Goal: Task Accomplishment & Management: Manage account settings

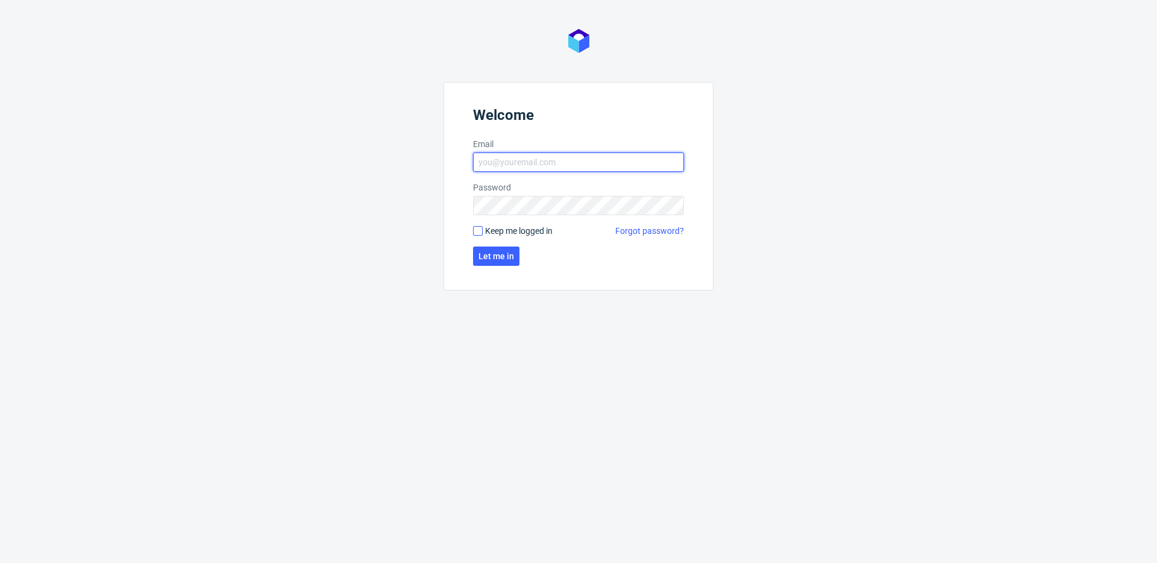
type input "[EMAIL_ADDRESS][DOMAIN_NAME]"
click at [477, 231] on input "Keep me logged in" at bounding box center [478, 231] width 10 height 10
checkbox input "true"
click at [490, 258] on span "Let me in" at bounding box center [497, 256] width 36 height 8
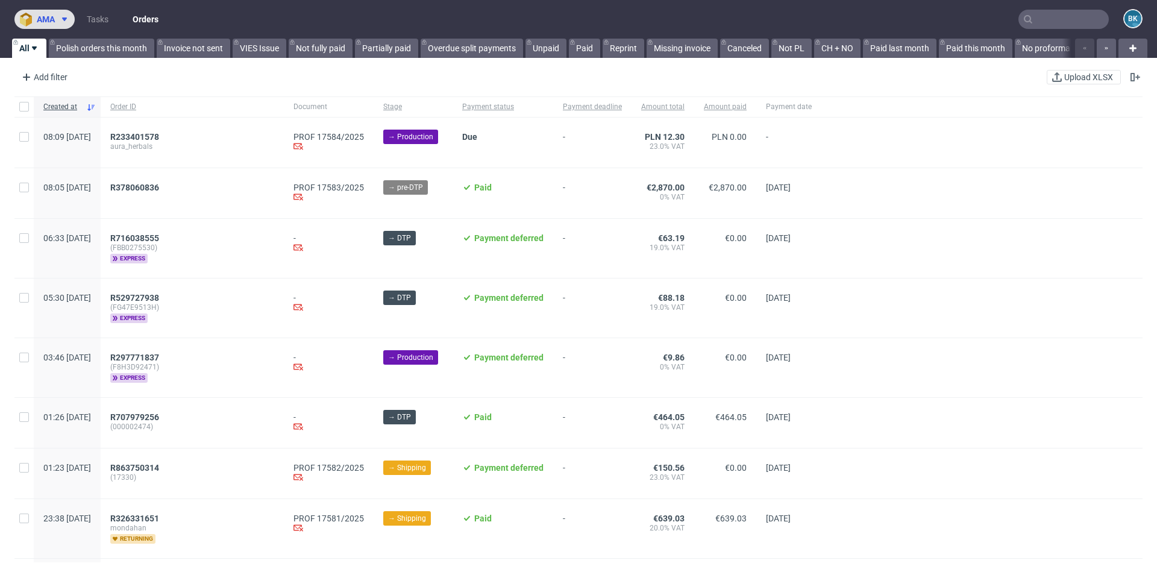
click at [53, 17] on span "ama" at bounding box center [46, 19] width 18 height 8
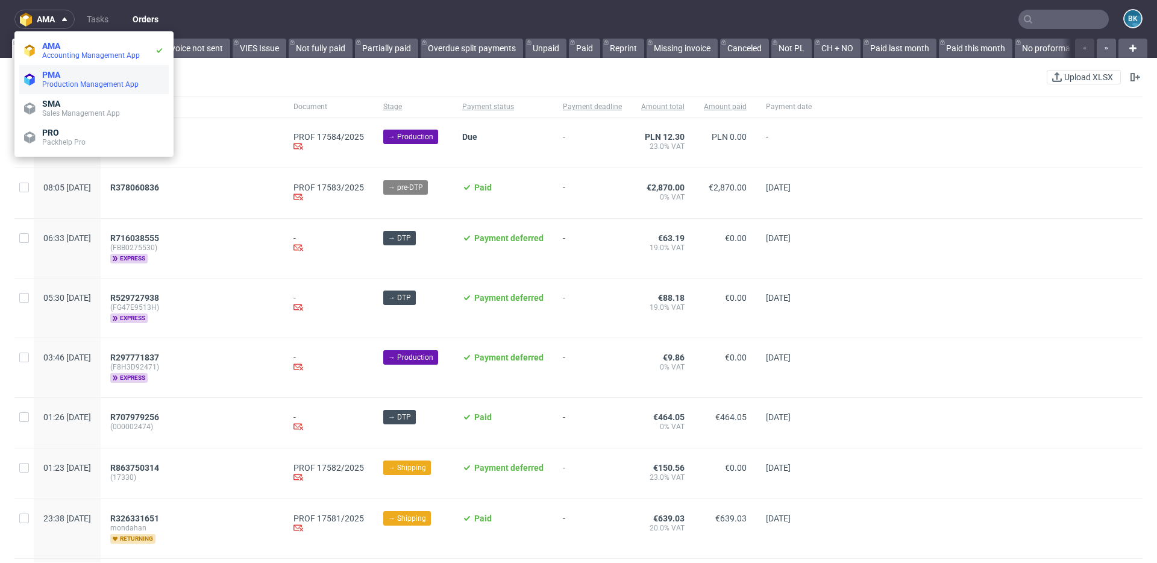
click at [58, 74] on span "PMA" at bounding box center [51, 75] width 18 height 10
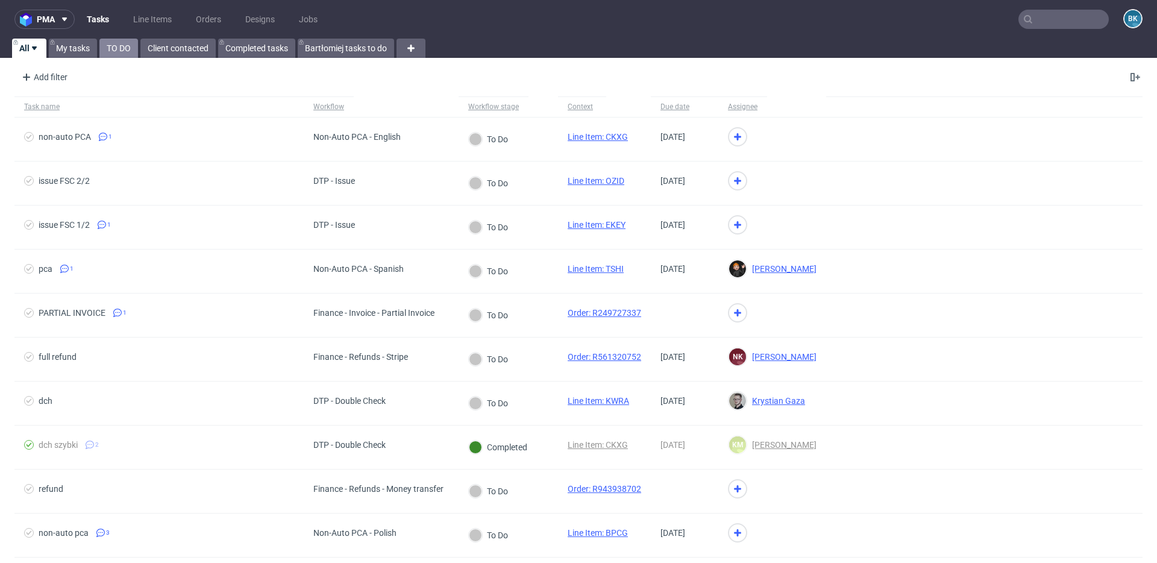
click at [116, 47] on link "TO DO" at bounding box center [118, 48] width 39 height 19
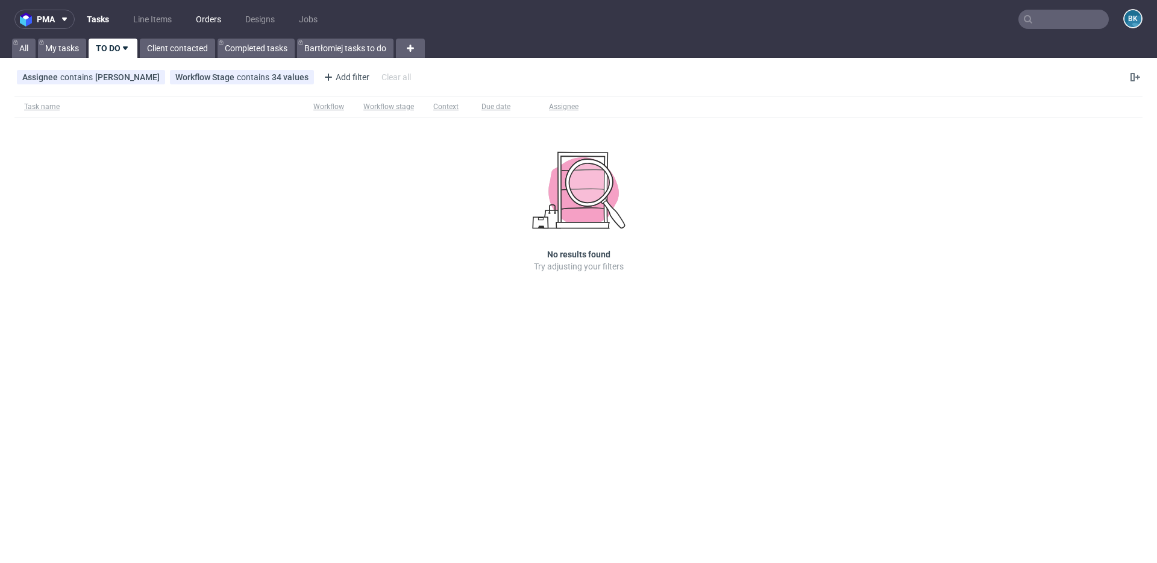
click at [198, 14] on link "Orders" at bounding box center [209, 19] width 40 height 19
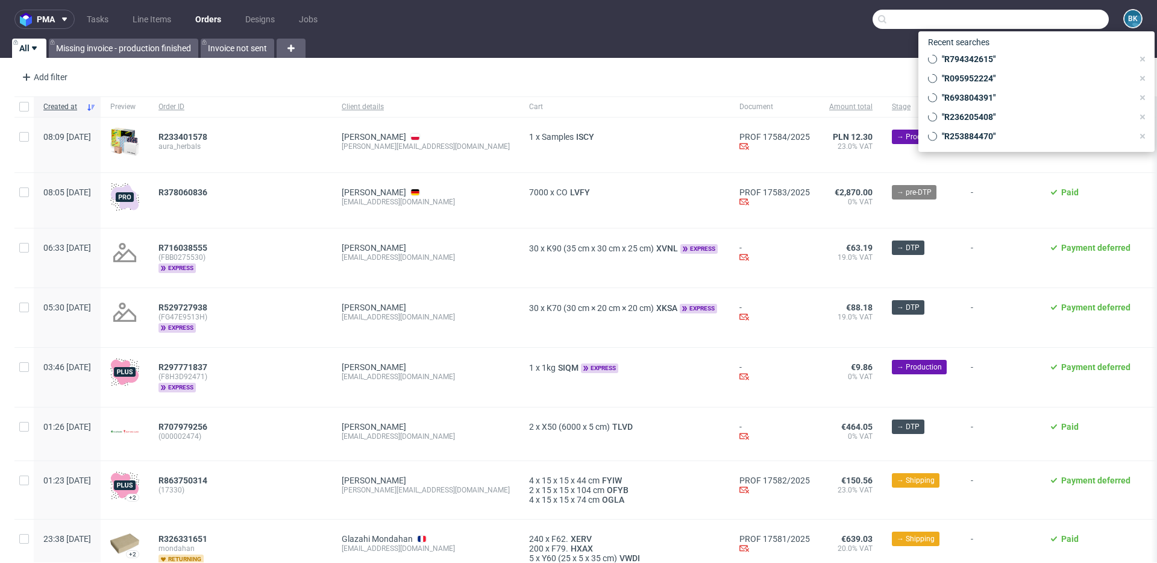
click at [1038, 20] on input "text" at bounding box center [991, 19] width 236 height 19
paste input "R095952224"
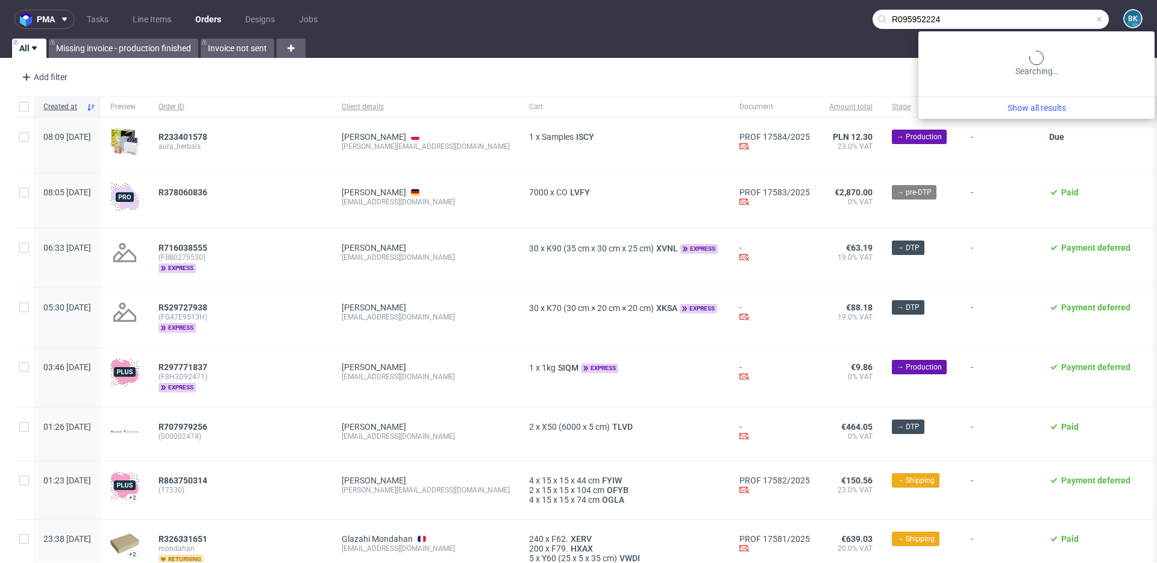
type input "R095952224"
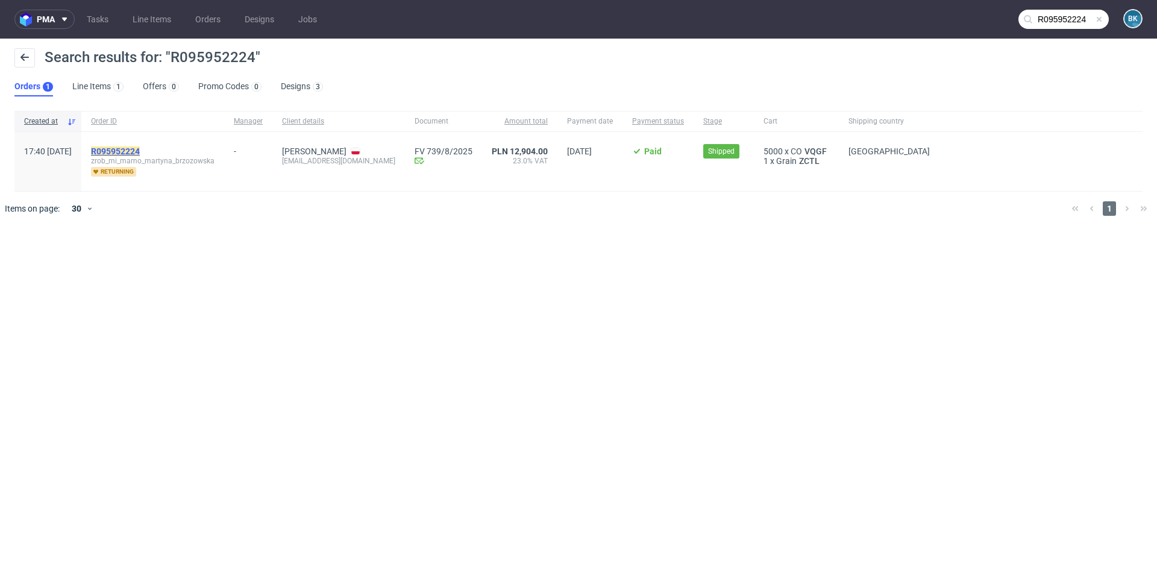
click at [140, 151] on mark "R095952224" at bounding box center [115, 151] width 49 height 10
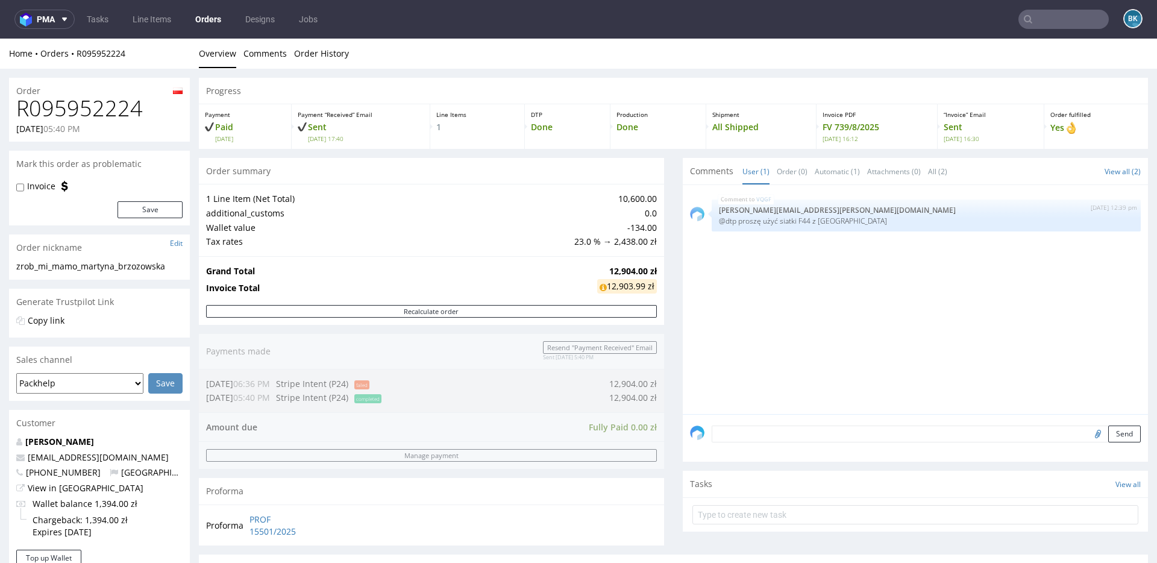
scroll to position [443, 0]
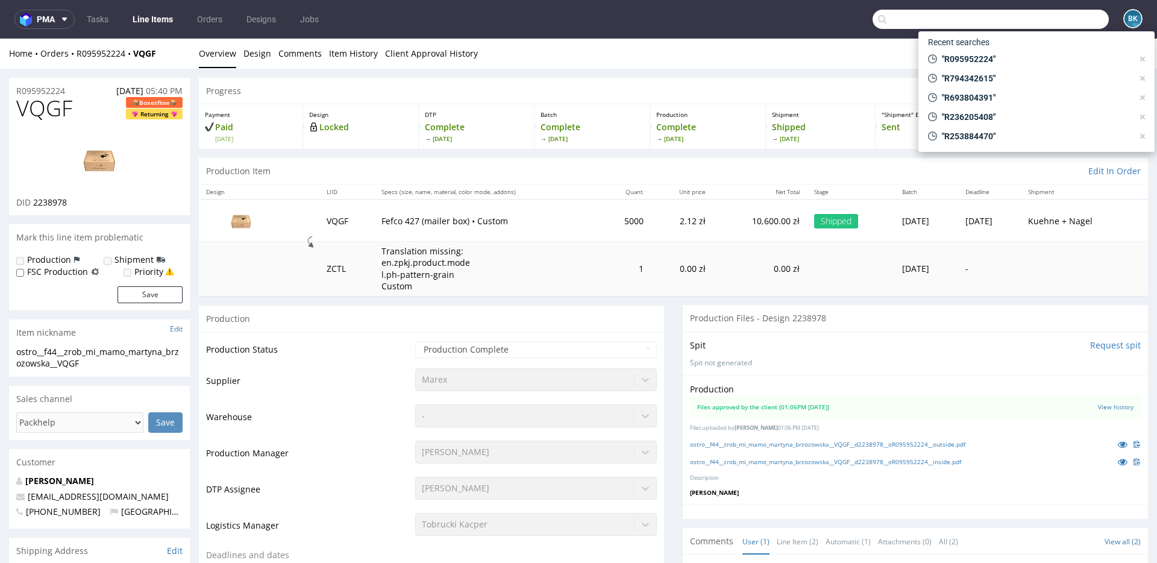
click at [1036, 20] on input "text" at bounding box center [991, 19] width 236 height 19
paste input "R968574716"
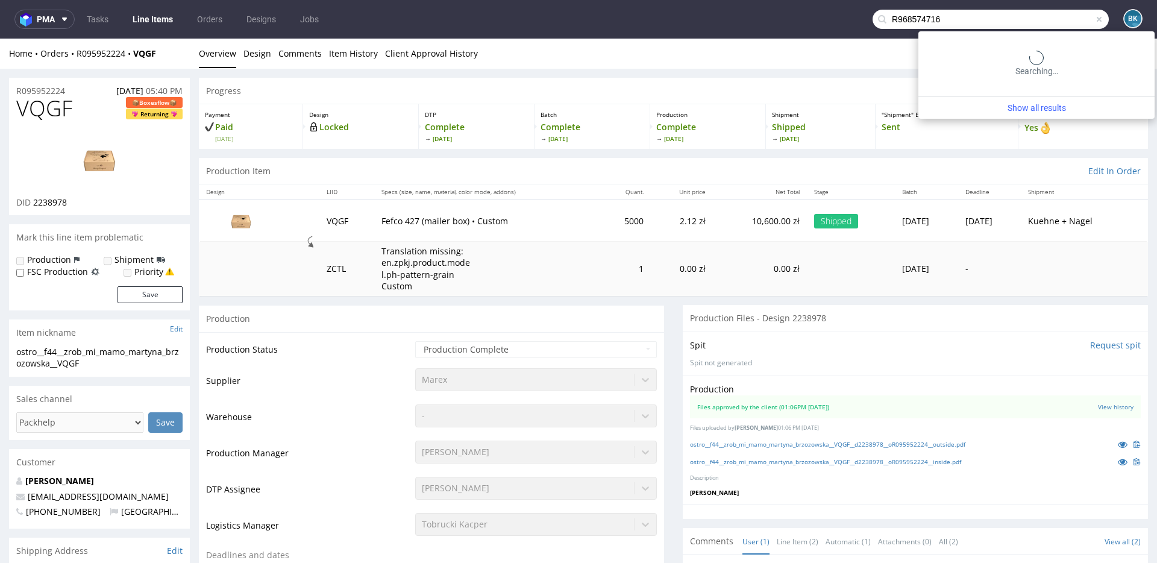
type input "R968574716"
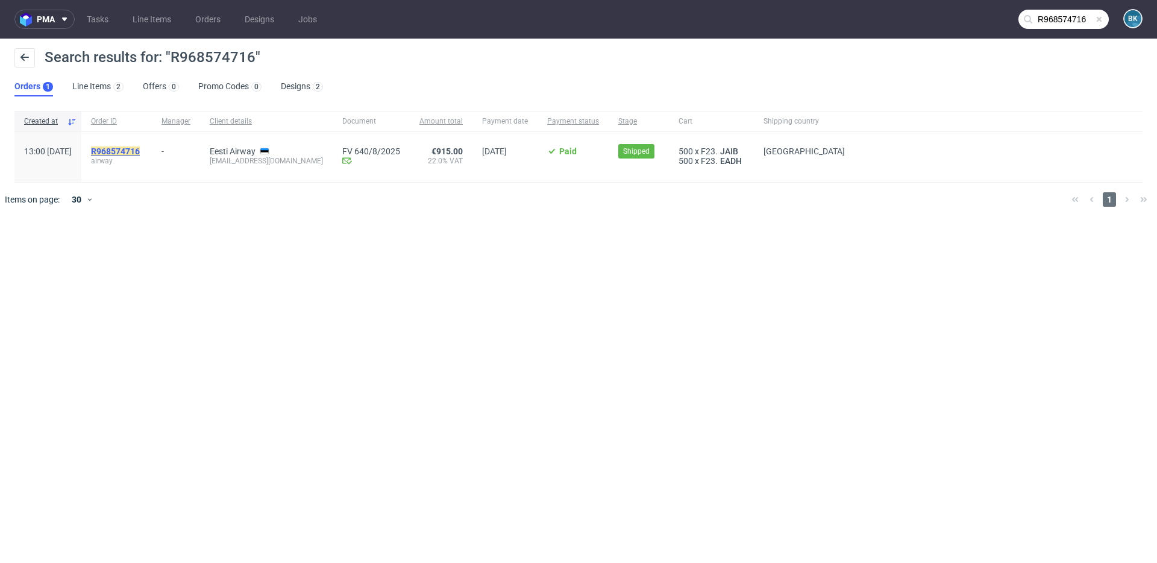
click at [140, 148] on mark "R968574716" at bounding box center [115, 151] width 49 height 10
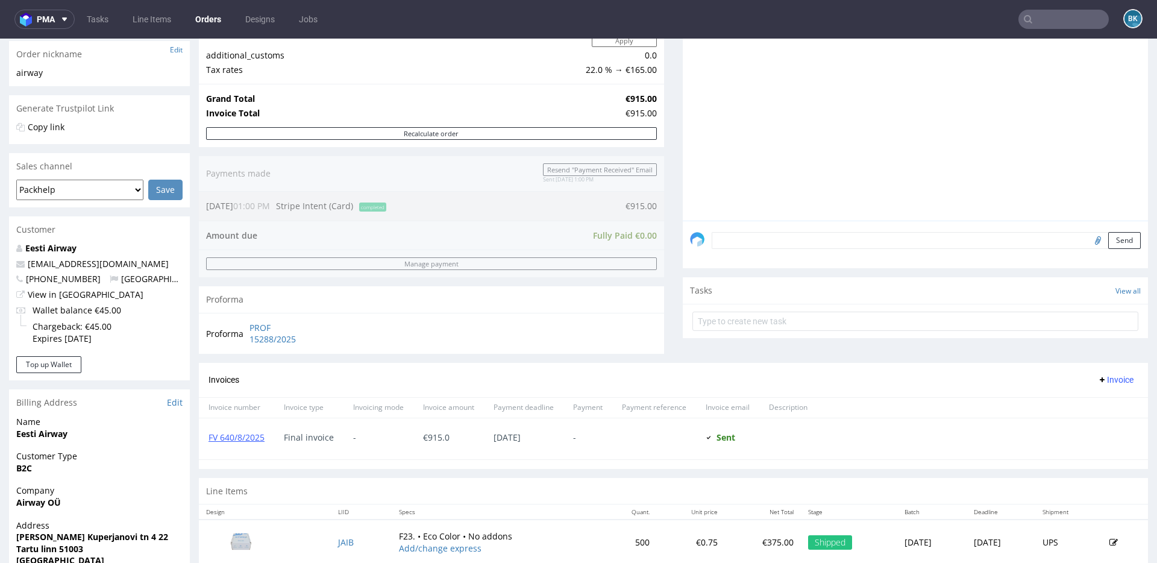
scroll to position [281, 0]
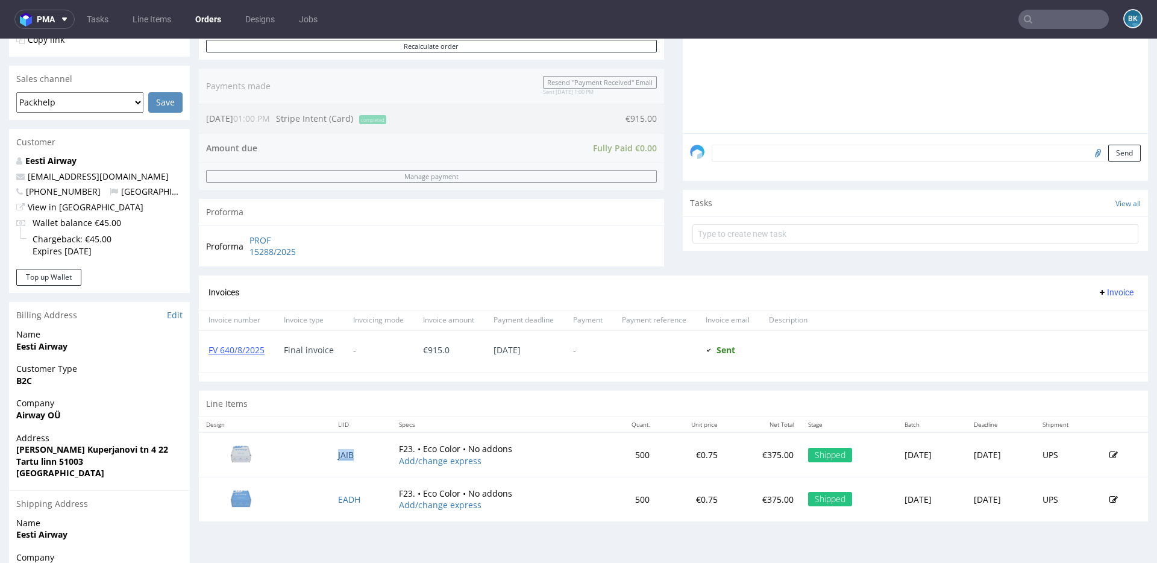
click at [342, 454] on link "JAIB" at bounding box center [346, 454] width 16 height 11
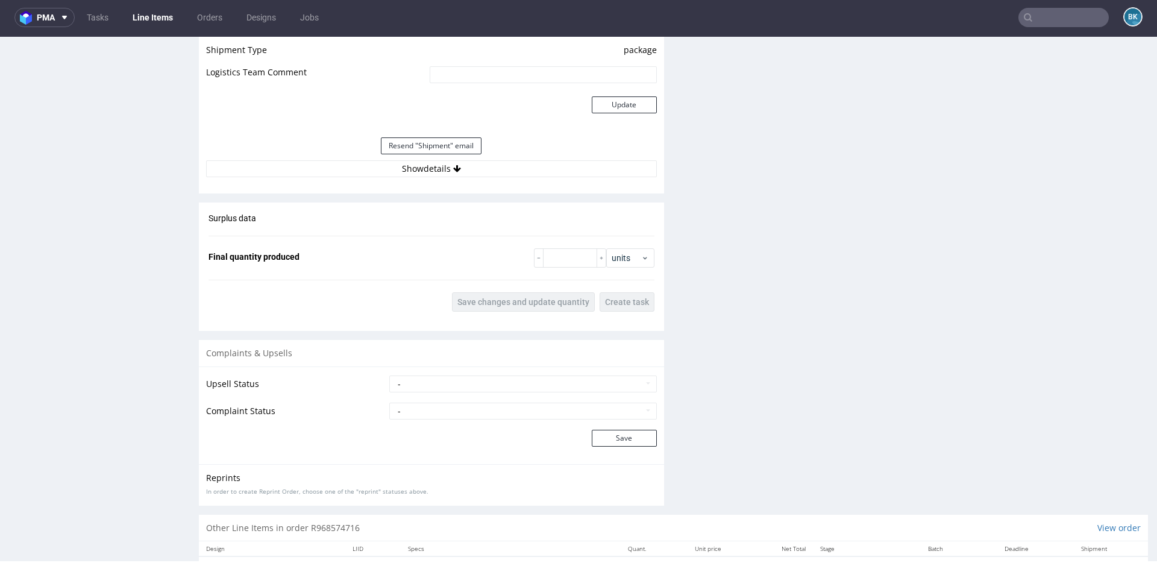
scroll to position [1270, 0]
click at [425, 185] on div "Estimated Shipment Quantity 2 packages Estimated Shipment Cost 91.44 PLN Estima…" at bounding box center [431, 69] width 465 height 237
click at [414, 174] on button "Show details" at bounding box center [431, 173] width 451 height 17
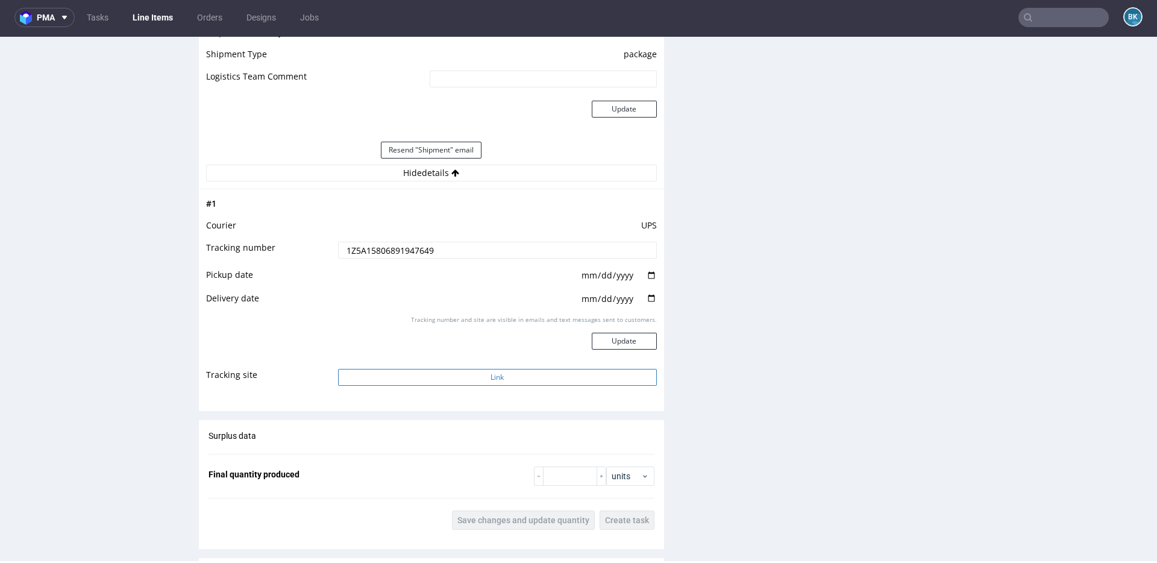
click at [468, 377] on button "Link" at bounding box center [497, 377] width 319 height 17
click at [502, 377] on button "Link" at bounding box center [497, 377] width 319 height 17
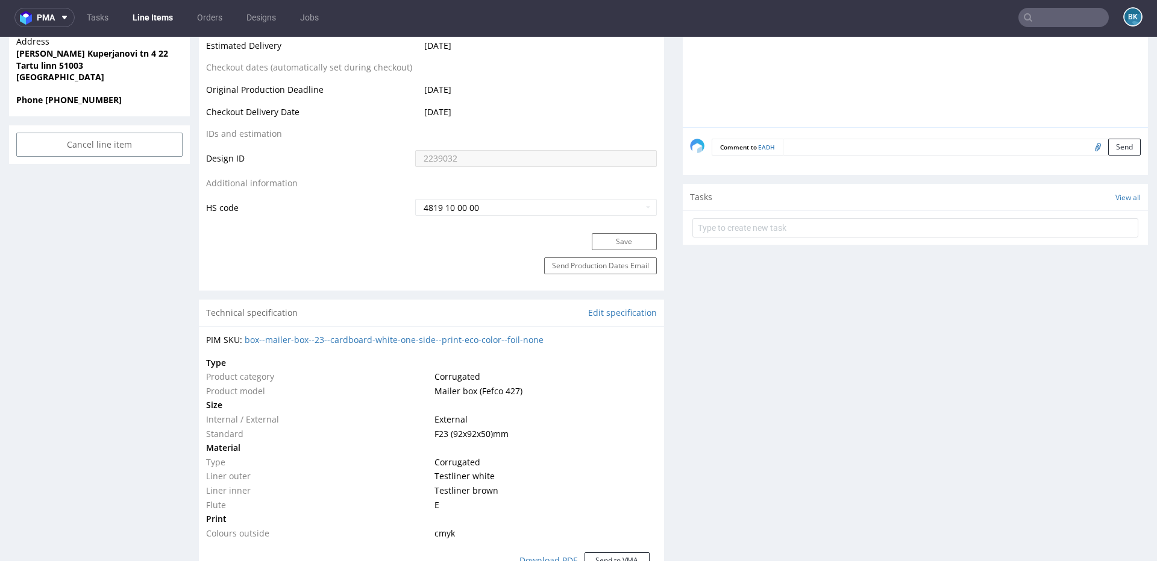
scroll to position [0, 0]
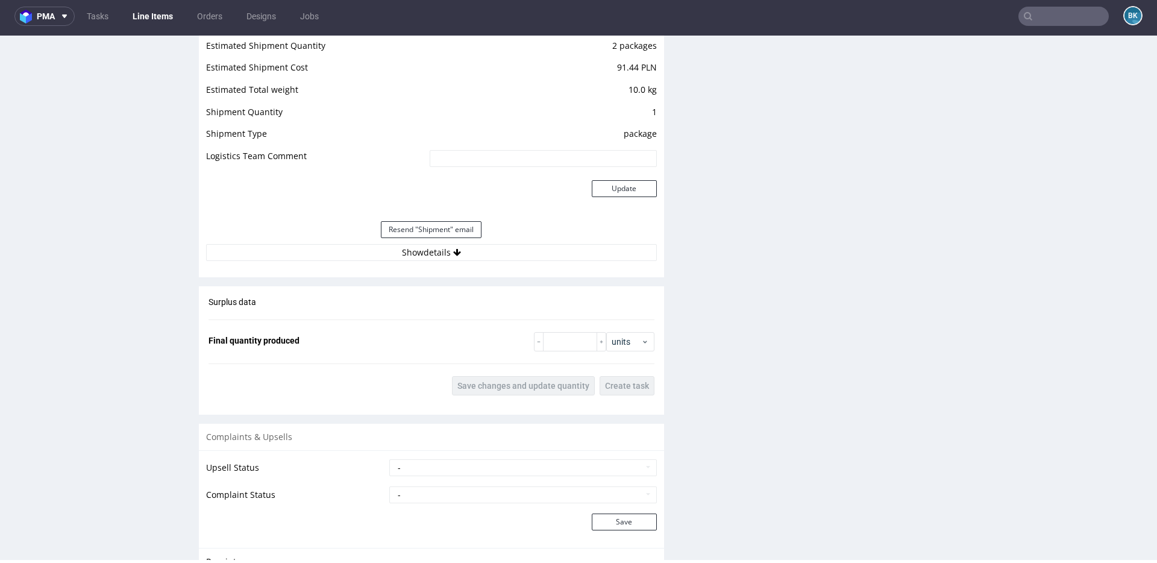
scroll to position [1179, 0]
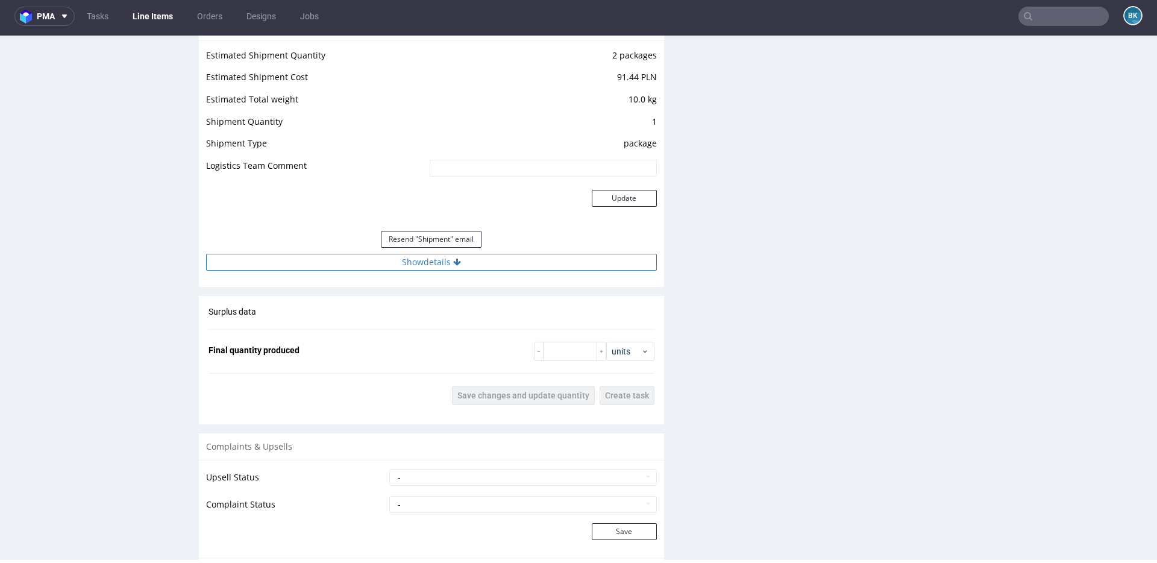
click at [441, 263] on button "Show details" at bounding box center [431, 262] width 451 height 17
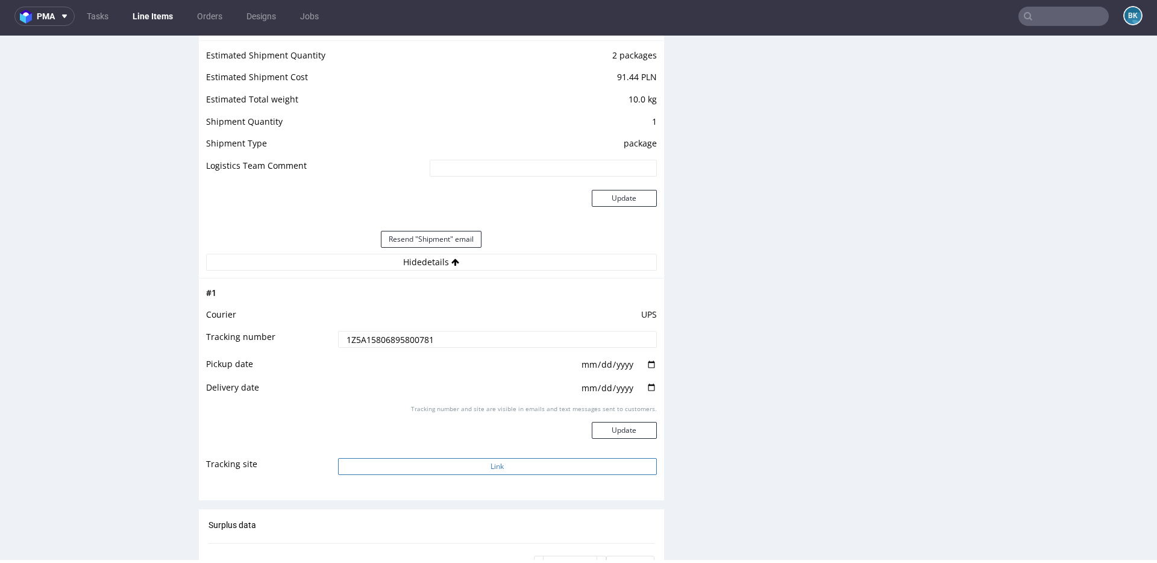
click at [483, 472] on button "Link" at bounding box center [497, 466] width 319 height 17
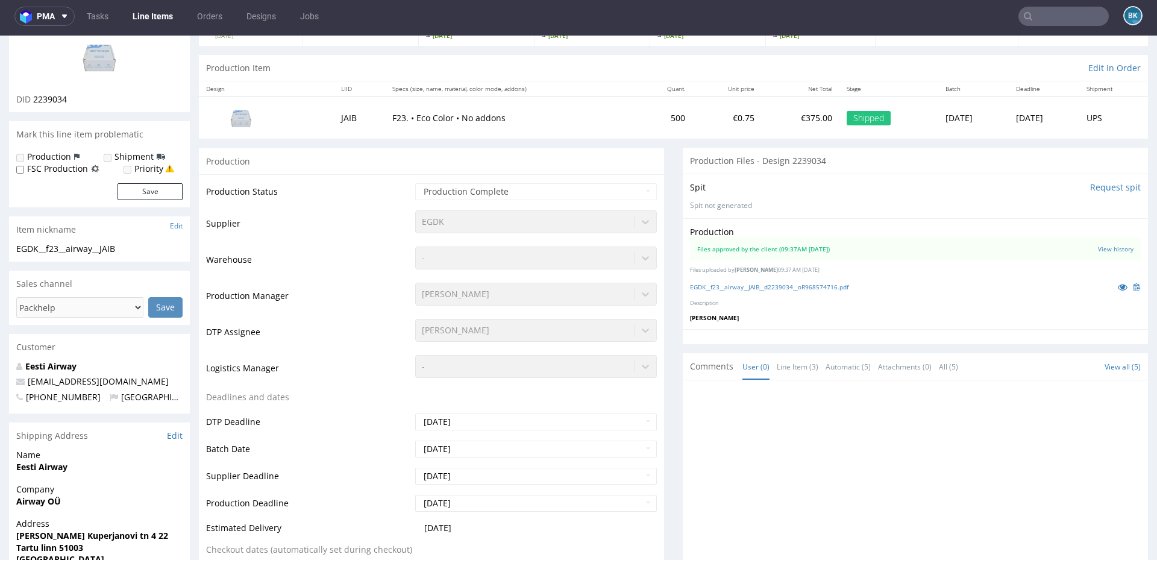
scroll to position [0, 0]
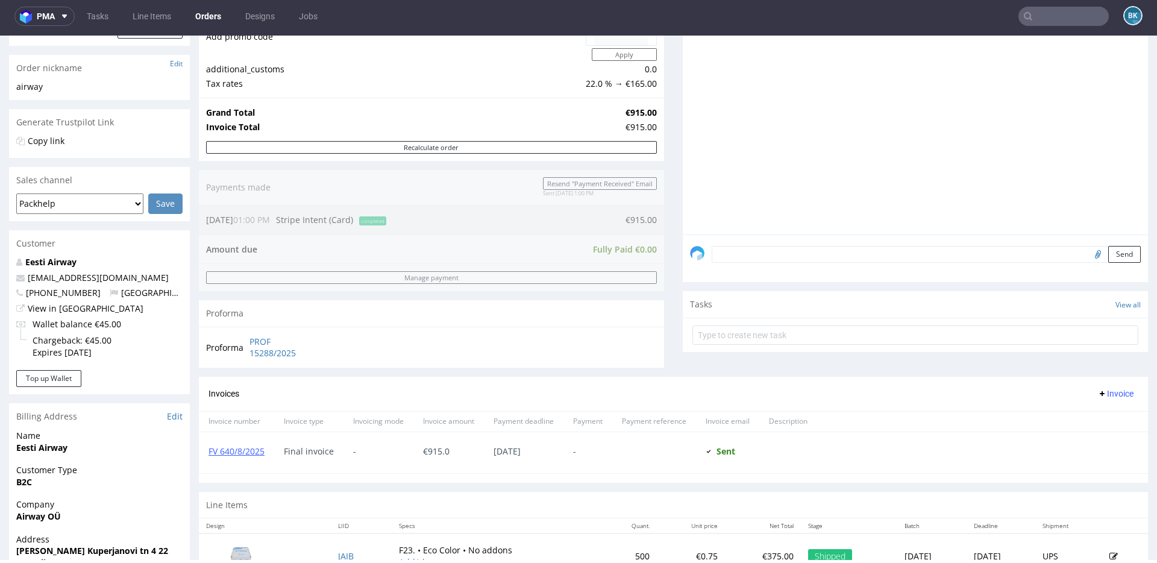
scroll to position [400, 0]
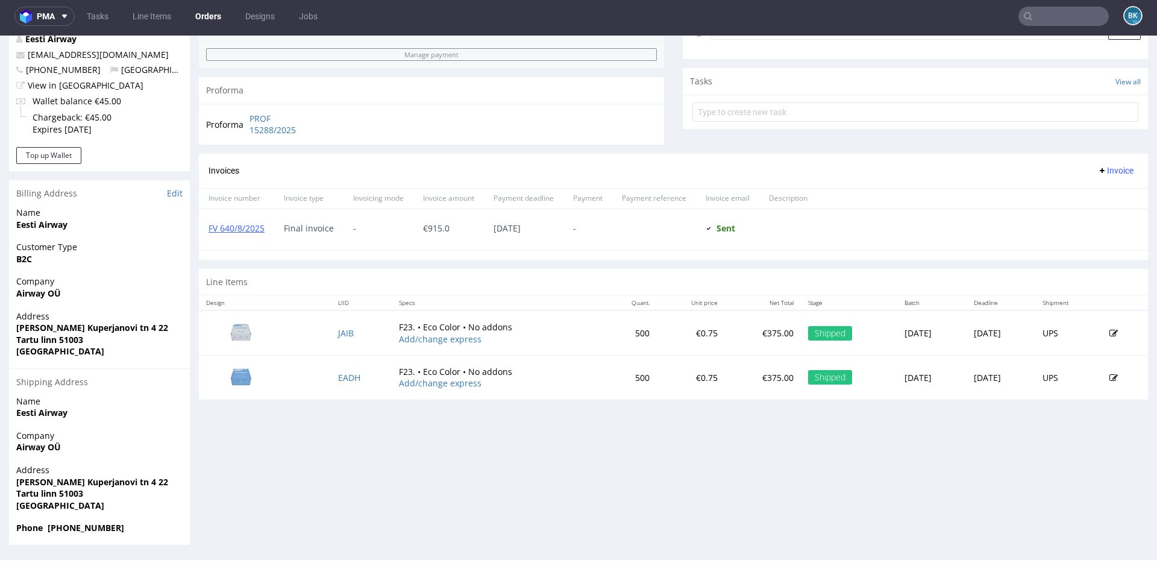
click at [1078, 18] on input "text" at bounding box center [1064, 16] width 90 height 19
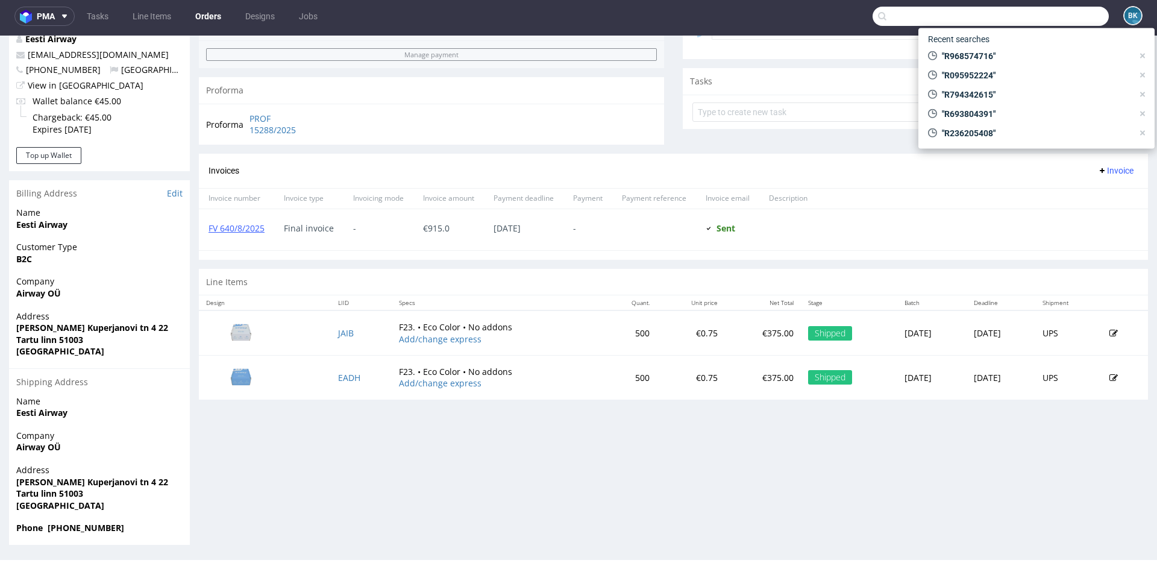
paste input "contact@nautiservices.fr"
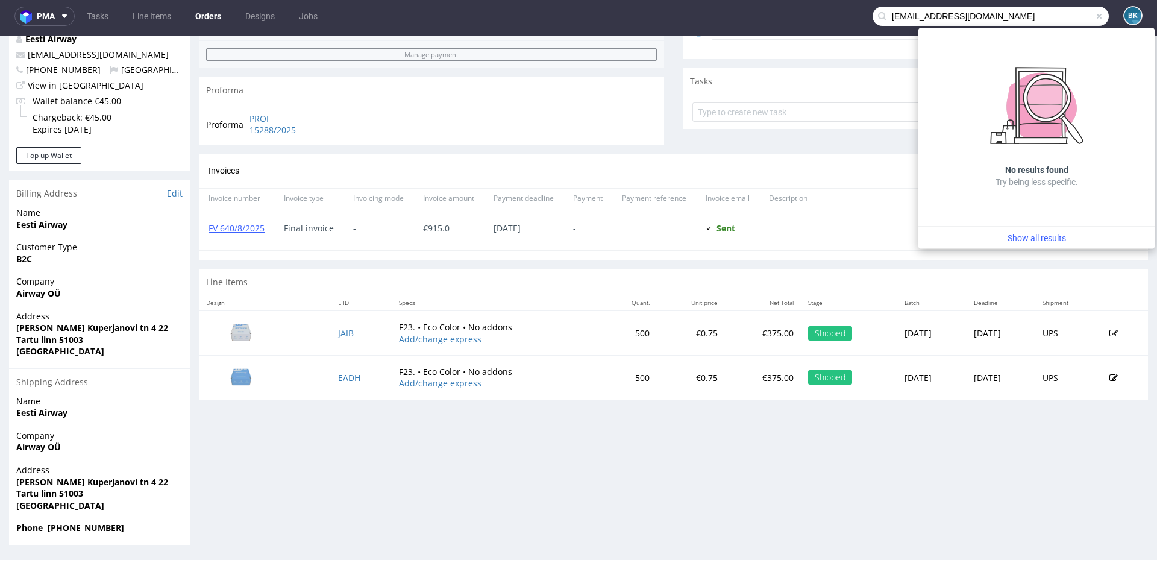
drag, startPoint x: 911, startPoint y: 17, endPoint x: 829, endPoint y: 17, distance: 82.0
click at [829, 17] on nav "pma Tasks Line Items Orders Designs Jobs contact@nautiservices.fr BK" at bounding box center [578, 16] width 1157 height 39
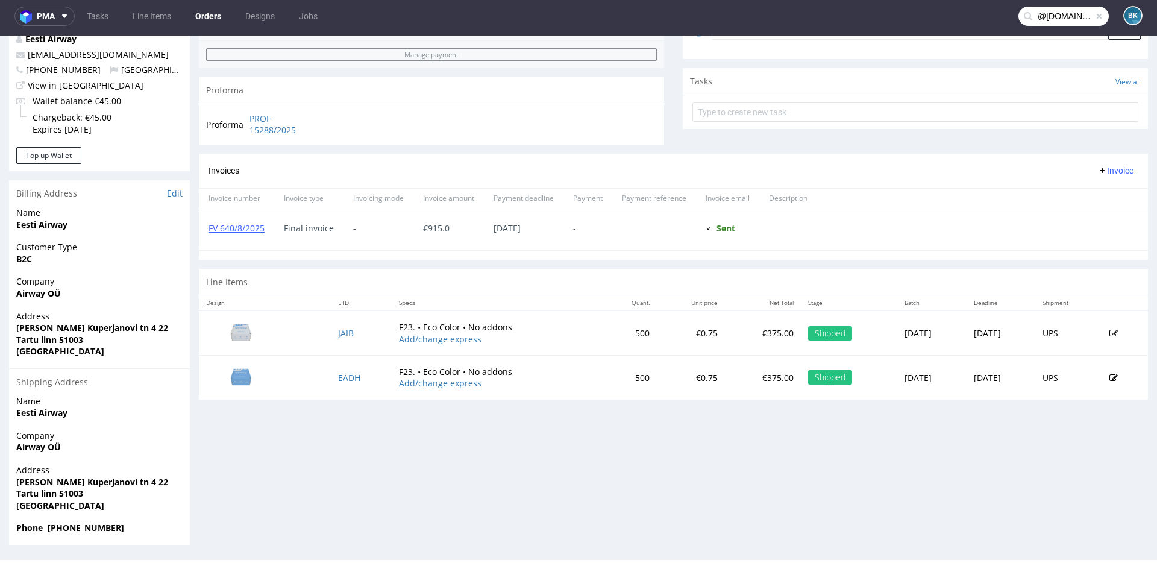
type input "@nautiservices.fr"
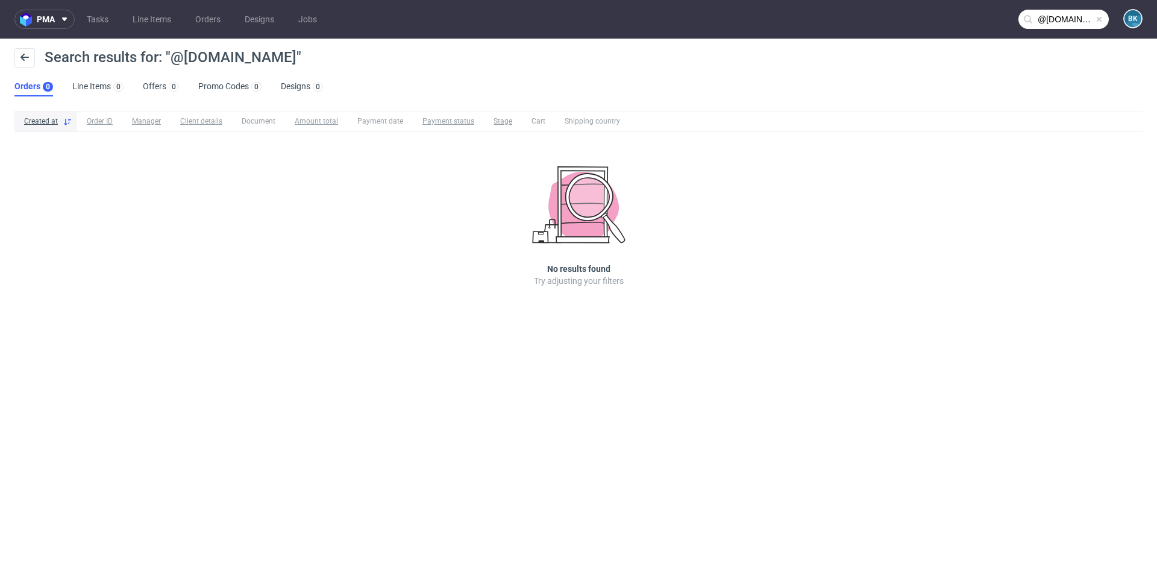
click at [1100, 16] on span at bounding box center [1099, 19] width 10 height 10
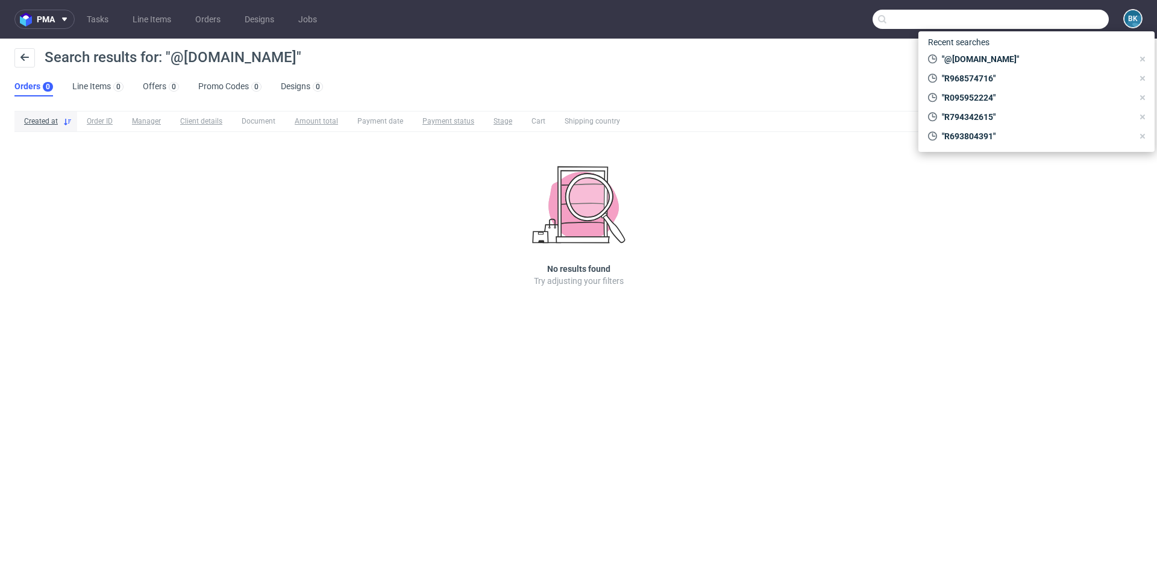
click at [1048, 18] on input "text" at bounding box center [991, 19] width 236 height 19
paste input "djelel.ines@gmail.com"
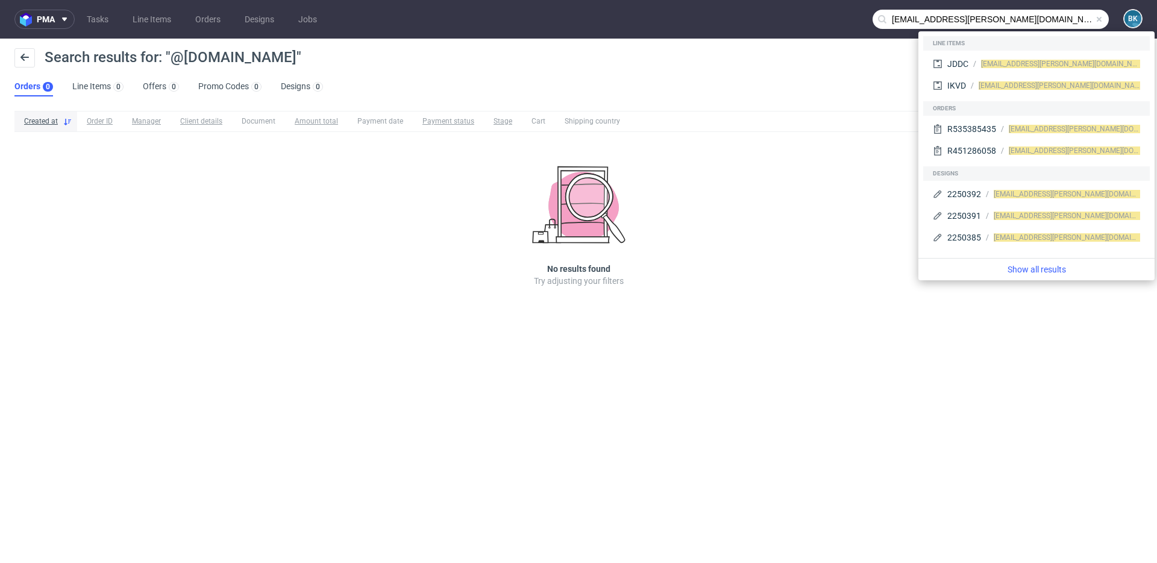
type input "djelel.ines@gmail.com"
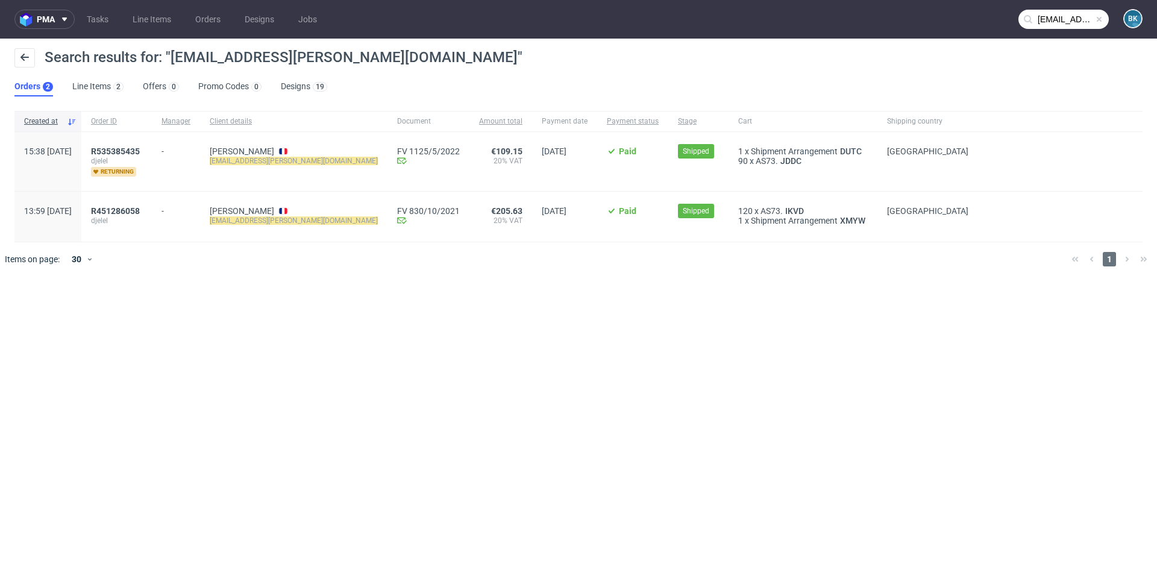
click at [1099, 18] on span at bounding box center [1099, 19] width 10 height 10
click at [1065, 18] on input "text" at bounding box center [1064, 19] width 90 height 19
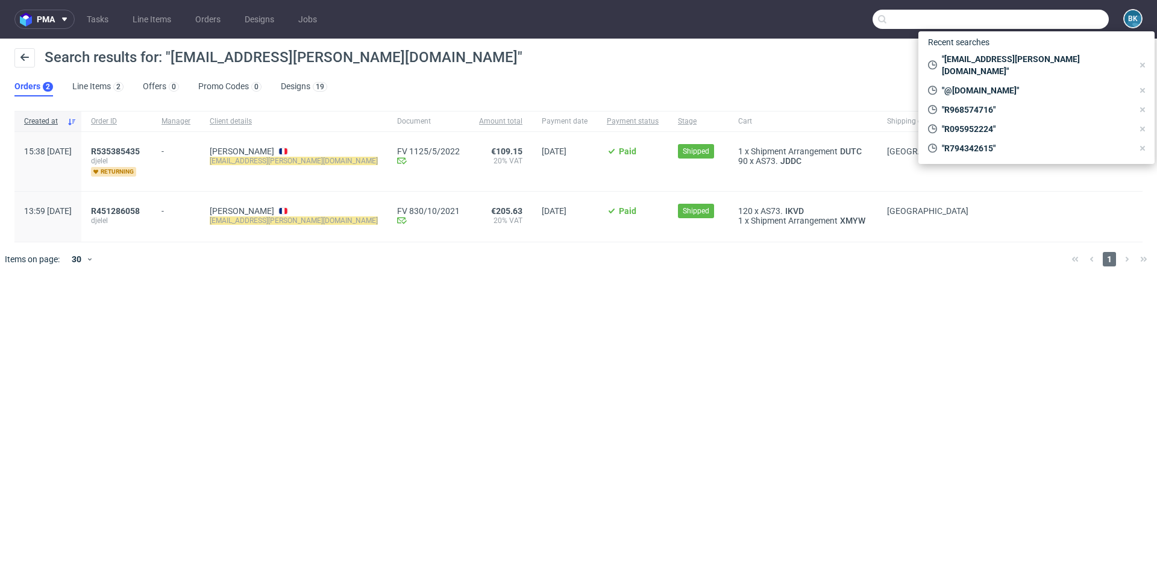
paste input "paul.walker@thepositiveco.uk"
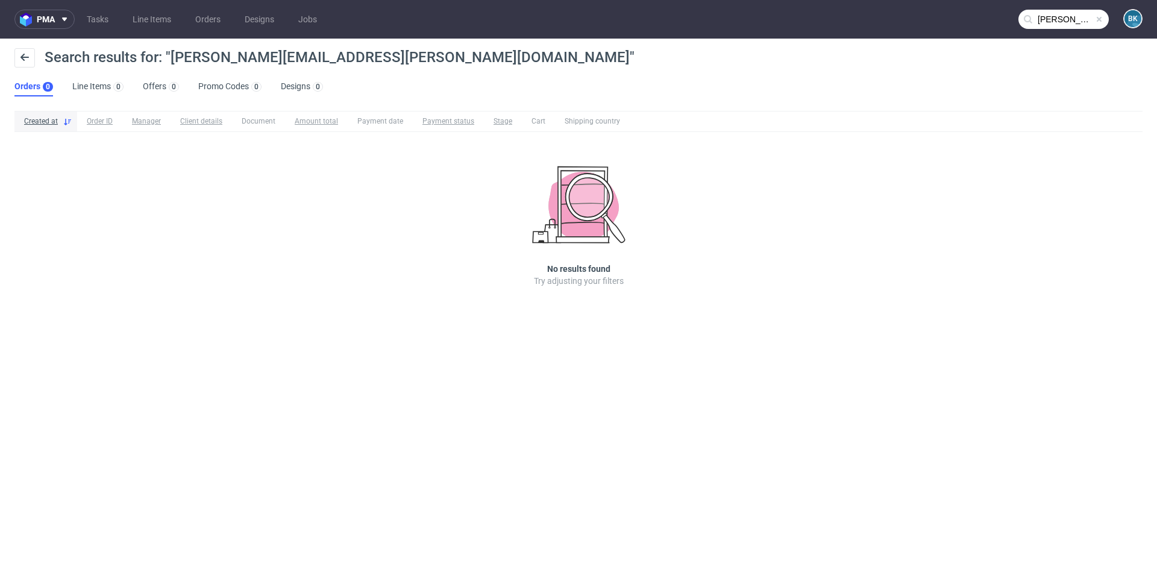
click at [1056, 19] on input "paul.walker@thepositiveco.uk" at bounding box center [1064, 19] width 90 height 19
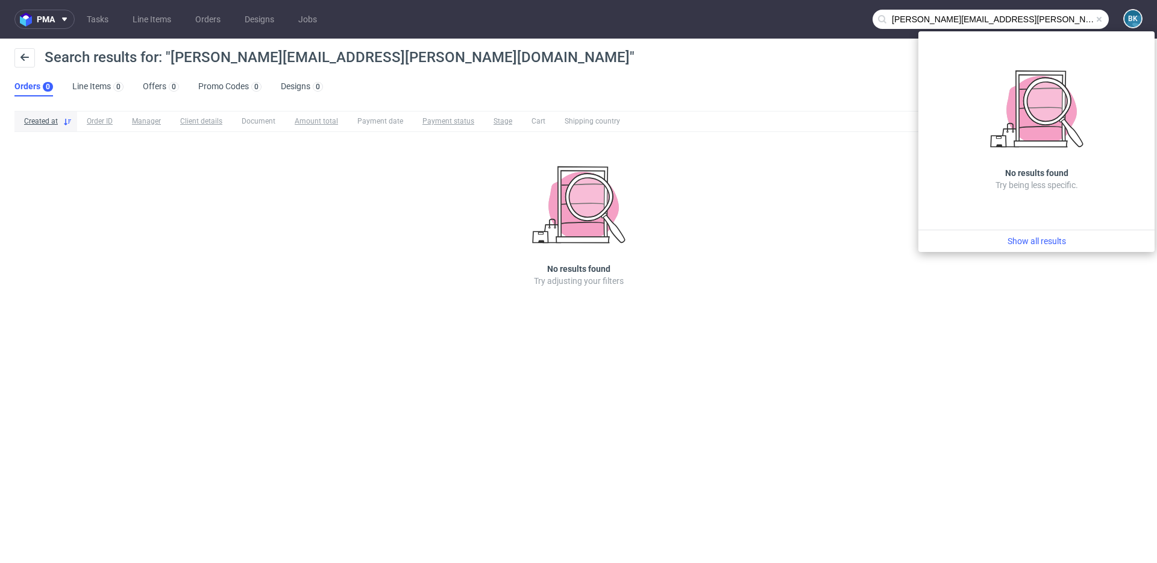
drag, startPoint x: 935, startPoint y: 19, endPoint x: 869, endPoint y: 17, distance: 66.3
click at [869, 17] on nav "pma Tasks Line Items Orders Designs Jobs paul.walker@thepositiveco.uk BK" at bounding box center [578, 19] width 1157 height 39
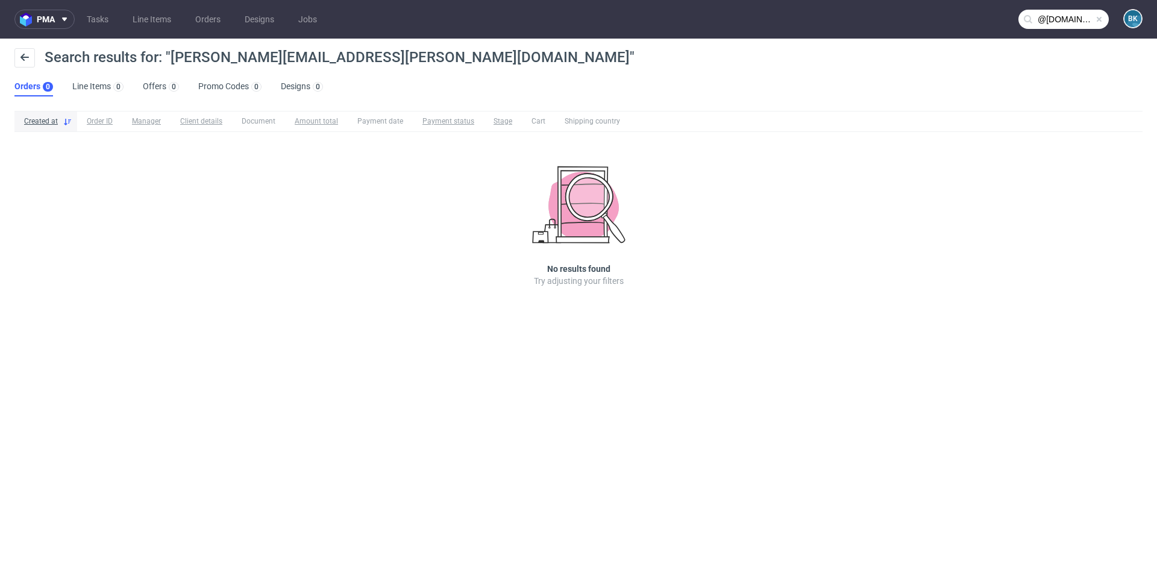
type input "@thepositiveco.uk"
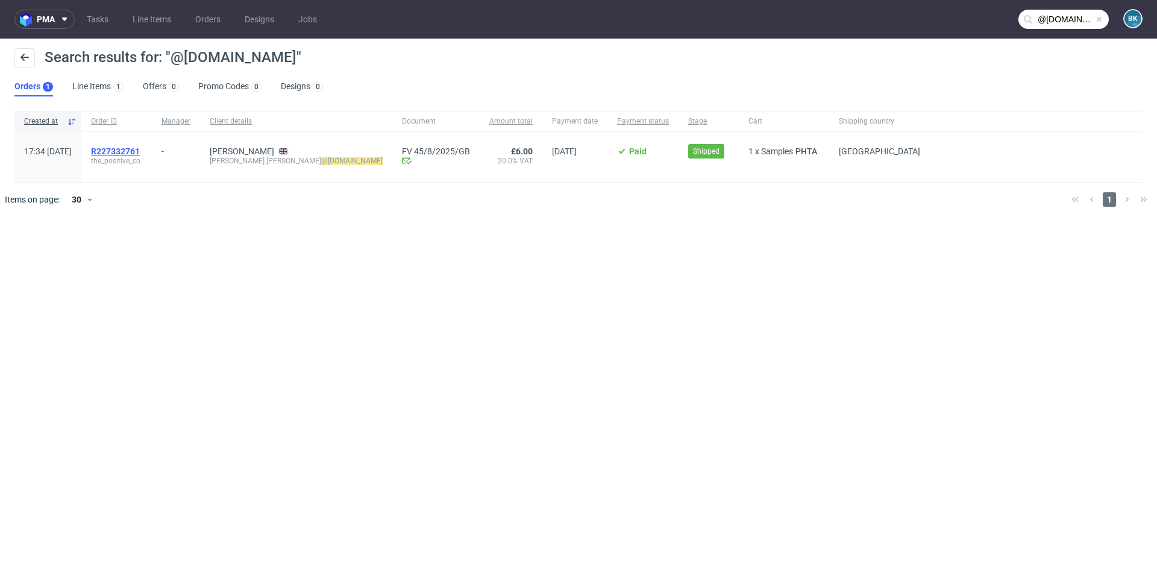
click at [140, 151] on span "R227332761" at bounding box center [115, 151] width 49 height 10
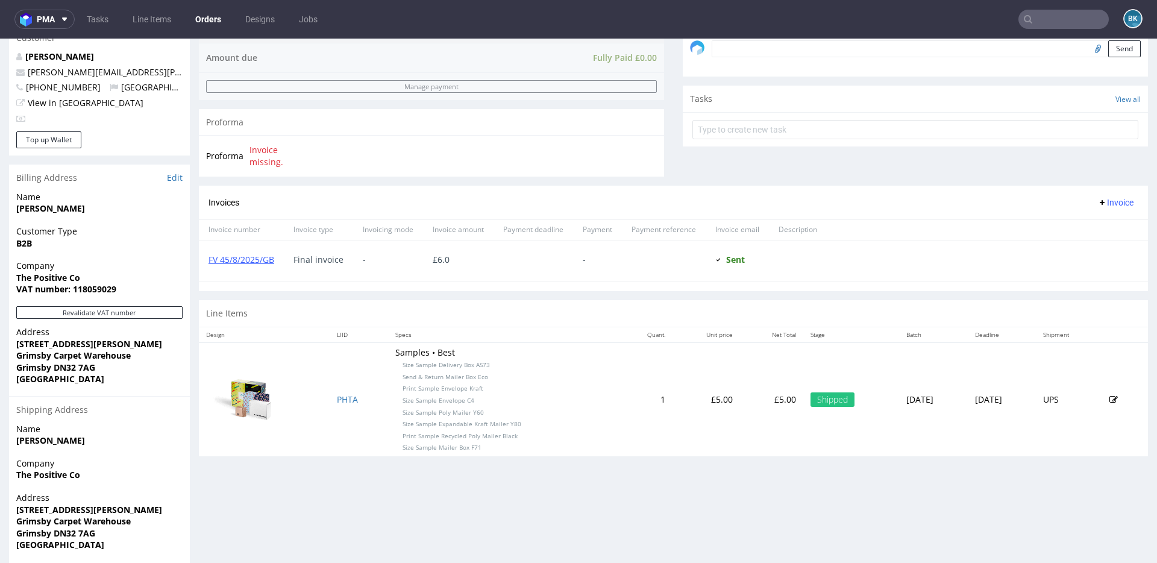
scroll to position [421, 0]
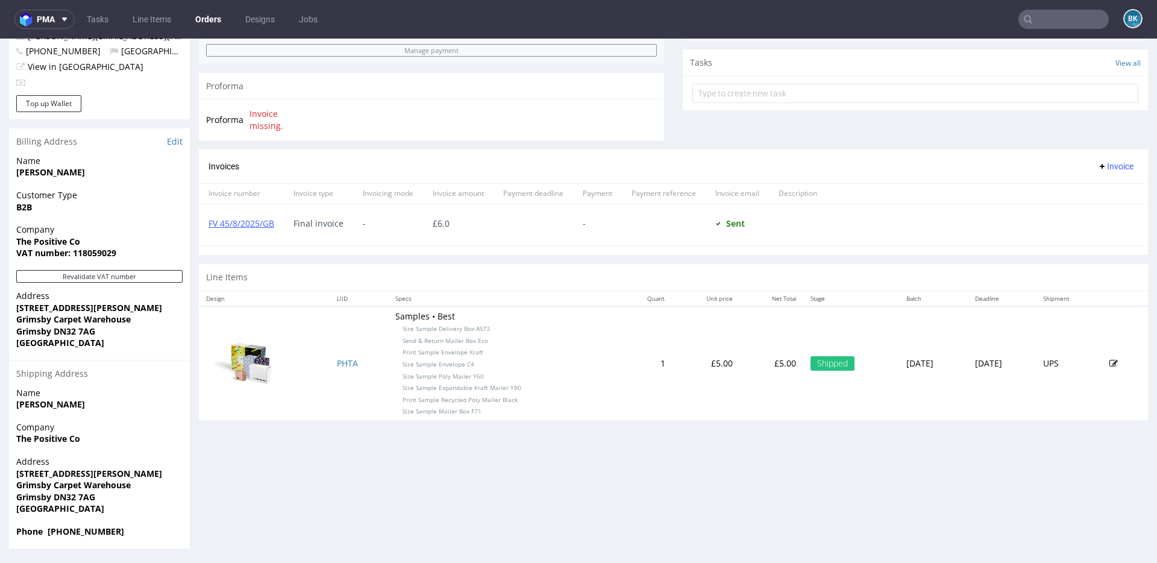
click at [1034, 21] on input "text" at bounding box center [1064, 19] width 90 height 19
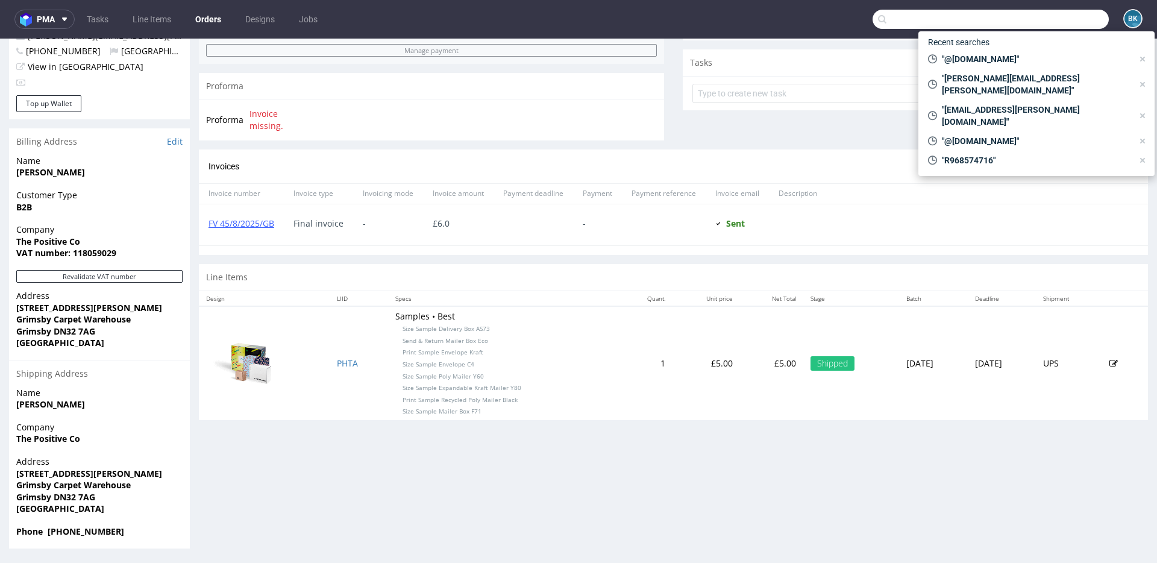
paste input "R744609914"
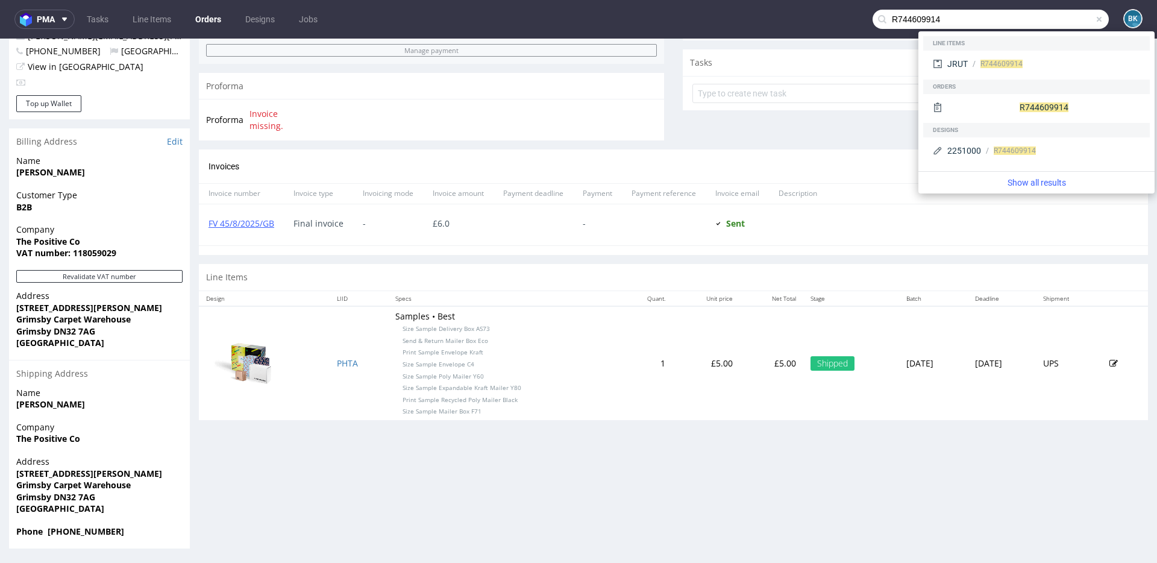
type input "R744609914"
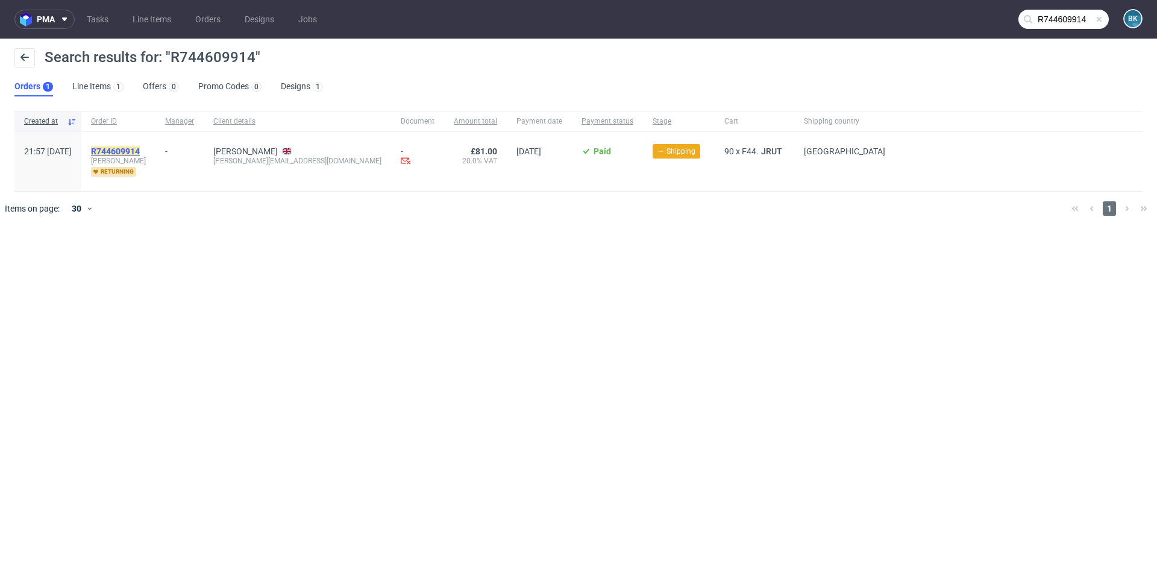
click at [140, 149] on mark "R744609914" at bounding box center [115, 151] width 49 height 10
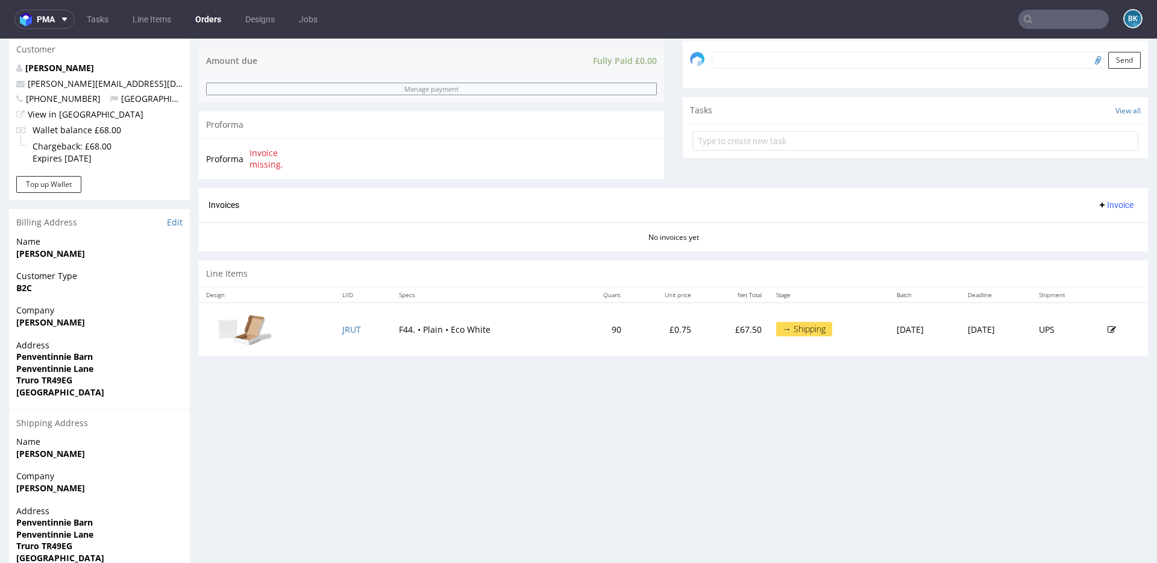
scroll to position [423, 0]
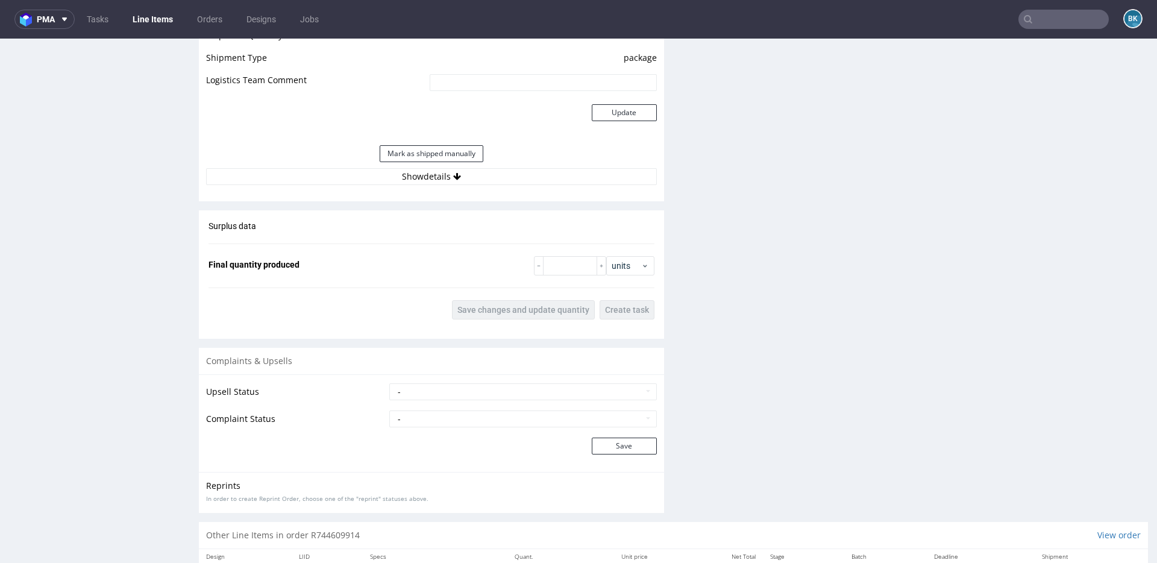
scroll to position [1282, 0]
click at [428, 168] on button "Show details" at bounding box center [431, 173] width 451 height 17
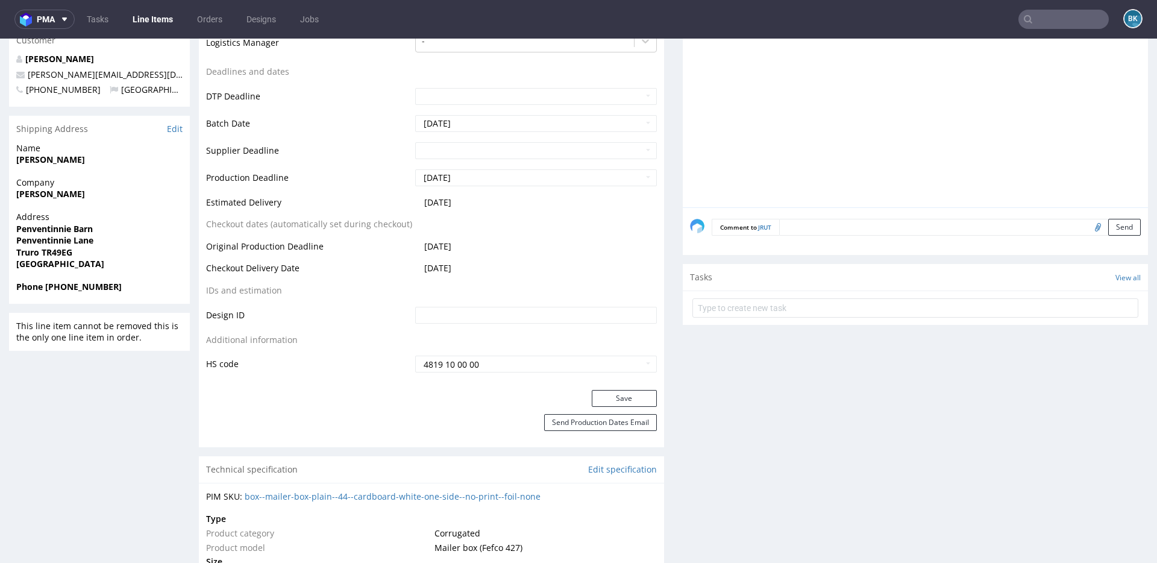
scroll to position [0, 0]
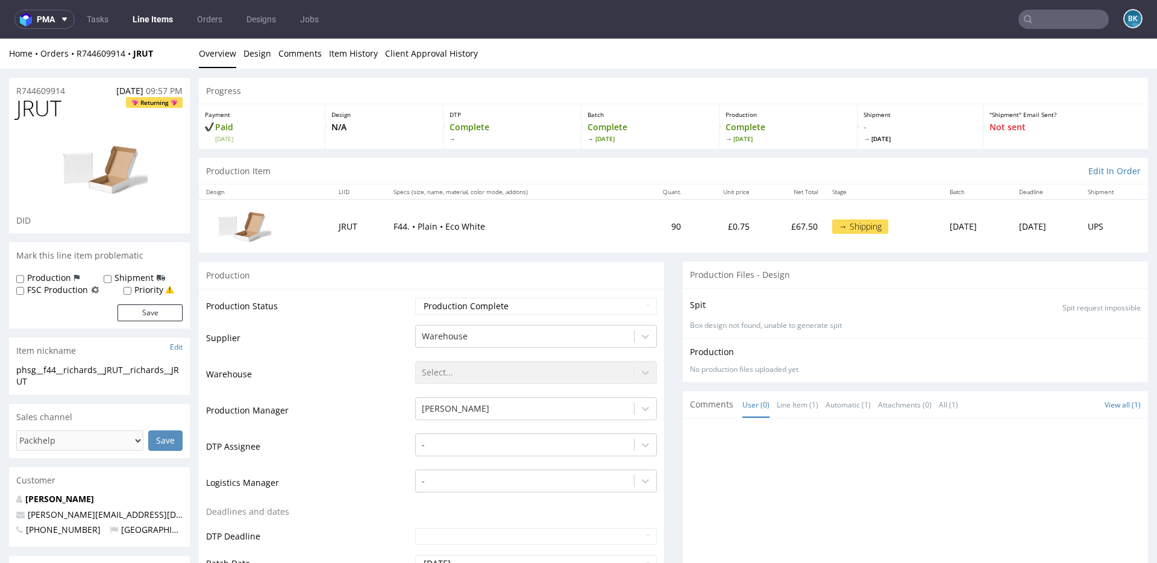
click at [1035, 20] on input "text" at bounding box center [1064, 19] width 90 height 19
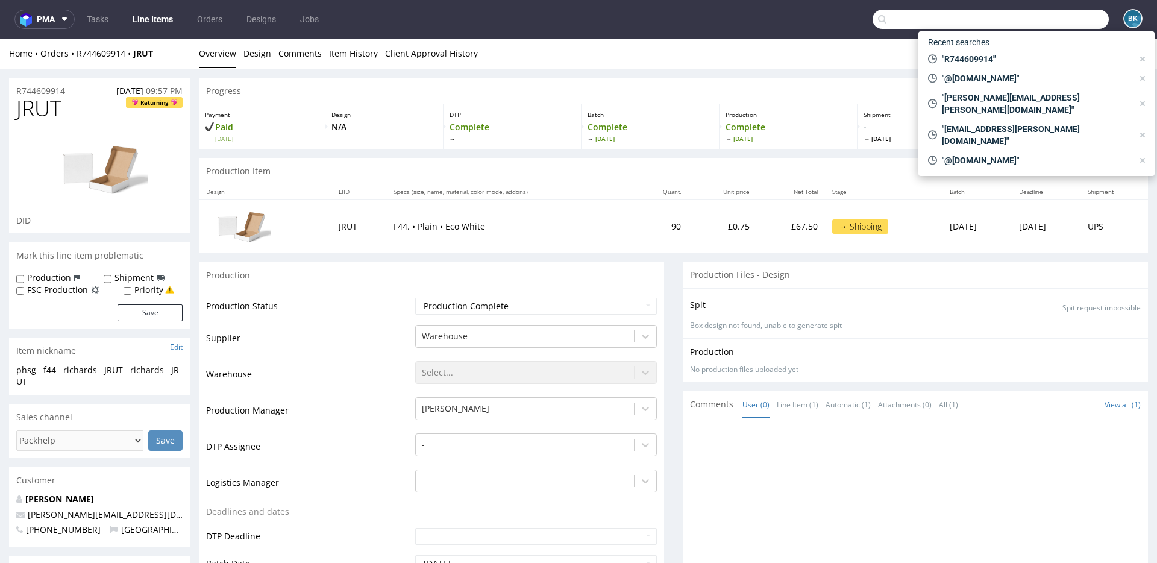
paste input "R744609914"
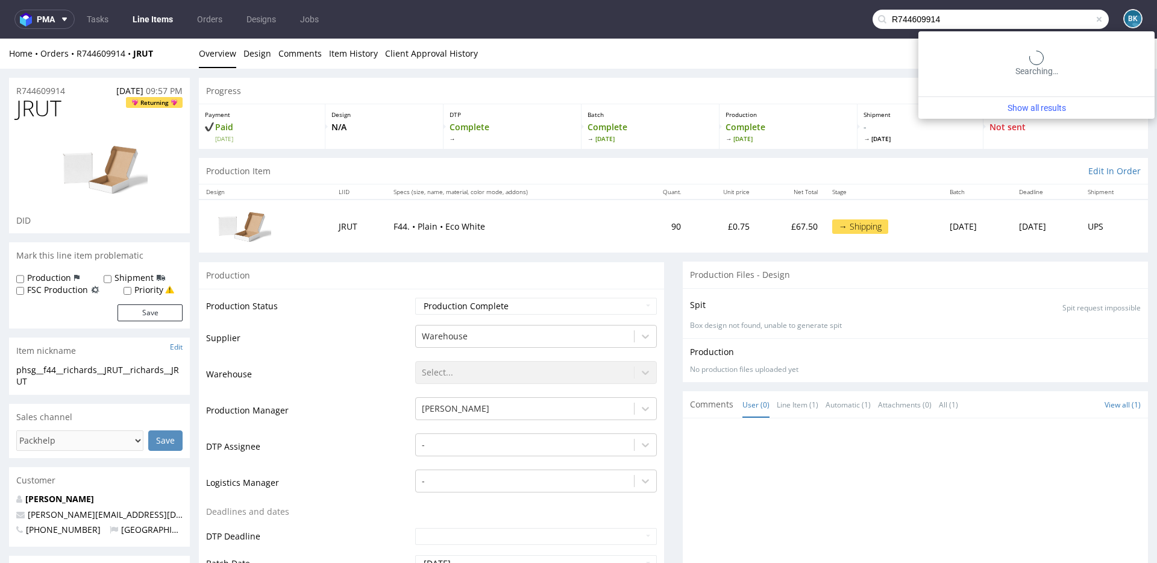
type input "R744609914"
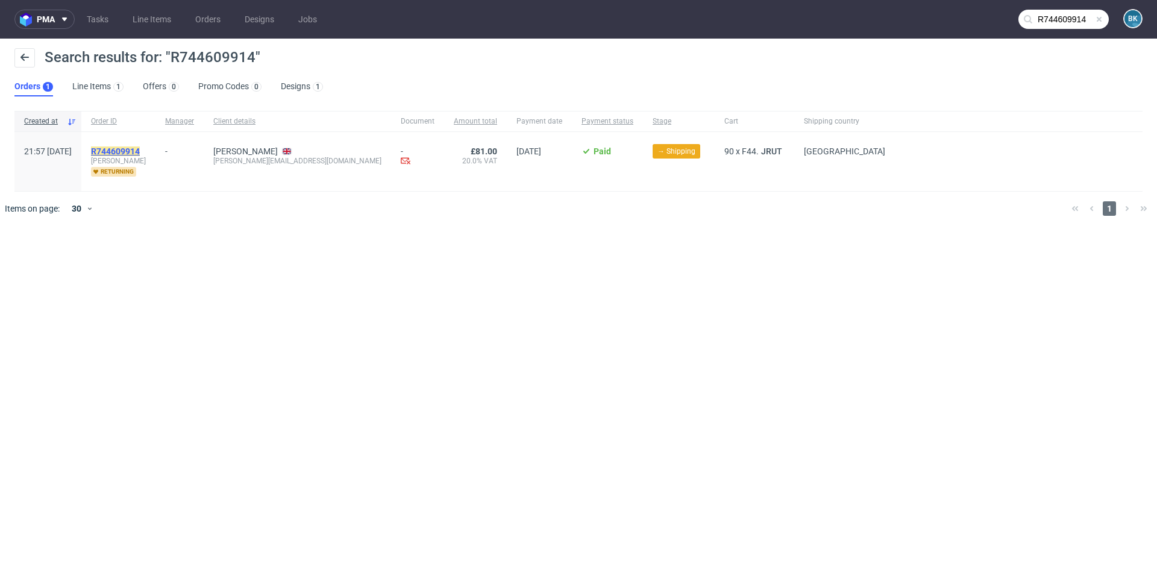
click at [140, 149] on mark "R744609914" at bounding box center [115, 151] width 49 height 10
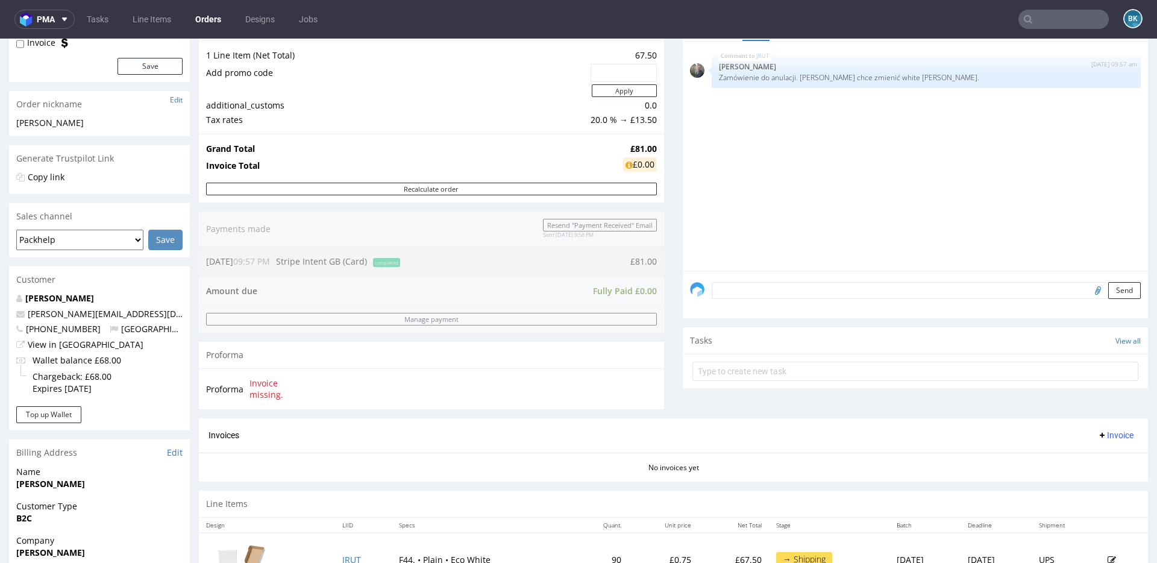
scroll to position [150, 0]
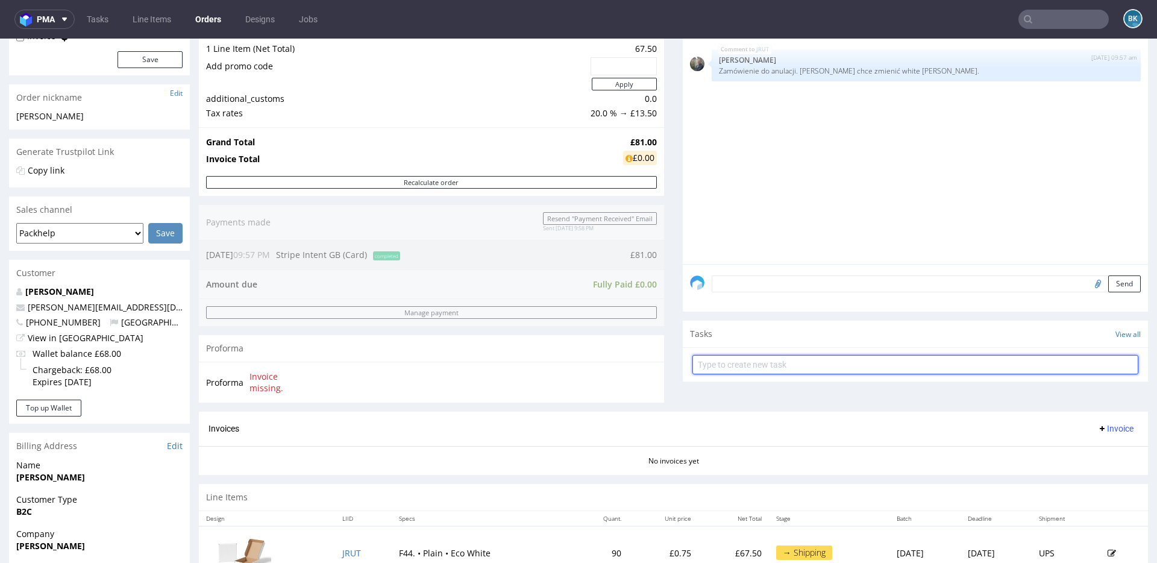
click at [727, 362] on input "text" at bounding box center [915, 364] width 446 height 19
type input "Full refund"
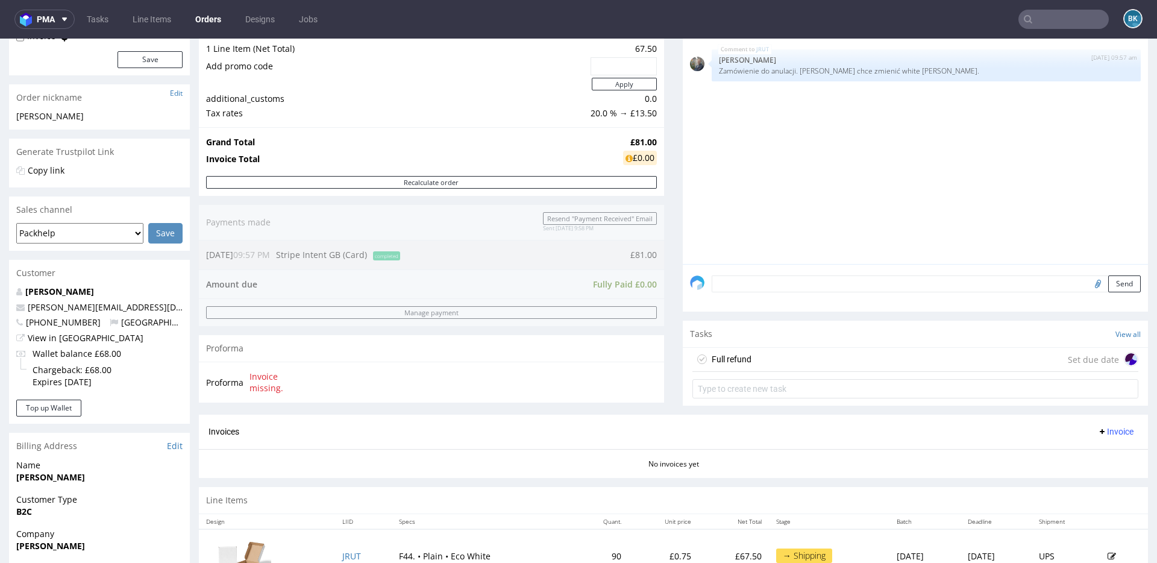
click at [788, 360] on div "Full refund Set due date" at bounding box center [915, 360] width 446 height 24
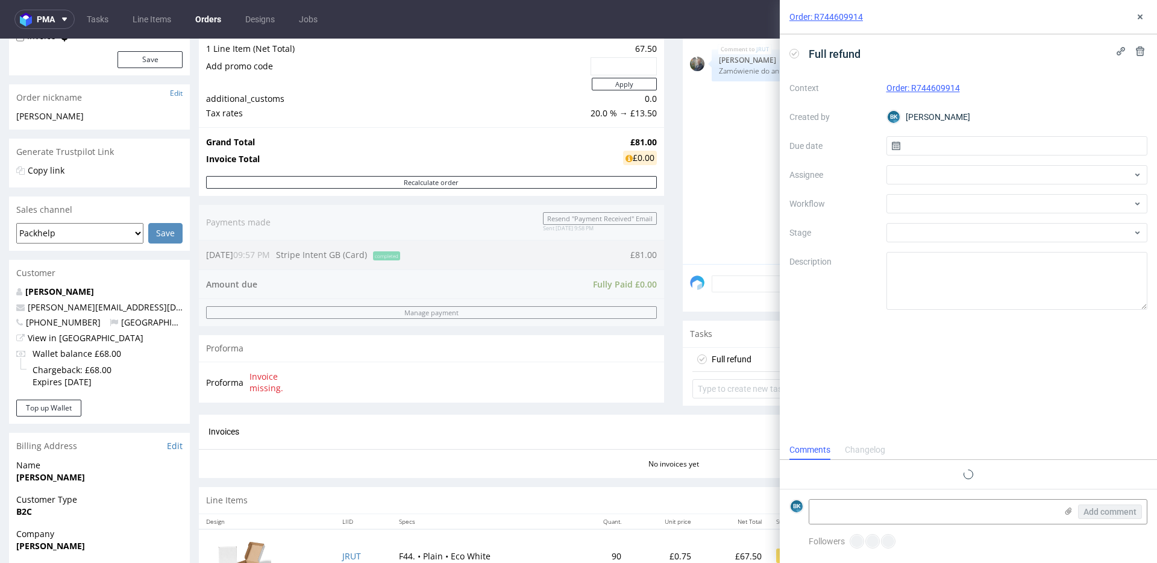
scroll to position [10, 0]
click at [926, 143] on input "text" at bounding box center [1018, 145] width 262 height 19
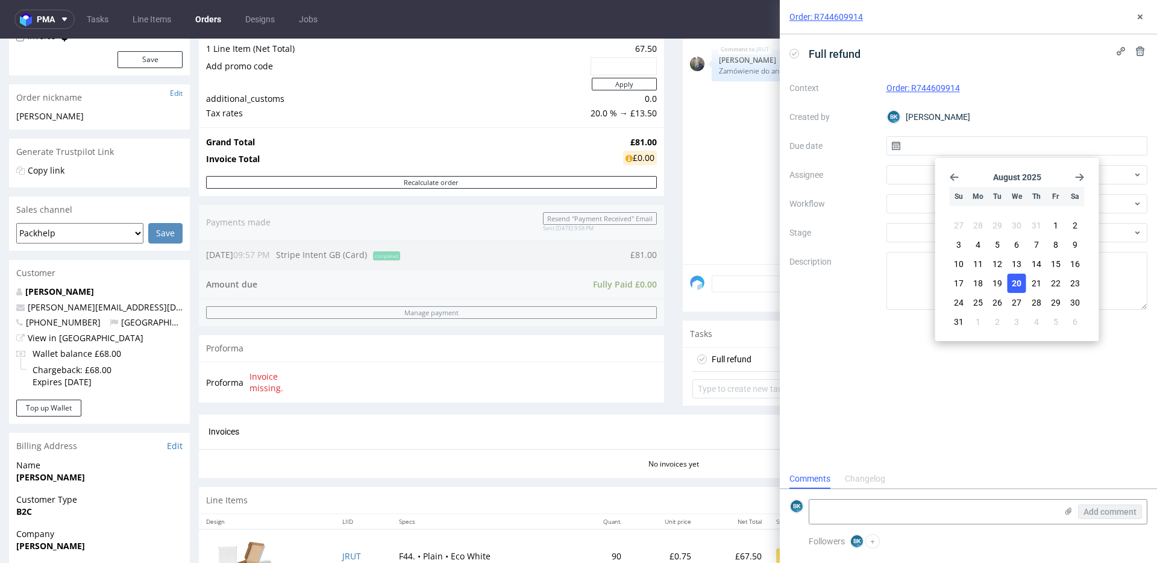
click at [1017, 285] on span "20" at bounding box center [1017, 283] width 10 height 12
type input "20/08/2025"
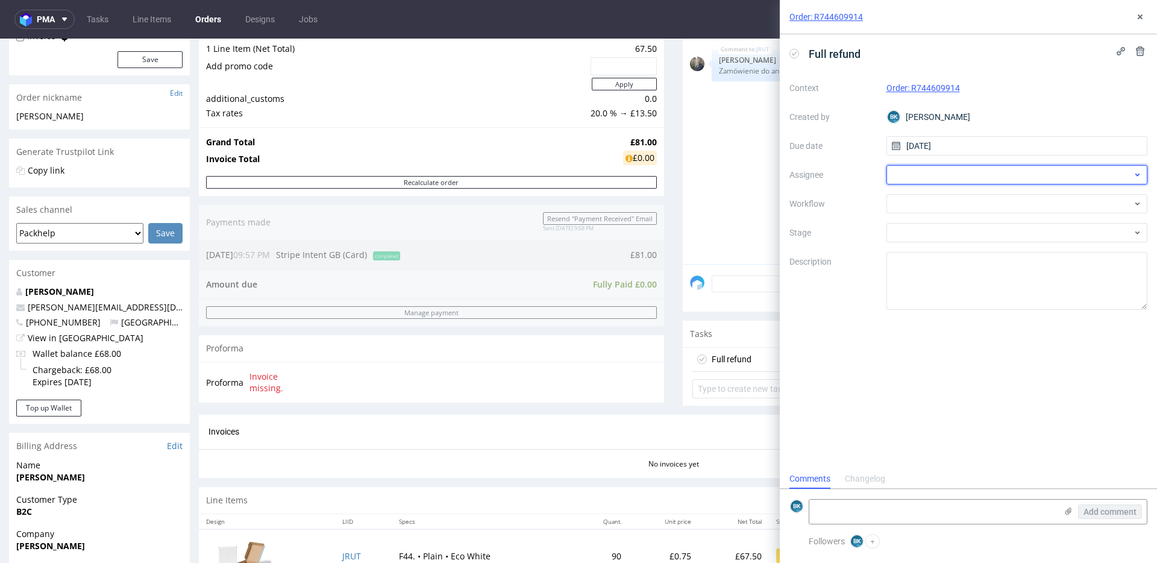
click at [938, 170] on div at bounding box center [1018, 174] width 262 height 19
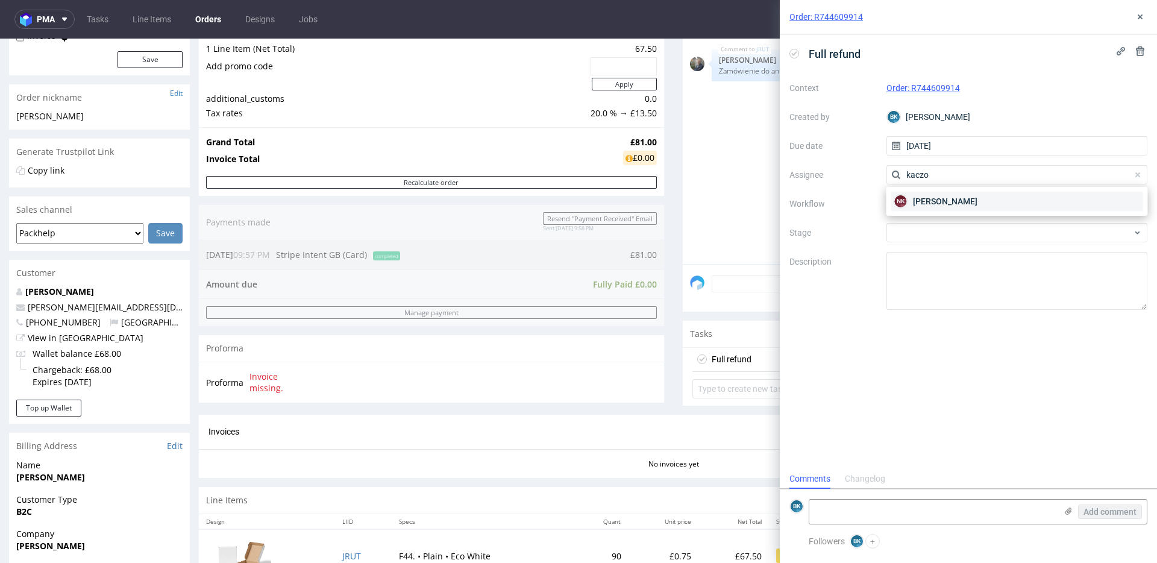
type input "kaczo"
click at [963, 199] on span "Natalia Kaczorowska" at bounding box center [945, 201] width 64 height 12
click at [936, 209] on div at bounding box center [1018, 203] width 262 height 19
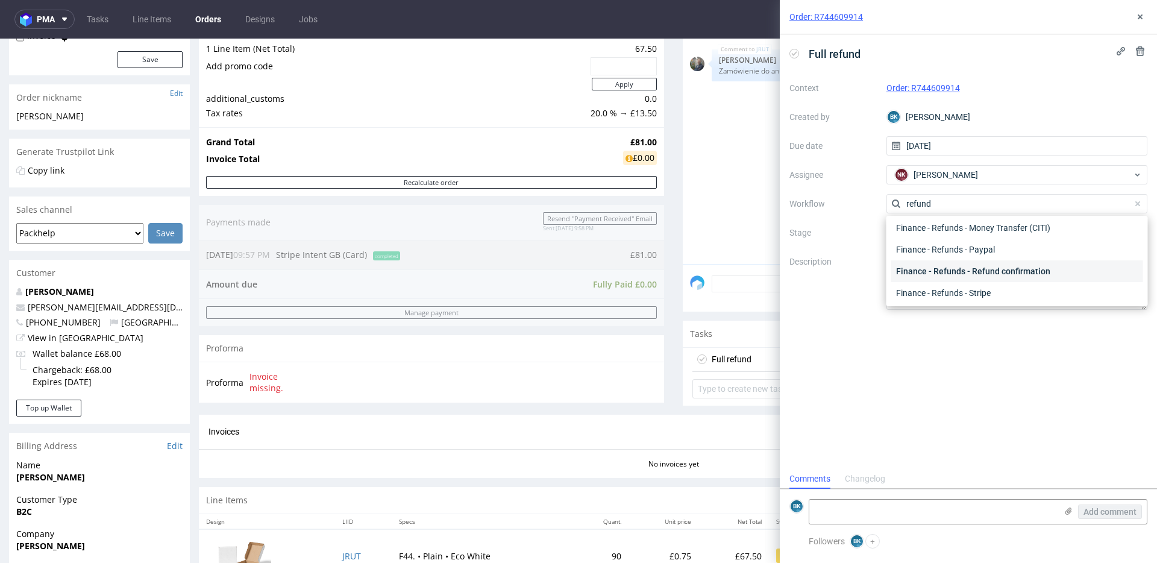
scroll to position [65, 0]
type input "refund"
click at [985, 295] on div "Finance - Refunds - Stripe GB" at bounding box center [1017, 291] width 252 height 22
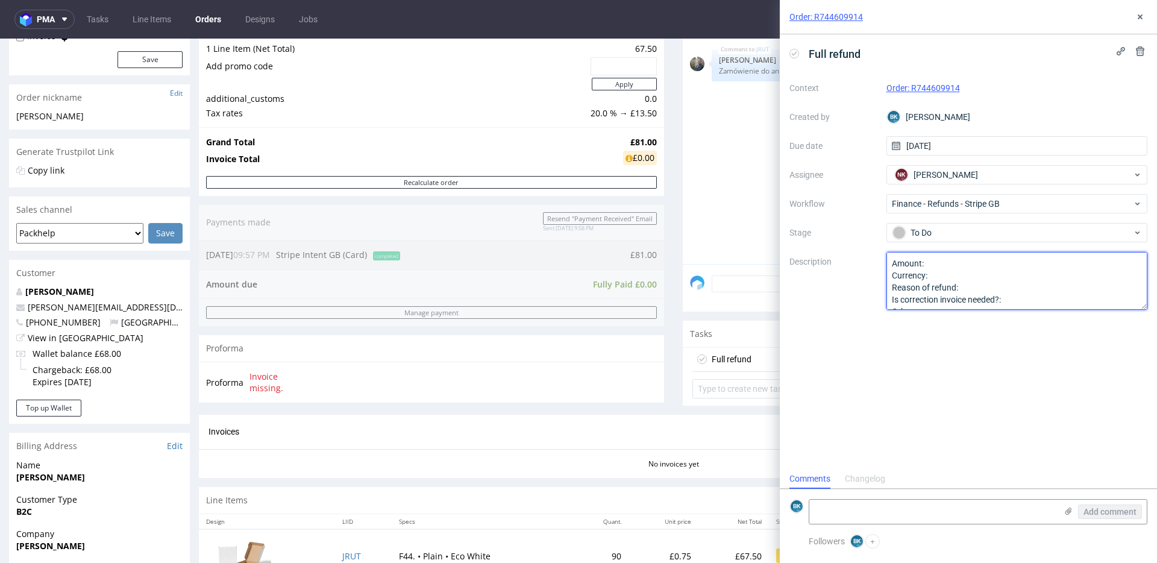
click at [937, 263] on textarea "Amount: Currency: Reason of refund: Is correction invoice needed?: Other:" at bounding box center [1018, 281] width 262 height 58
click at [973, 273] on textarea "Amount: Currency: Reason of refund: Is correction invoice needed?: Other:" at bounding box center [1018, 281] width 262 height 58
click at [990, 290] on textarea "Amount: Currency: Reason of refund: Is correction invoice needed?: Other:" at bounding box center [1018, 281] width 262 height 58
click at [1026, 287] on textarea "Amount: Currency: Reason of refund: Is correction invoice needed?: Other:" at bounding box center [1018, 281] width 262 height 58
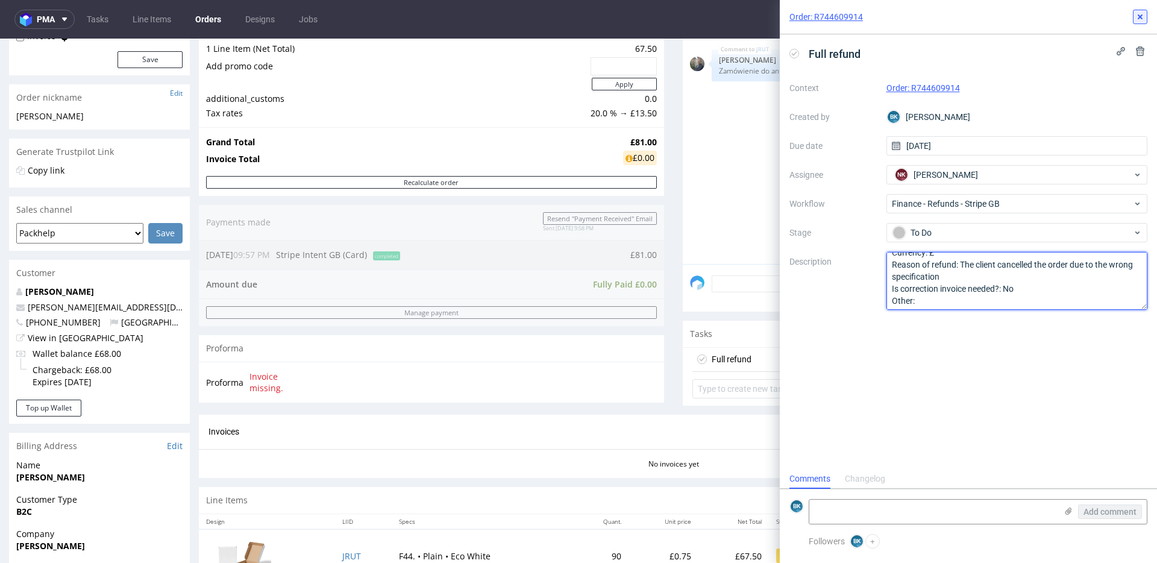
type textarea "Amount: Full refund Currency: £ Reason of refund: The client cancelled the orde…"
click at [1140, 16] on use at bounding box center [1140, 16] width 5 height 5
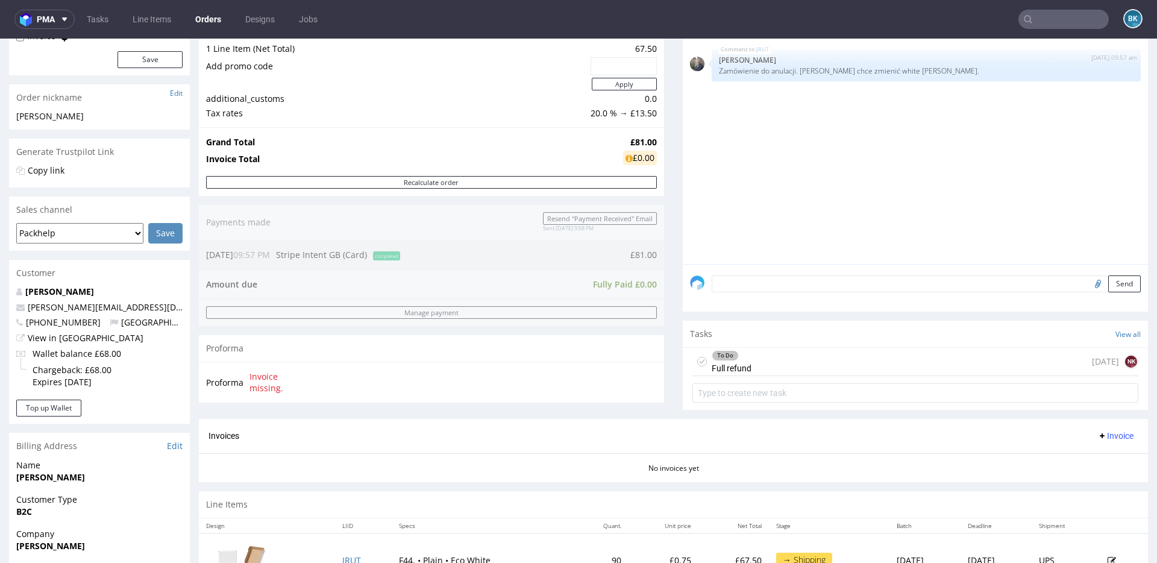
click at [1038, 20] on input "text" at bounding box center [1064, 19] width 90 height 19
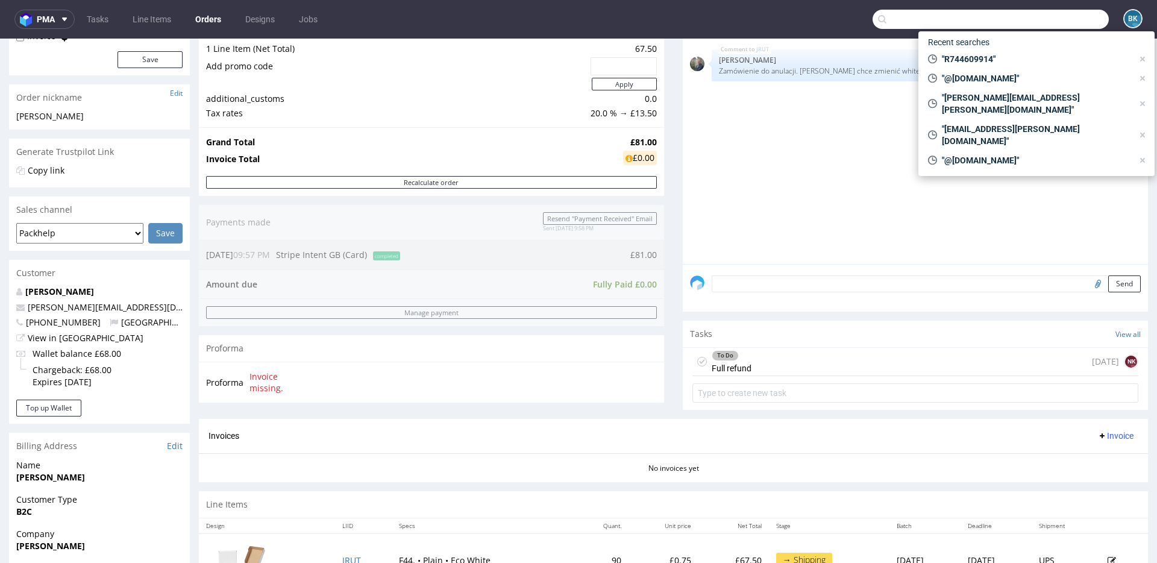
paste input "R994737623"
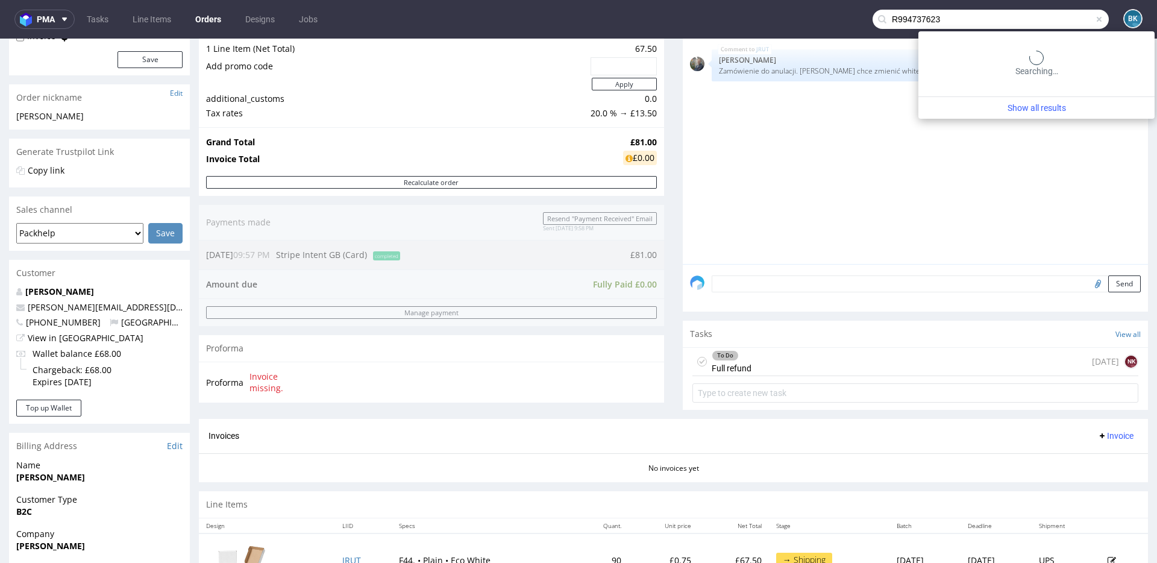
type input "R994737623"
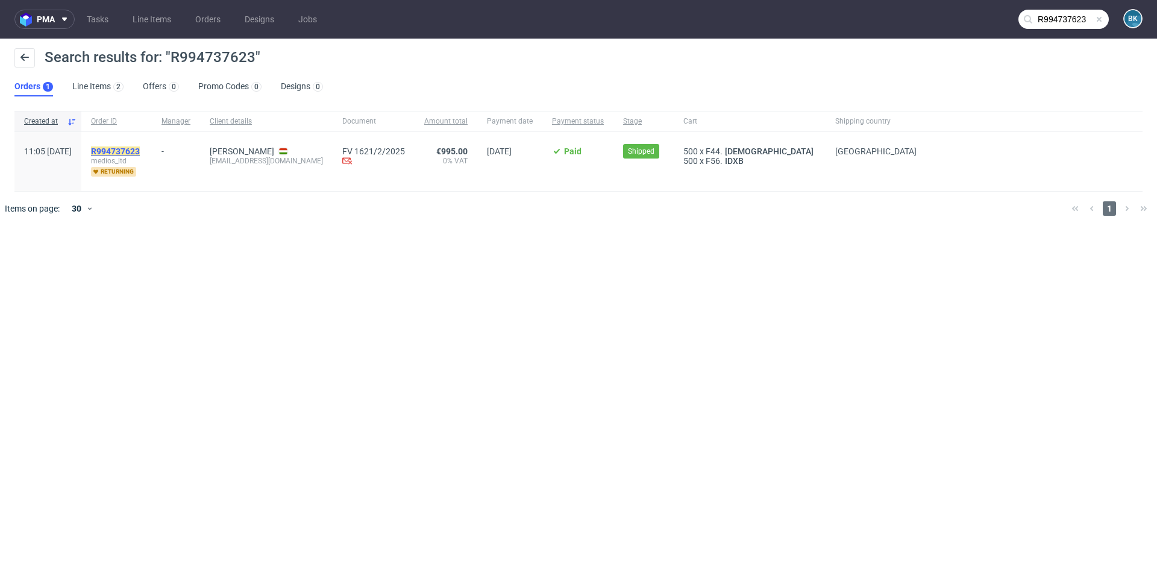
click at [140, 146] on mark "R994737623" at bounding box center [115, 151] width 49 height 10
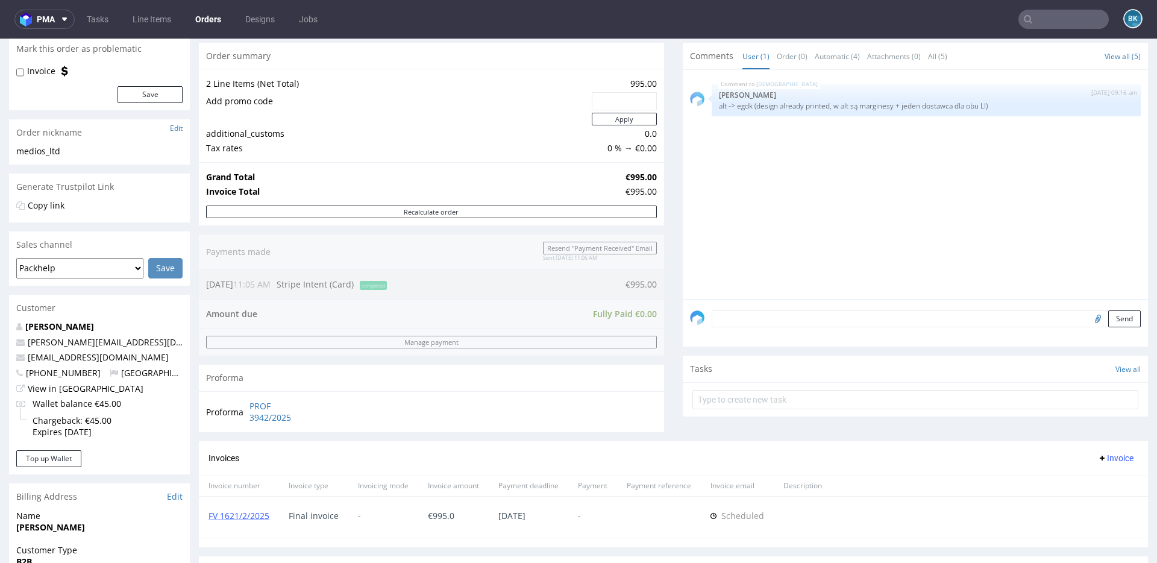
scroll to position [108, 0]
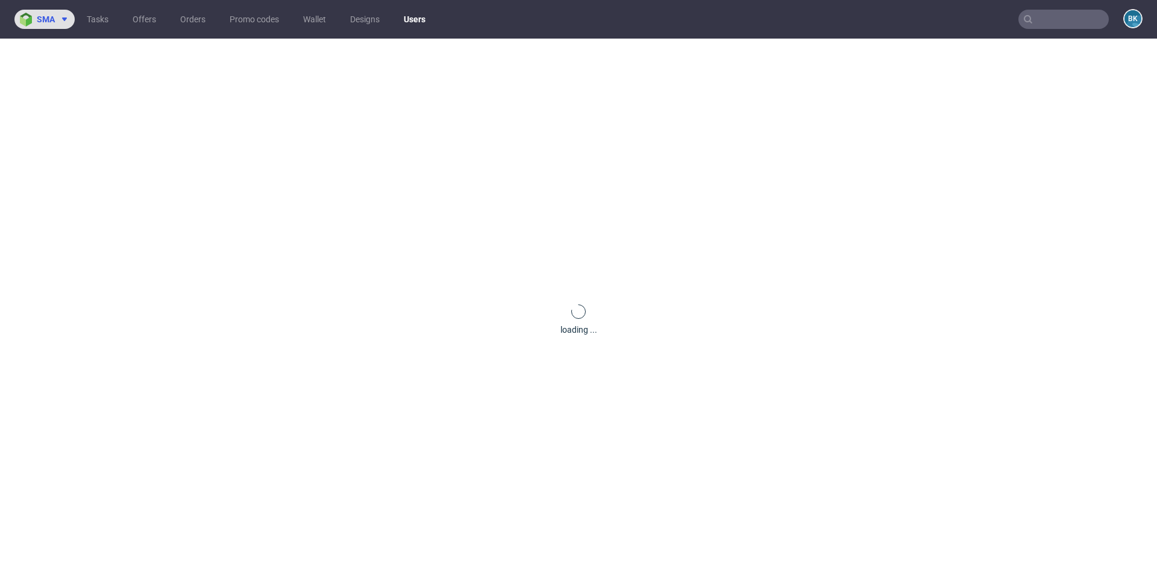
click at [48, 25] on button "sma" at bounding box center [44, 19] width 60 height 19
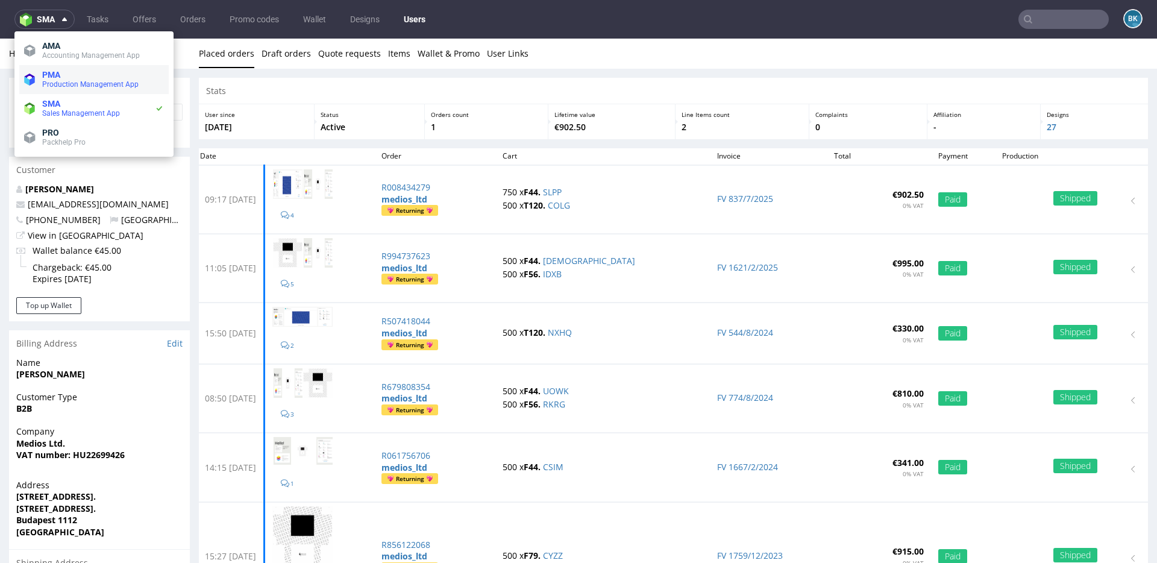
click at [66, 78] on span "PMA" at bounding box center [103, 75] width 122 height 10
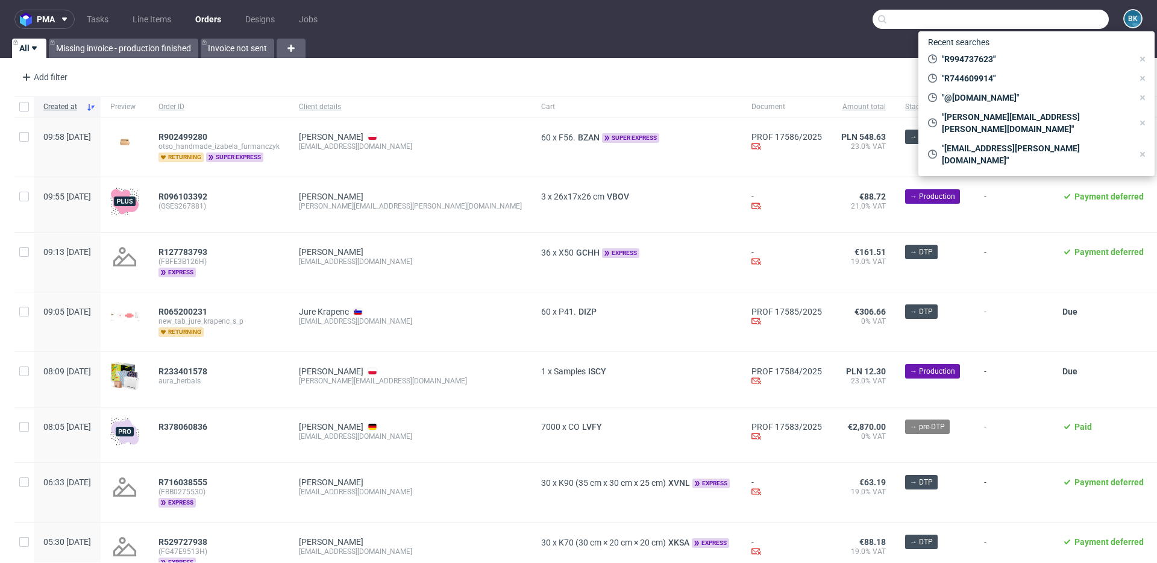
click at [1084, 10] on input "text" at bounding box center [991, 19] width 236 height 19
paste input "moitiemoitie.fripes@gmail.com"
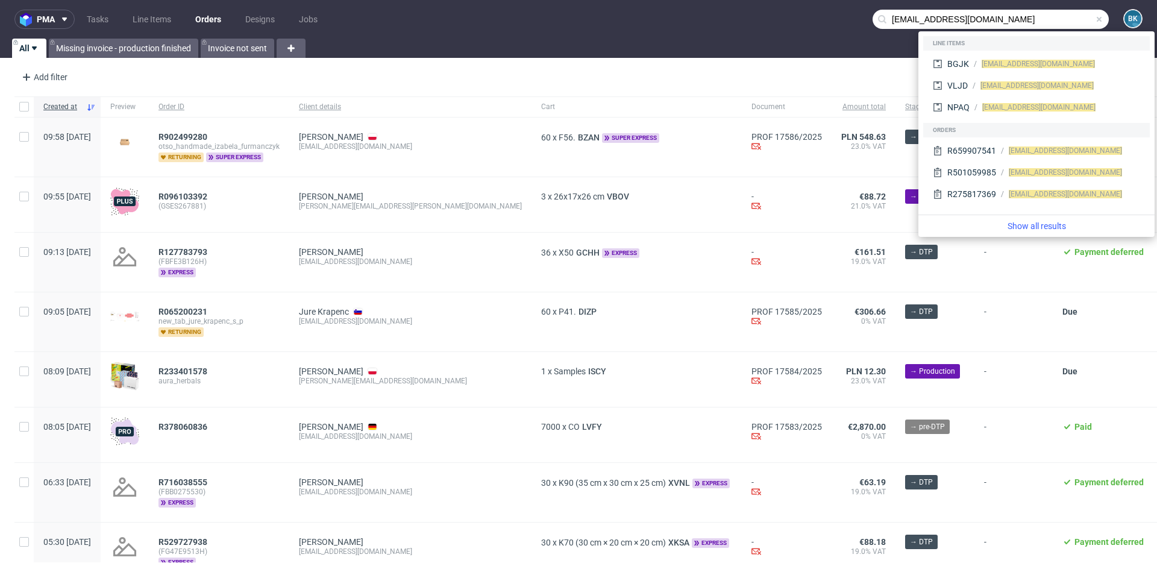
type input "moitiemoitie.fripes@gmail.com"
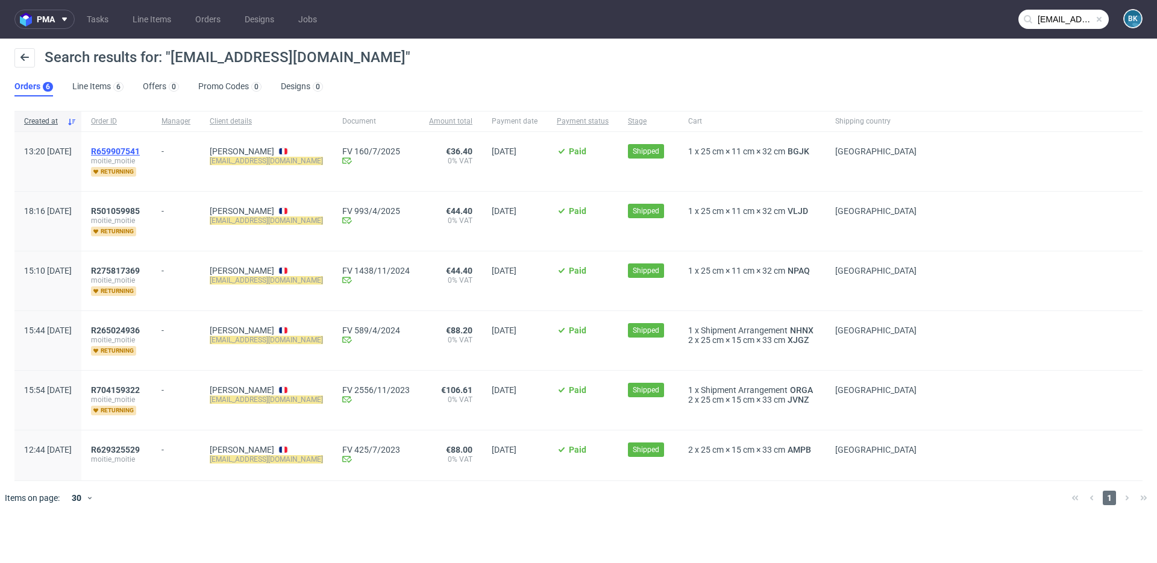
click at [140, 147] on span "R659907541" at bounding box center [115, 151] width 49 height 10
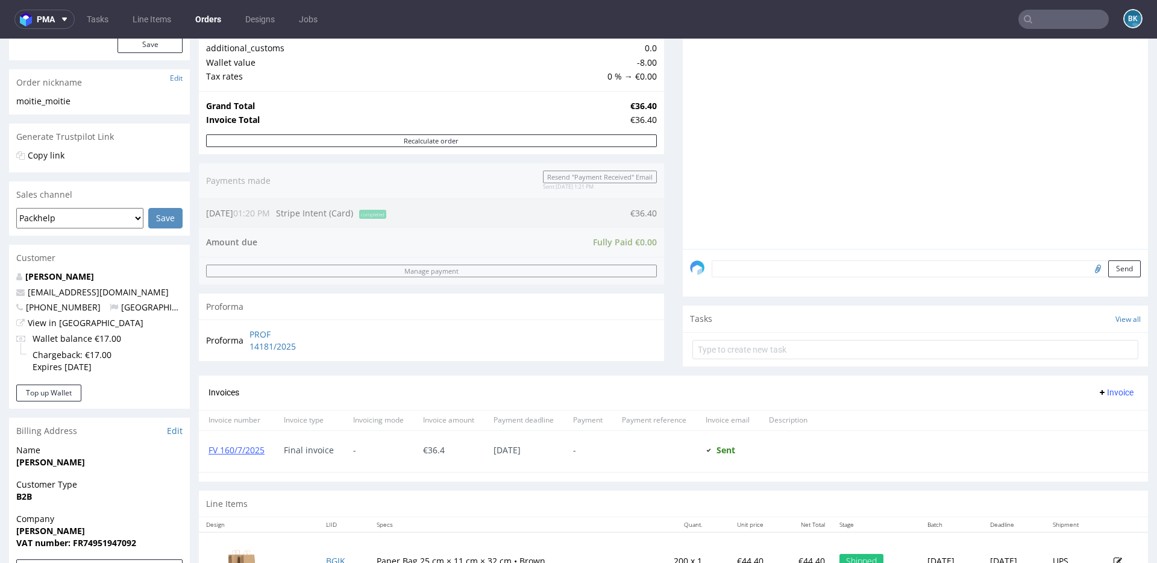
scroll to position [431, 0]
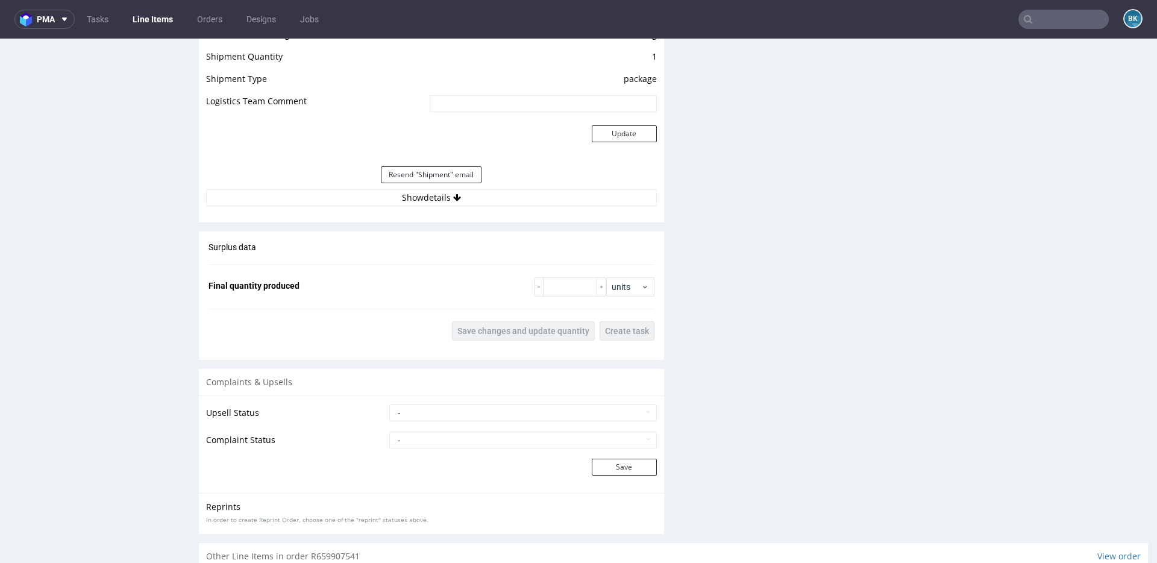
scroll to position [1104, 0]
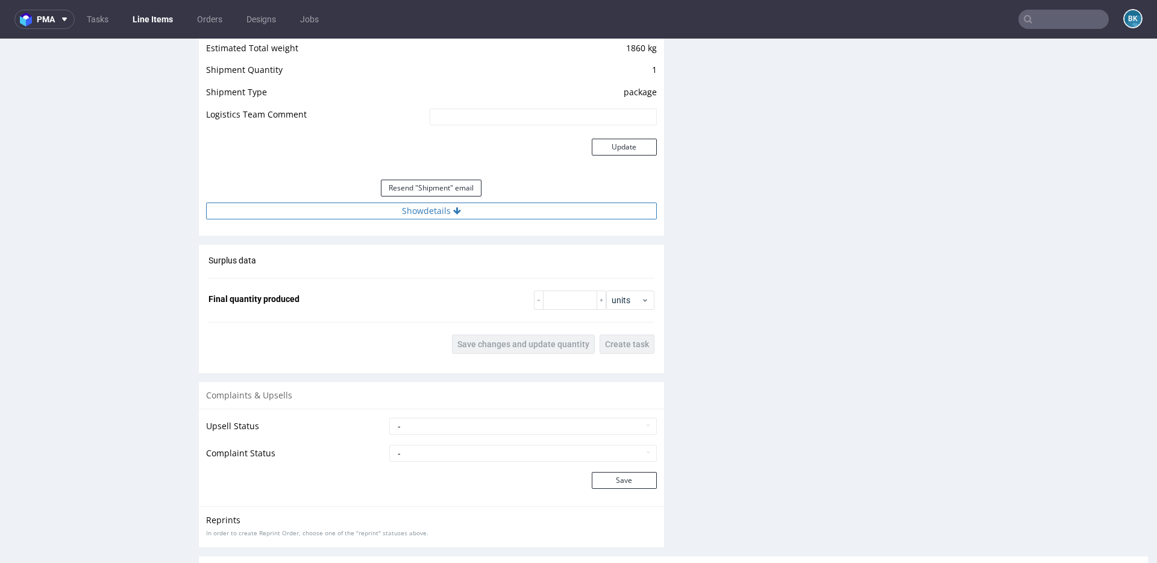
click at [431, 207] on button "Show details" at bounding box center [431, 210] width 451 height 17
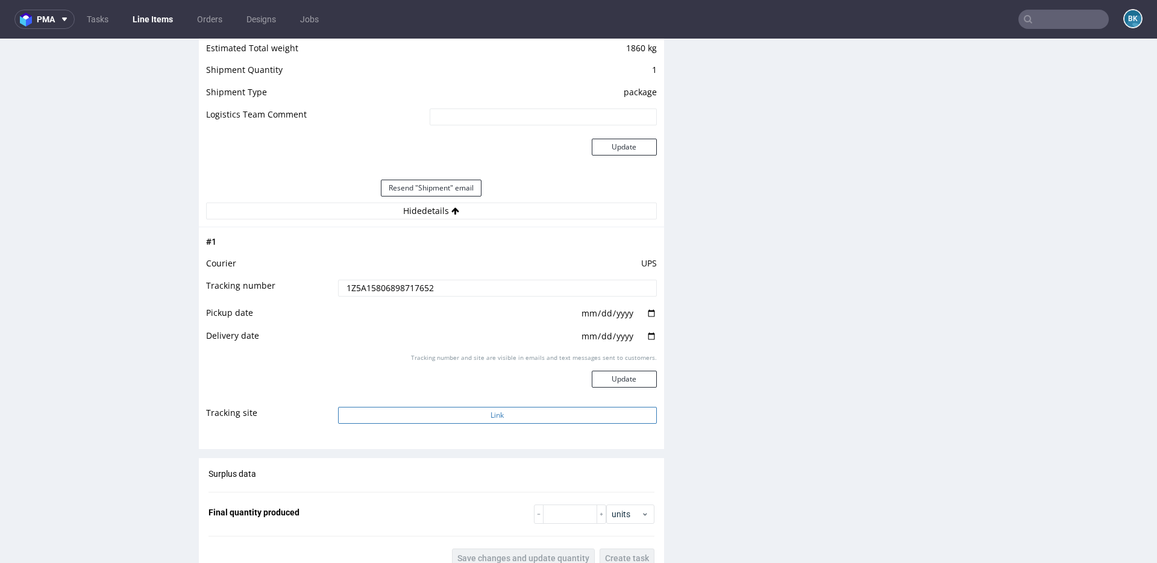
click at [498, 416] on button "Link" at bounding box center [497, 415] width 319 height 17
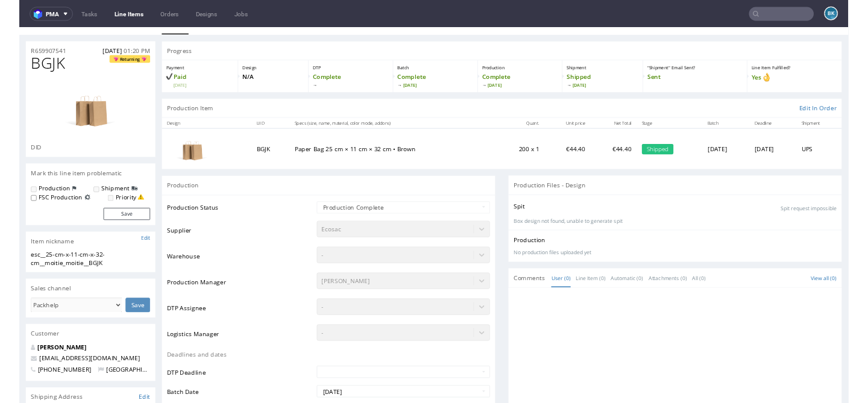
scroll to position [20, 0]
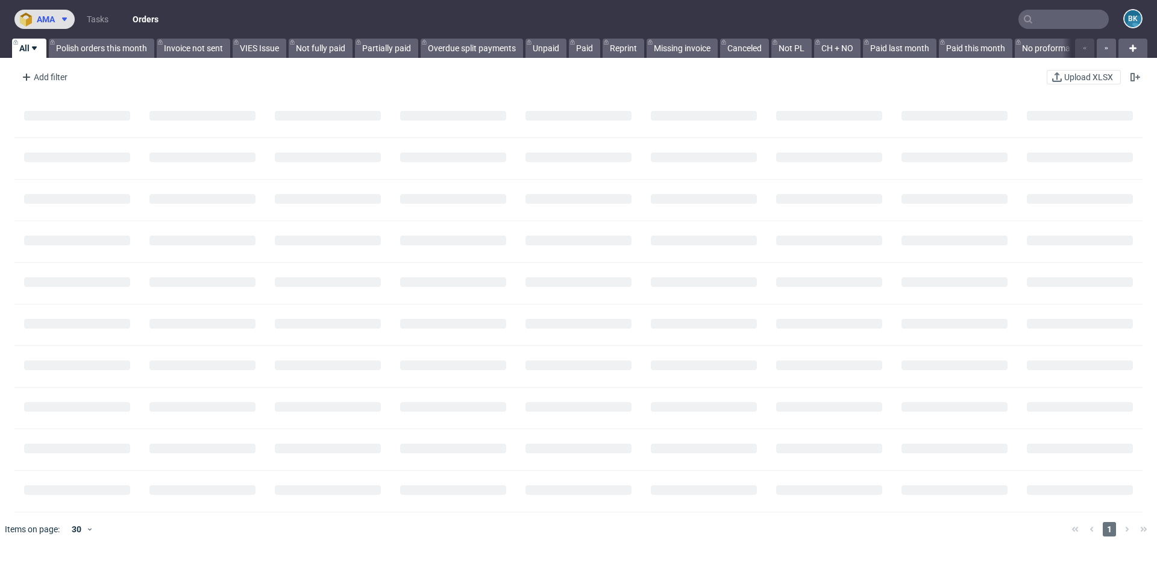
click at [60, 16] on icon at bounding box center [65, 19] width 10 height 10
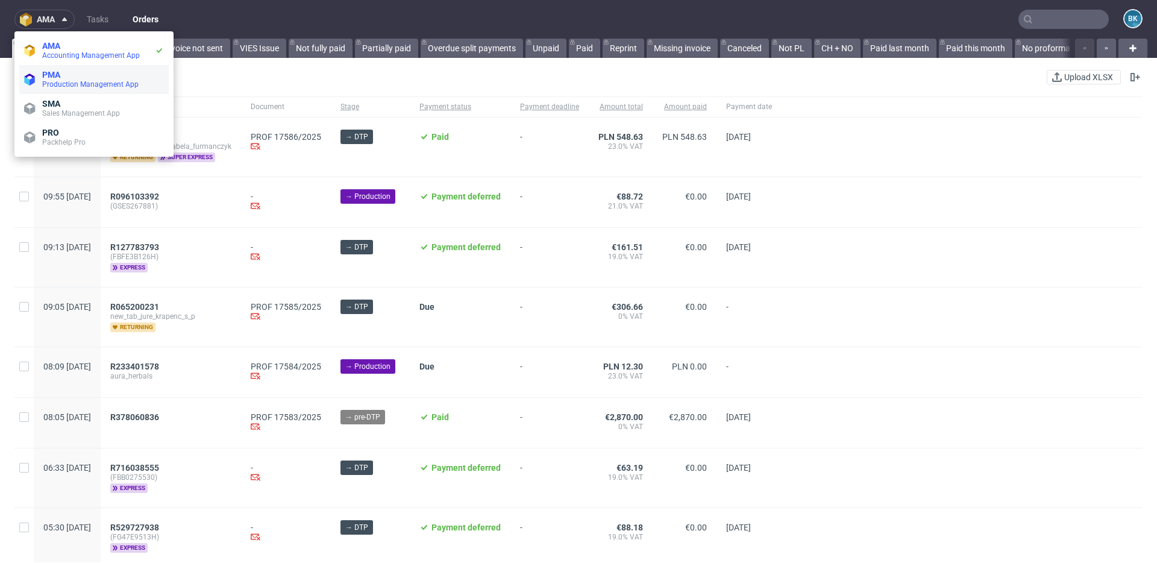
click at [67, 78] on span "PMA" at bounding box center [103, 75] width 122 height 10
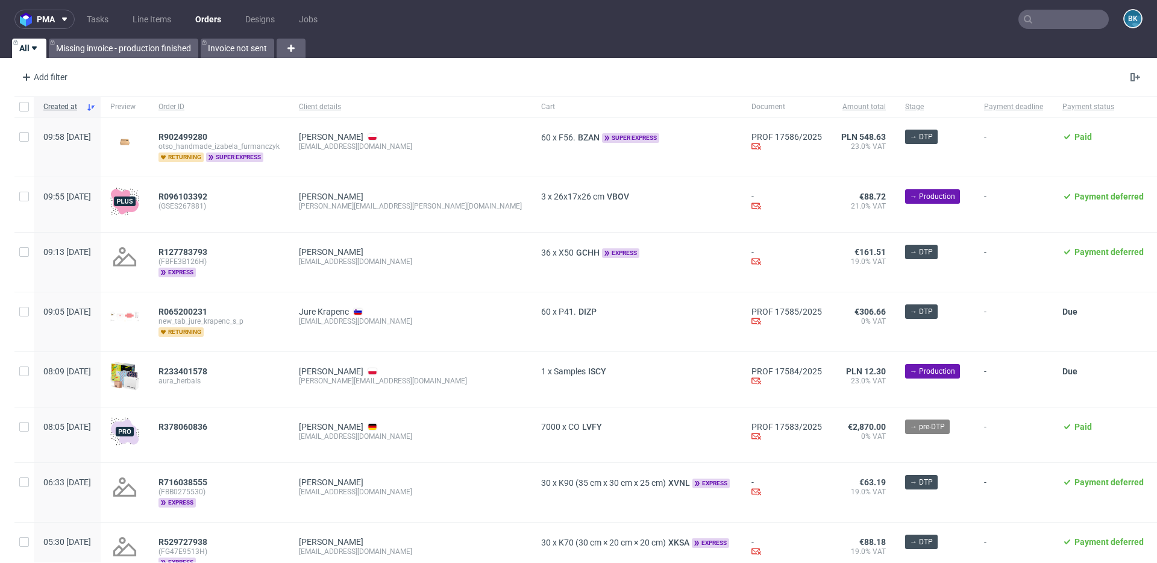
click at [1052, 19] on input "text" at bounding box center [1064, 19] width 90 height 19
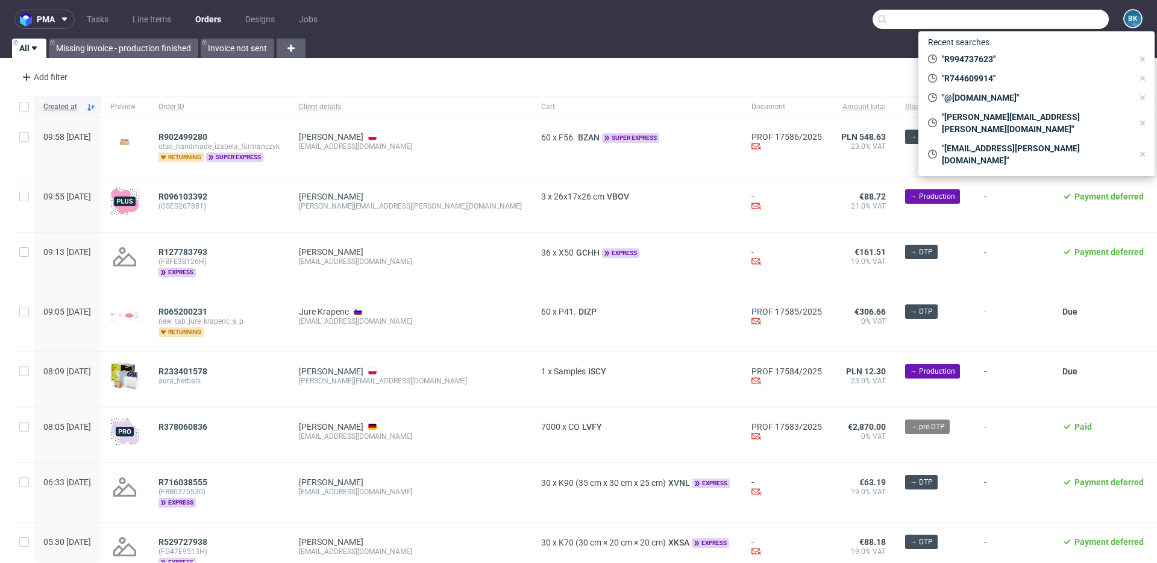
paste input "R994737623"
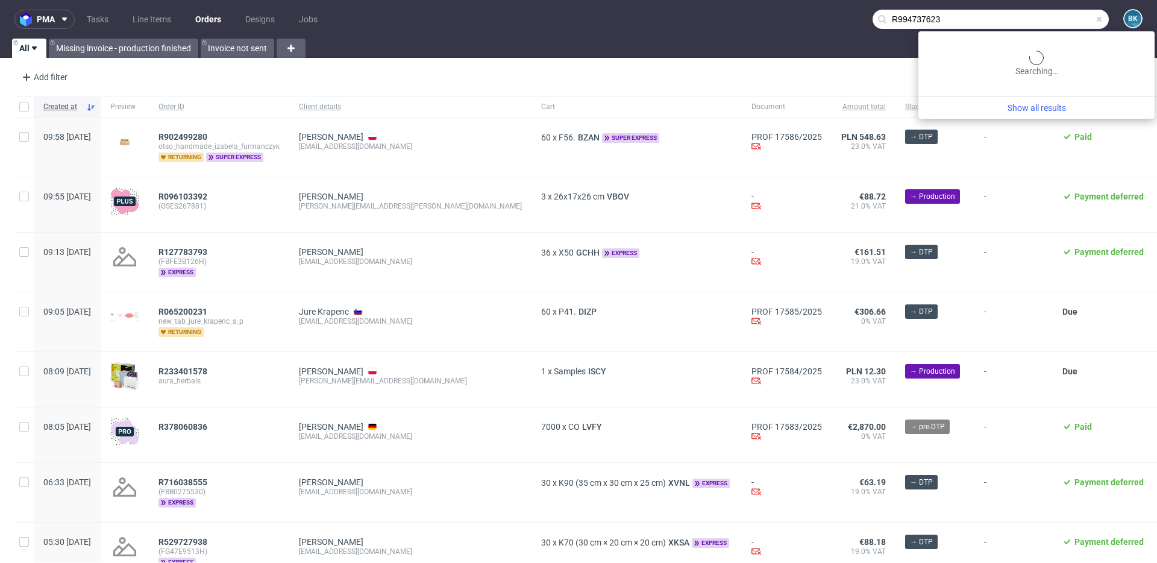
type input "R994737623"
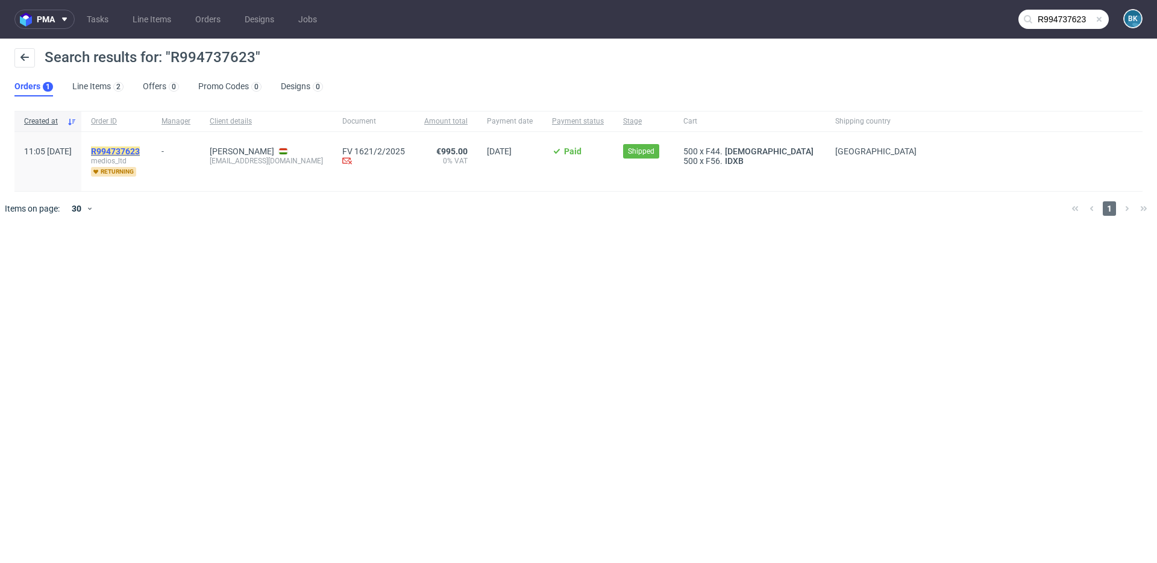
click at [140, 151] on mark "R994737623" at bounding box center [115, 151] width 49 height 10
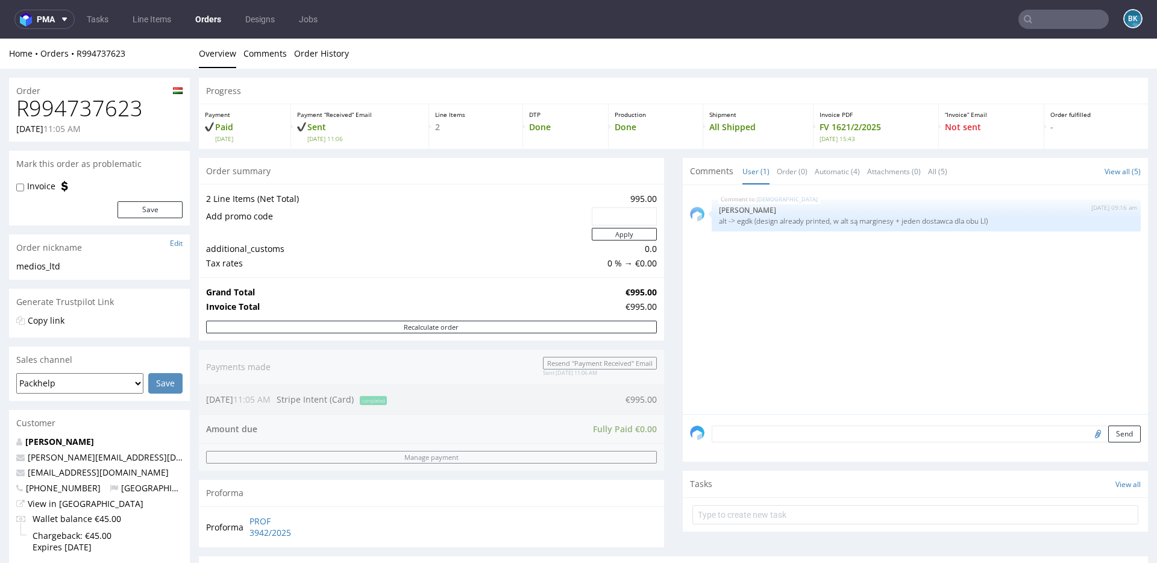
type input "R994737623"
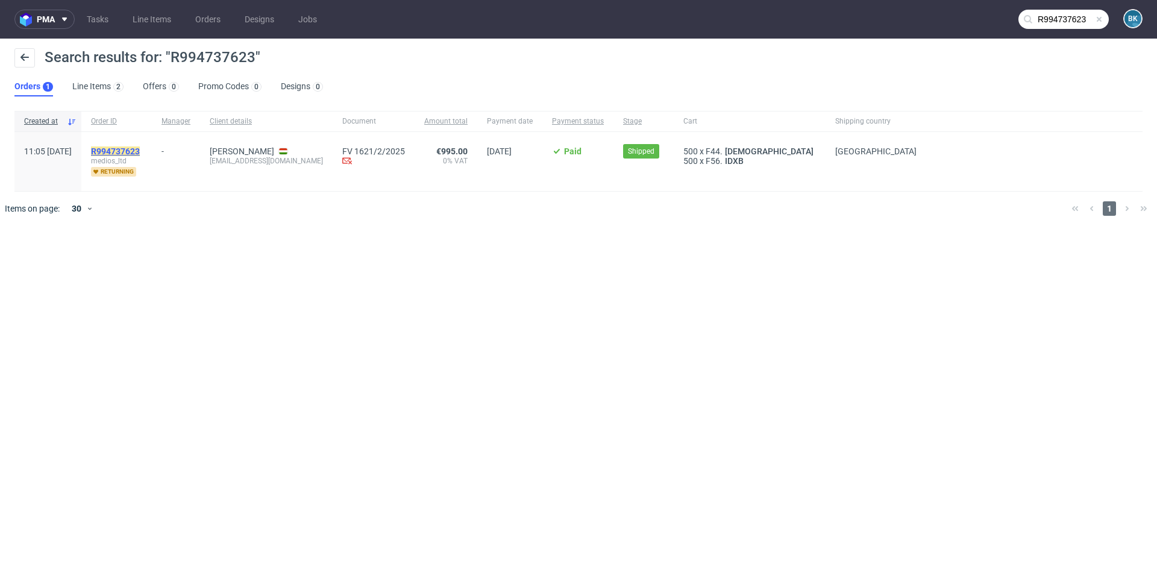
click at [140, 148] on mark "R994737623" at bounding box center [115, 151] width 49 height 10
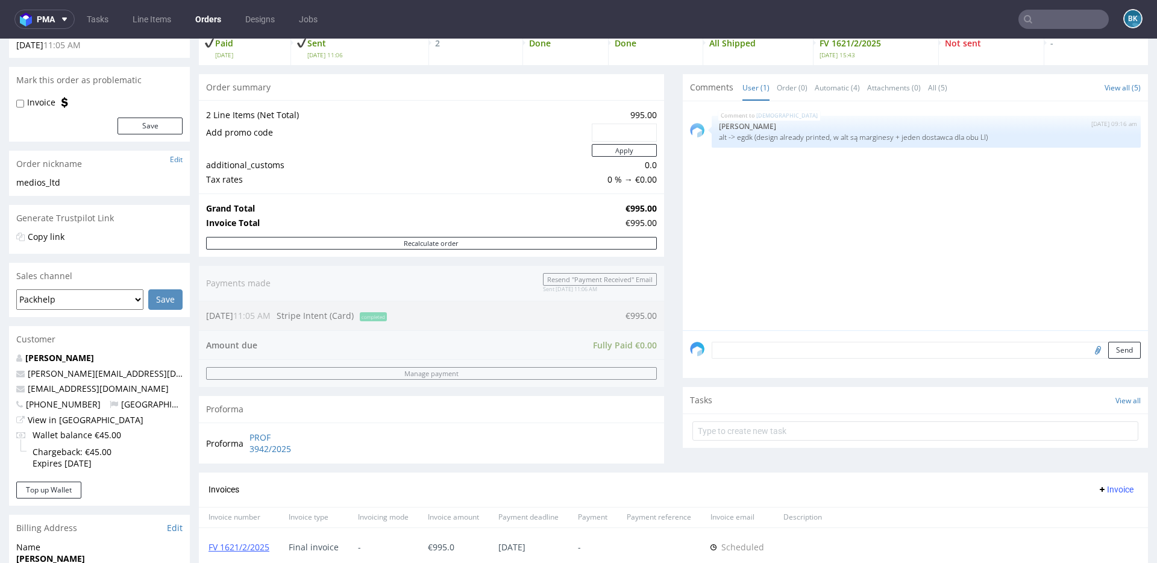
scroll to position [98, 0]
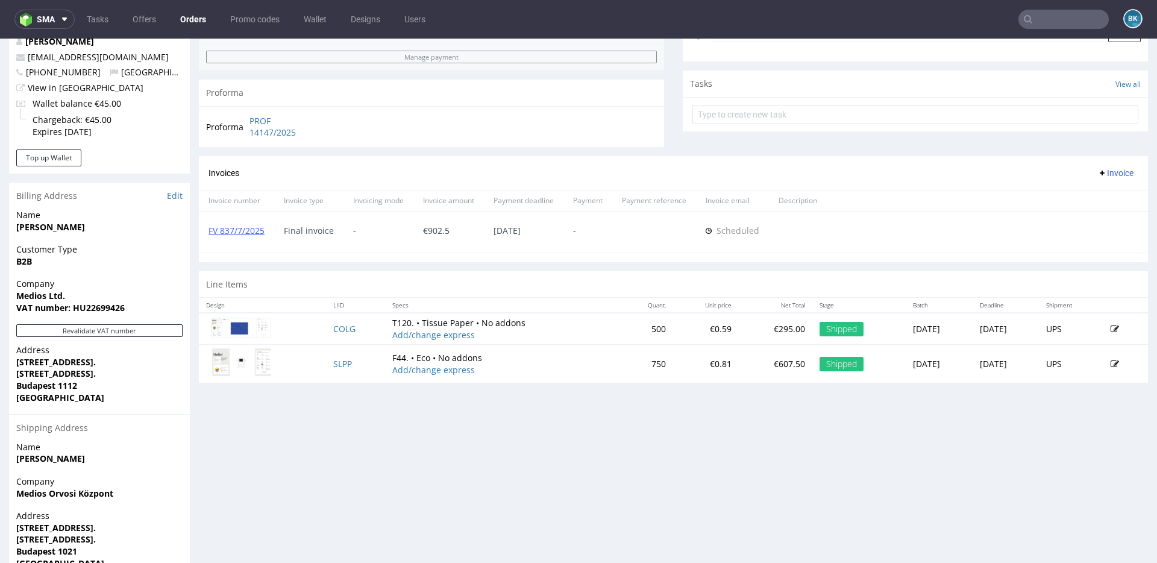
scroll to position [401, 0]
click at [228, 228] on link "FV 837/7/2025" at bounding box center [237, 229] width 56 height 11
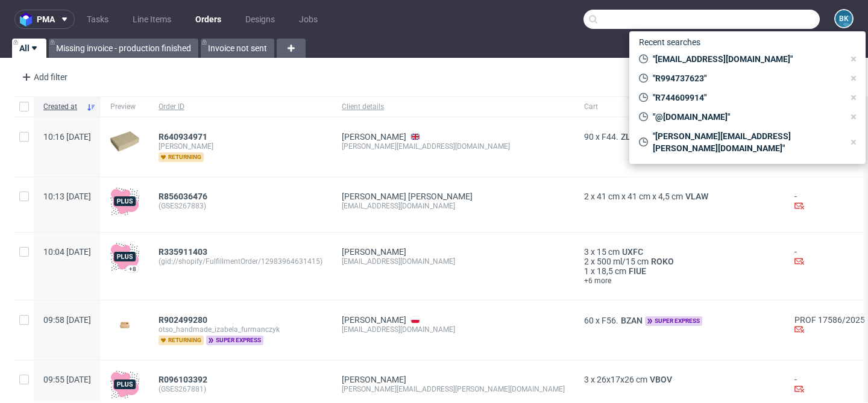
click at [737, 27] on input "text" at bounding box center [701, 19] width 236 height 19
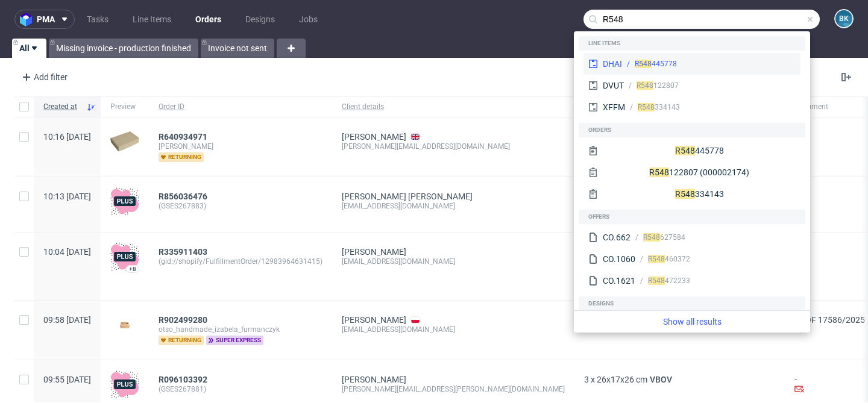
type input "R548"
click at [689, 65] on div "R548 445778" at bounding box center [709, 63] width 174 height 11
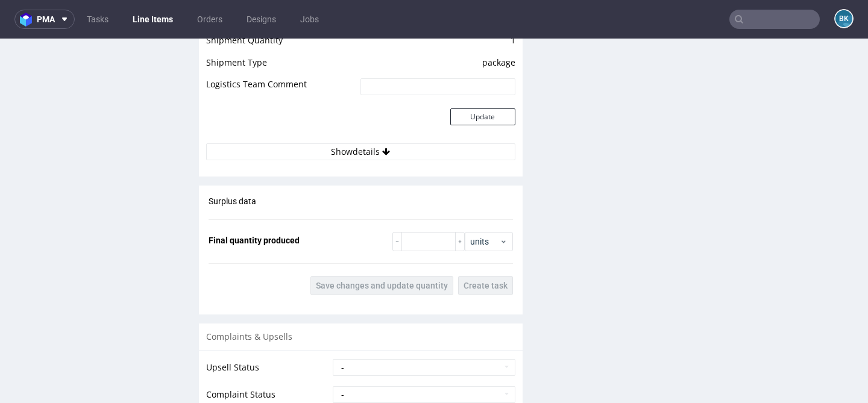
scroll to position [1283, 0]
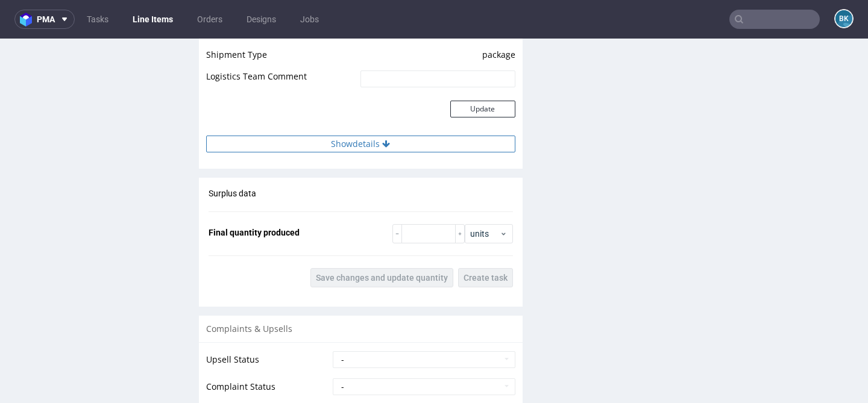
click at [354, 147] on button "Show details" at bounding box center [360, 144] width 309 height 17
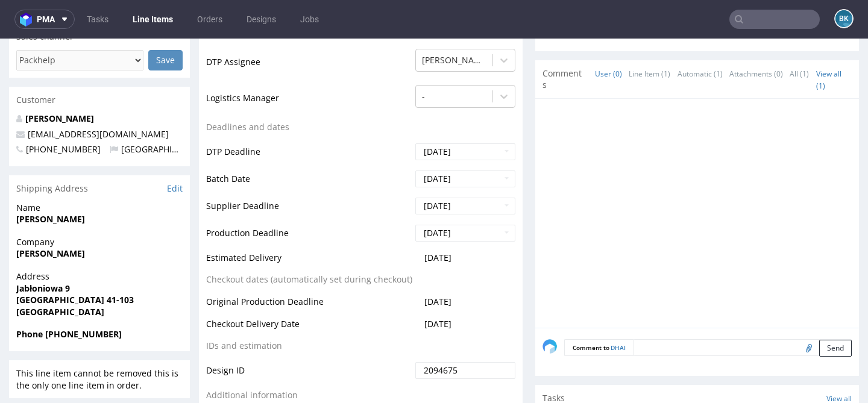
scroll to position [0, 0]
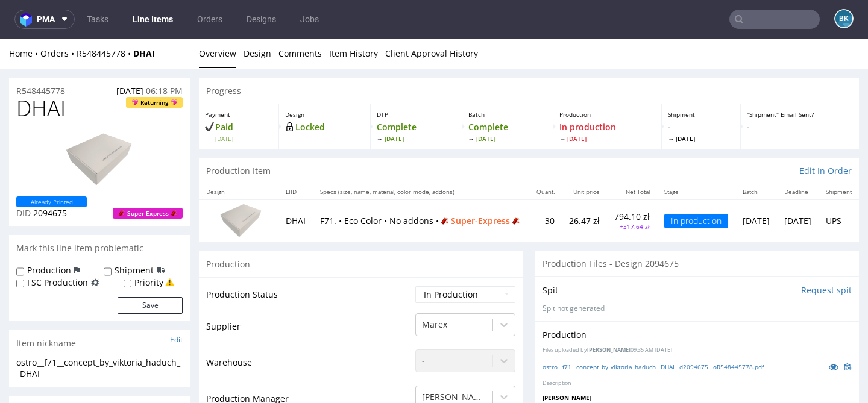
click at [677, 163] on div "Production Item Edit In Order" at bounding box center [529, 171] width 660 height 27
click at [476, 181] on div "Production Item Edit In Order" at bounding box center [529, 171] width 660 height 27
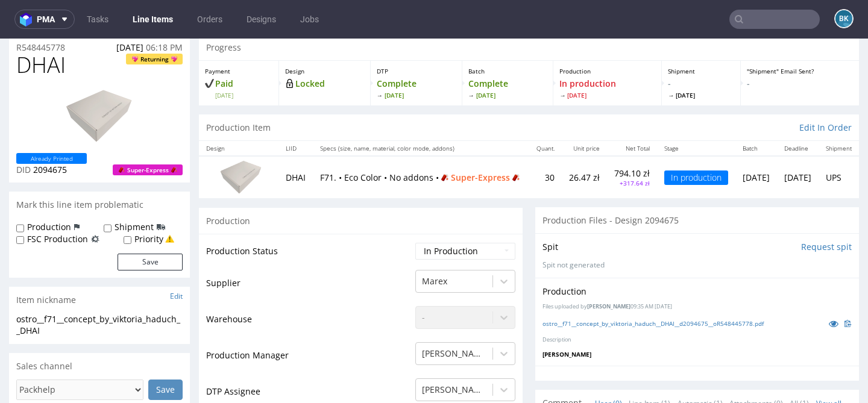
click at [427, 21] on nav "pma Tasks Line Items Orders Designs Jobs BK" at bounding box center [434, 19] width 868 height 39
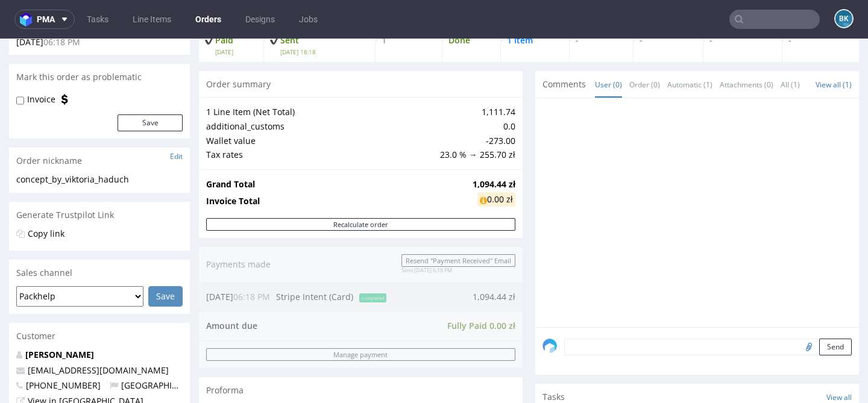
scroll to position [86, 0]
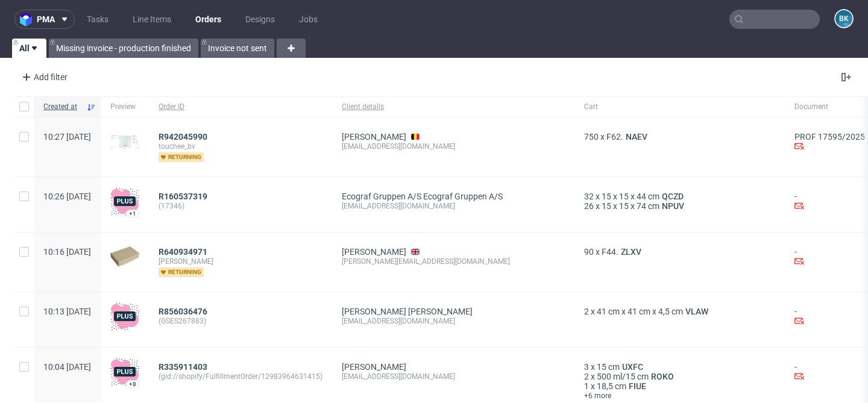
click at [744, 20] on input "text" at bounding box center [774, 19] width 90 height 19
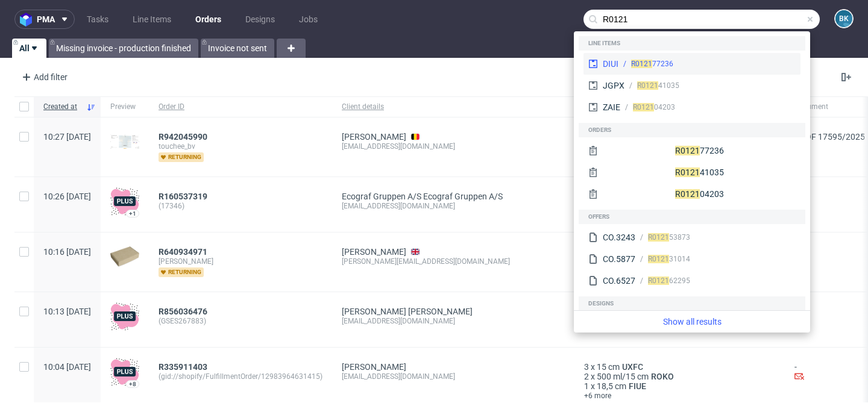
type input "R0121"
click at [688, 62] on div "R0121 77236" at bounding box center [706, 63] width 177 height 11
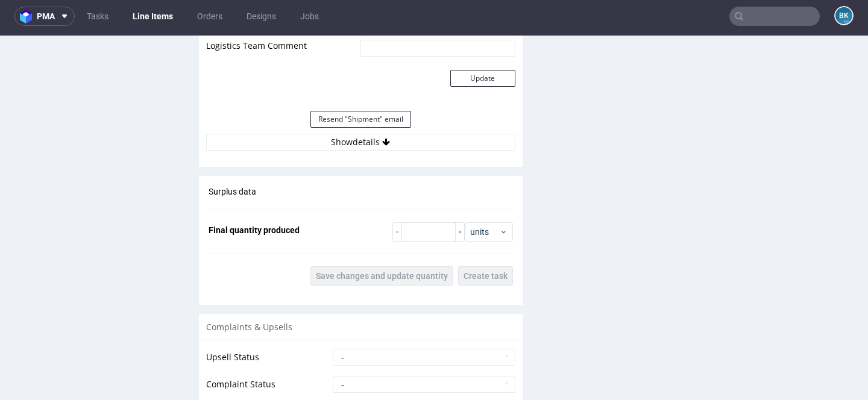
scroll to position [1302, 0]
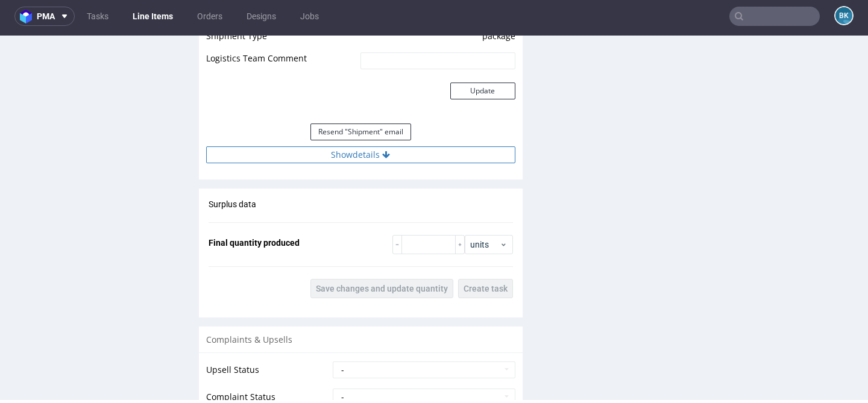
click at [356, 155] on button "Show details" at bounding box center [360, 154] width 309 height 17
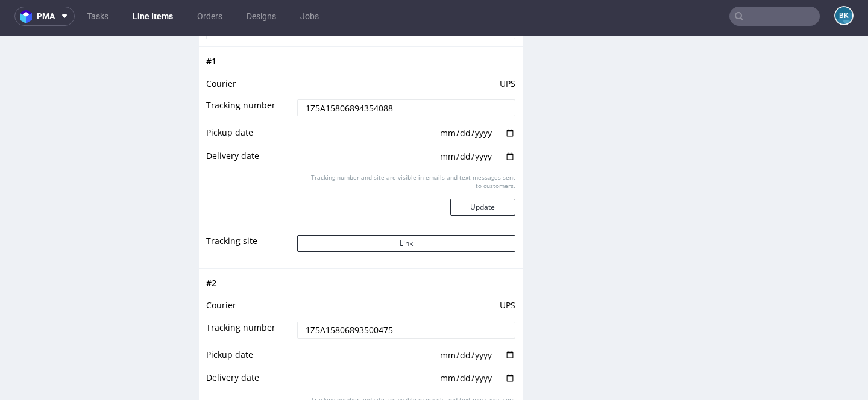
scroll to position [1429, 0]
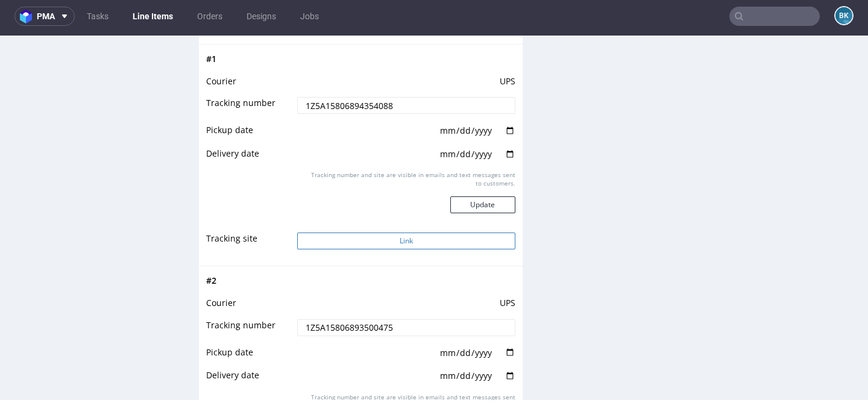
click at [397, 239] on button "Link" at bounding box center [406, 241] width 218 height 17
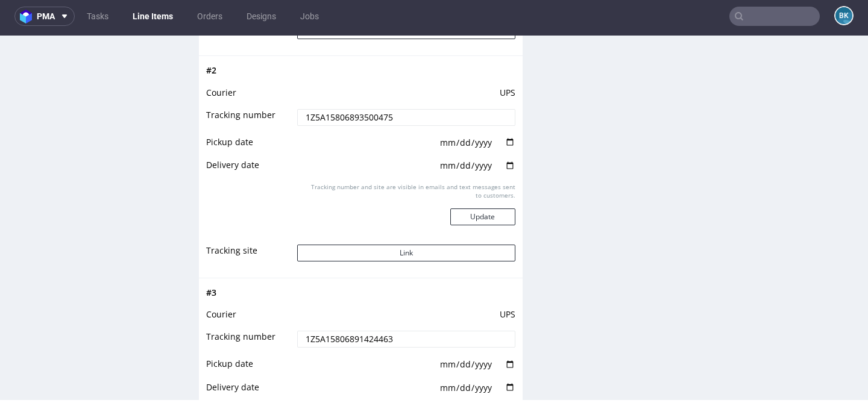
scroll to position [1648, 0]
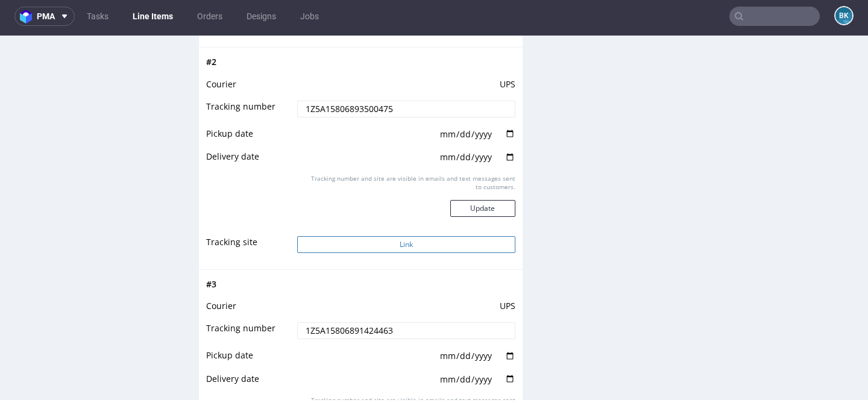
click at [394, 242] on button "Link" at bounding box center [406, 244] width 218 height 17
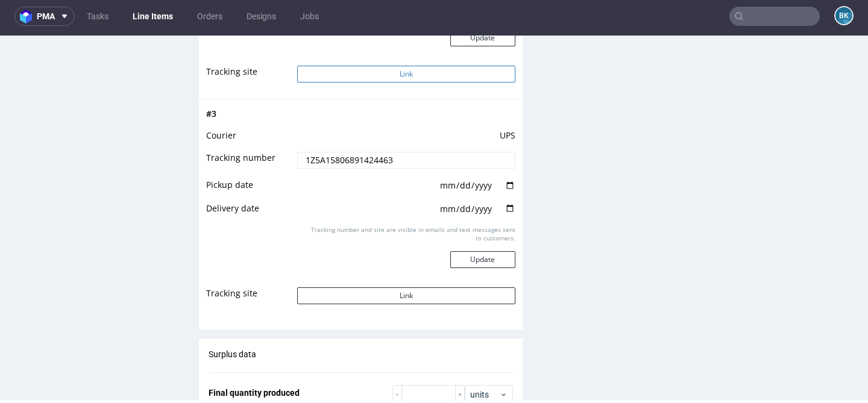
scroll to position [1883, 0]
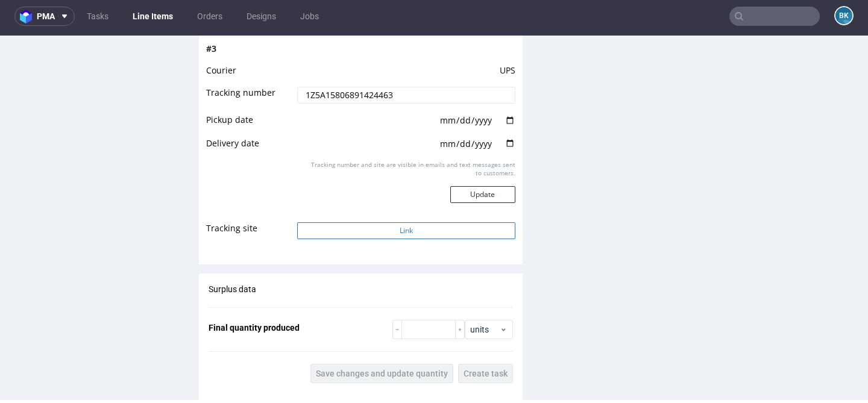
click at [386, 231] on button "Link" at bounding box center [406, 230] width 218 height 17
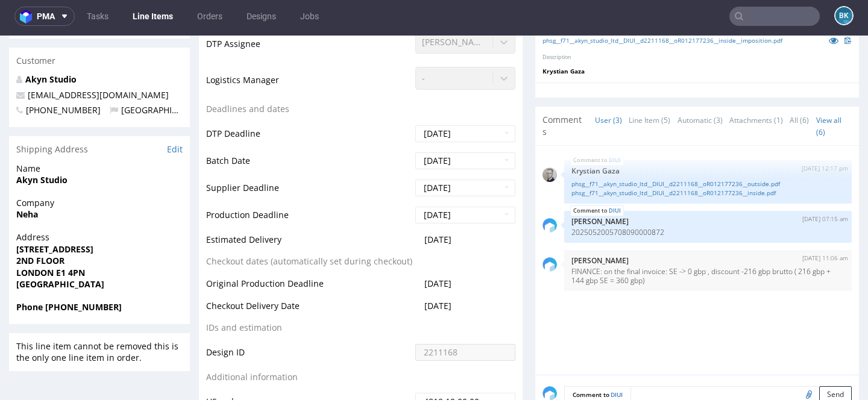
scroll to position [0, 0]
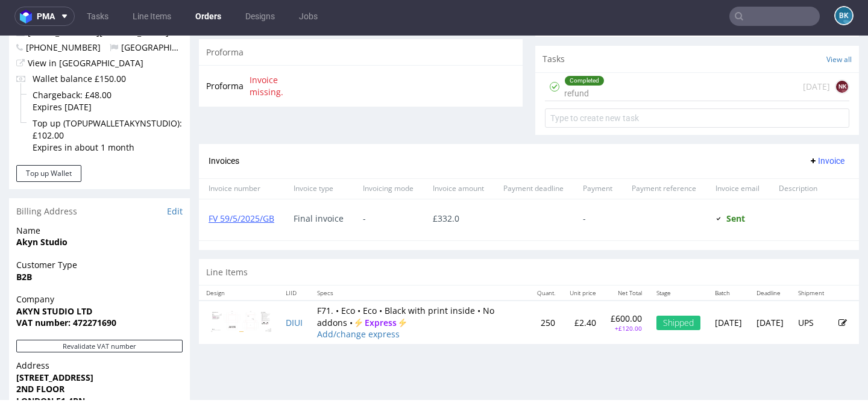
scroll to position [424, 0]
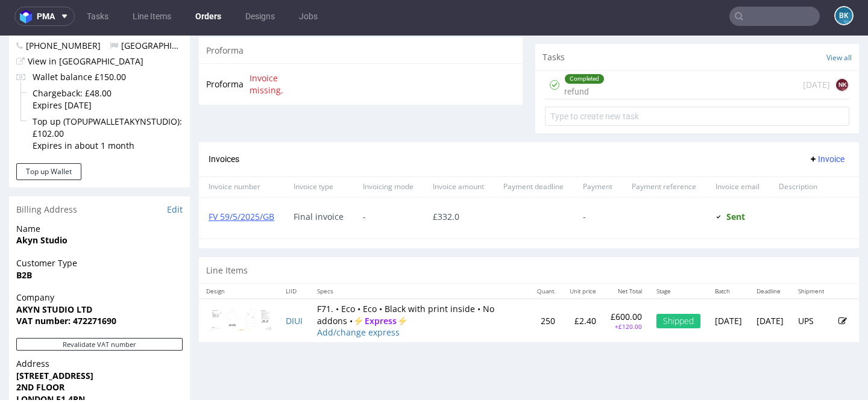
click at [651, 91] on div "Completed refund 3 months ago NK" at bounding box center [697, 85] width 304 height 28
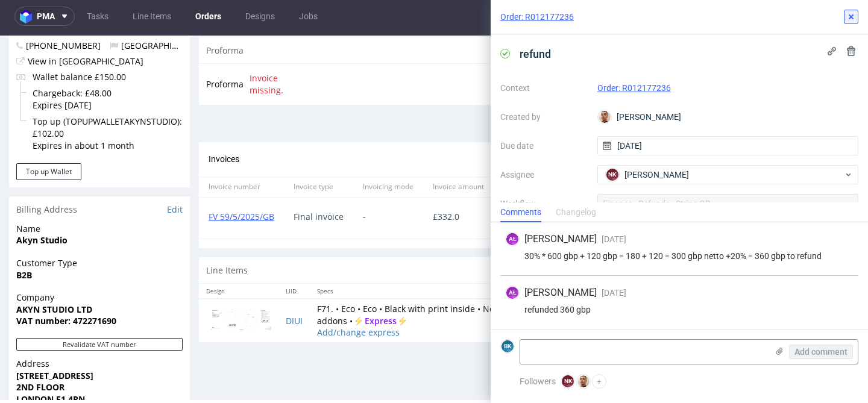
click at [854, 17] on icon at bounding box center [851, 17] width 10 height 10
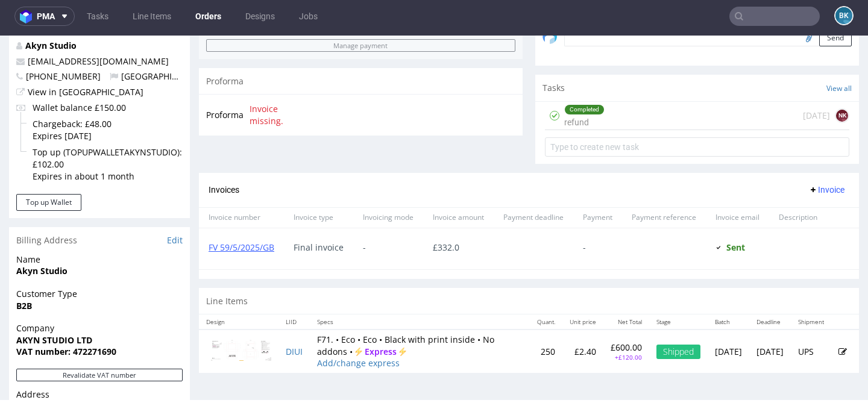
scroll to position [395, 0]
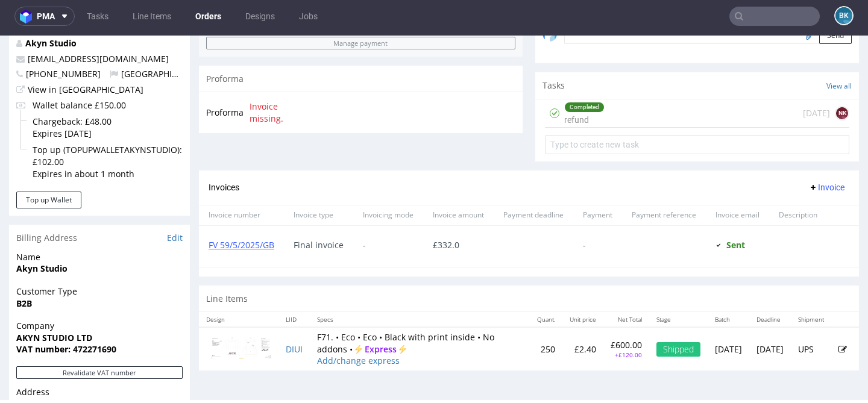
click at [607, 127] on div "Completed refund 3 months ago NK" at bounding box center [697, 113] width 304 height 28
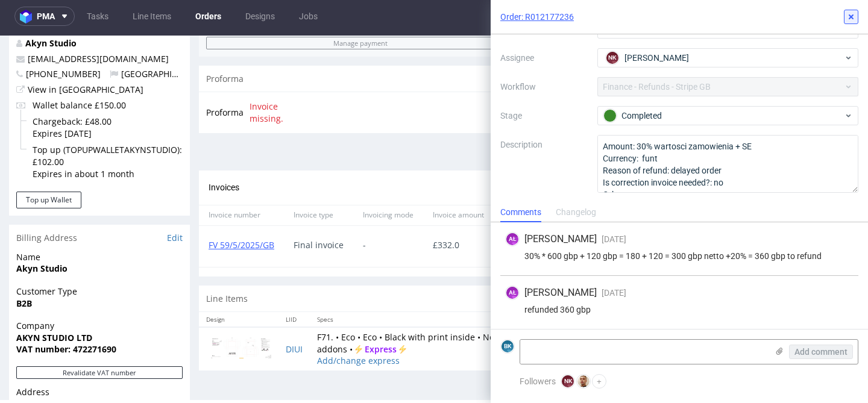
click at [849, 21] on icon at bounding box center [851, 17] width 10 height 10
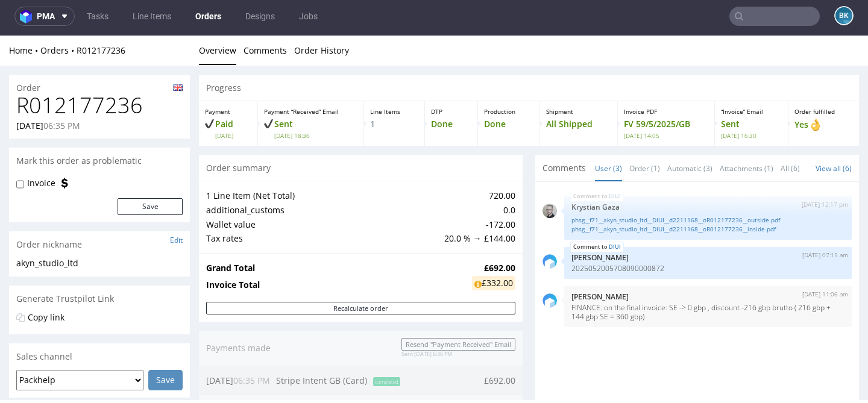
click at [753, 13] on input "text" at bounding box center [774, 16] width 90 height 19
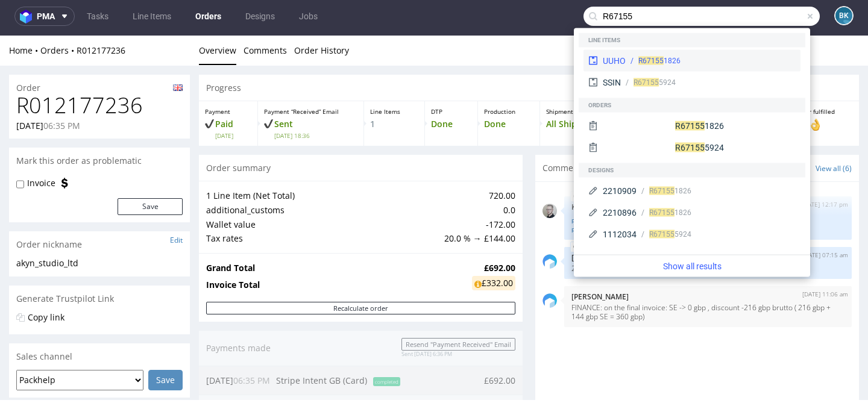
type input "R67155"
click at [676, 66] on div "UUHO R67155 1826" at bounding box center [691, 61] width 217 height 22
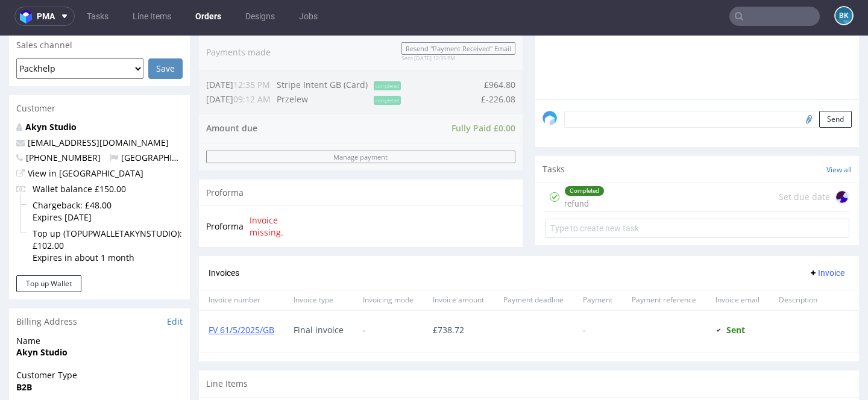
scroll to position [314, 0]
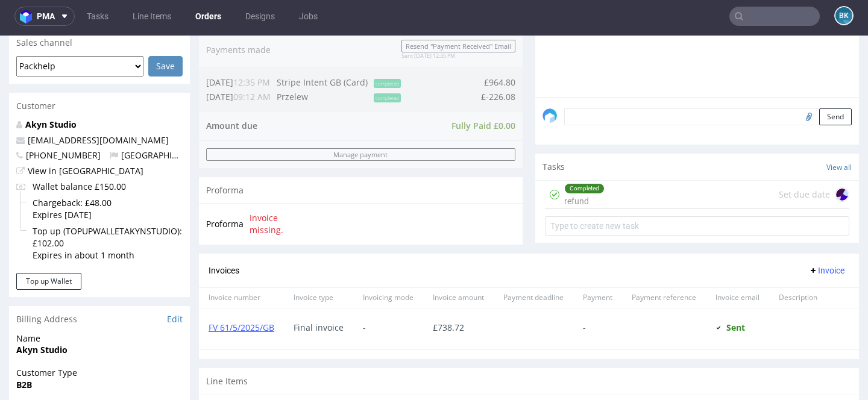
click at [615, 209] on div "Completed refund Set due date" at bounding box center [697, 195] width 304 height 28
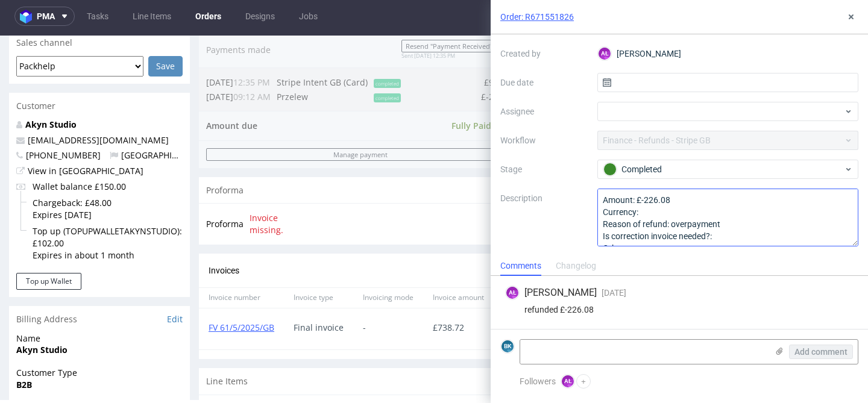
scroll to position [13, 0]
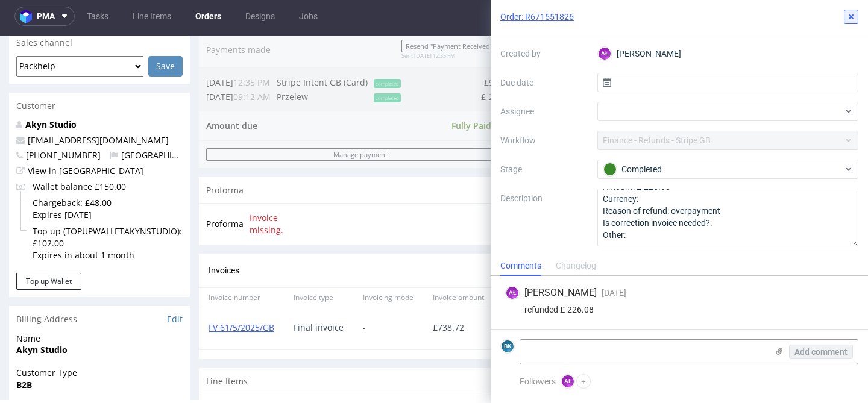
click at [849, 10] on button at bounding box center [851, 17] width 14 height 14
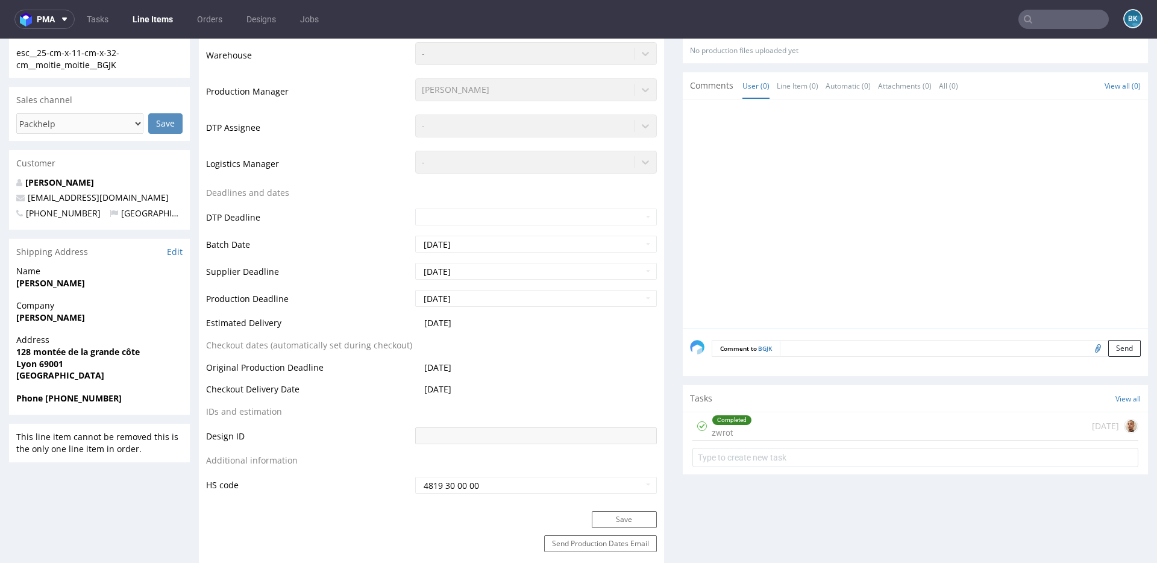
scroll to position [327, 0]
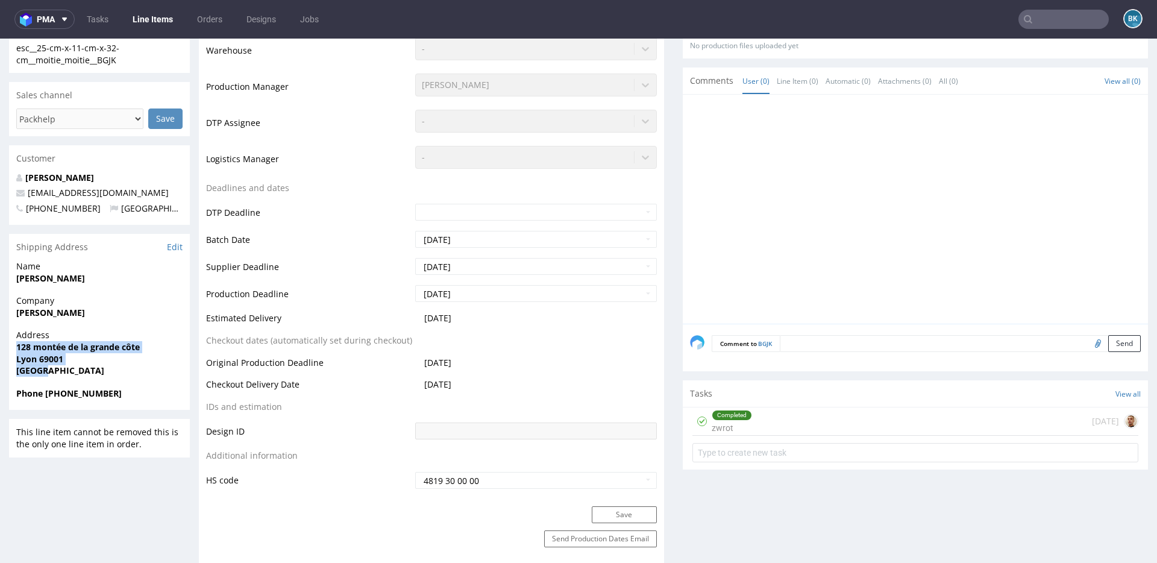
drag, startPoint x: 17, startPoint y: 346, endPoint x: 71, endPoint y: 366, distance: 57.8
click at [71, 366] on p "Address [STREET_ADDRESS]" at bounding box center [99, 352] width 166 height 47
copy p "[STREET_ADDRESS]"
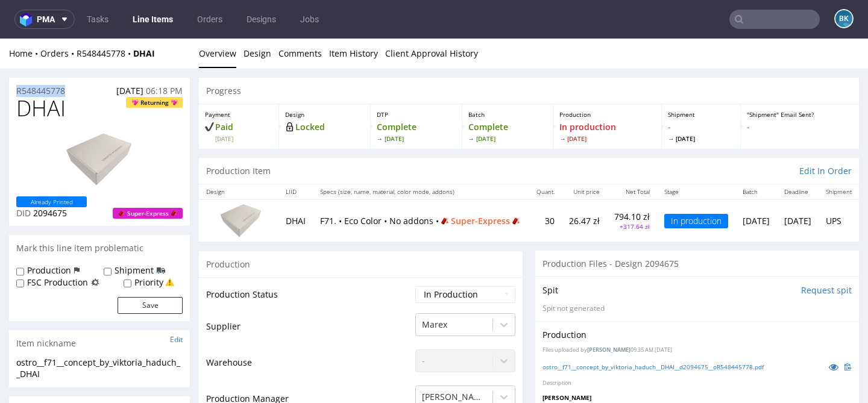
drag, startPoint x: 73, startPoint y: 90, endPoint x: 1, endPoint y: 89, distance: 72.3
copy p "R548445778"
click at [546, 167] on div "Production Item Edit In Order" at bounding box center [529, 171] width 660 height 27
click at [423, 49] on link "Client Approval History" at bounding box center [431, 54] width 93 height 30
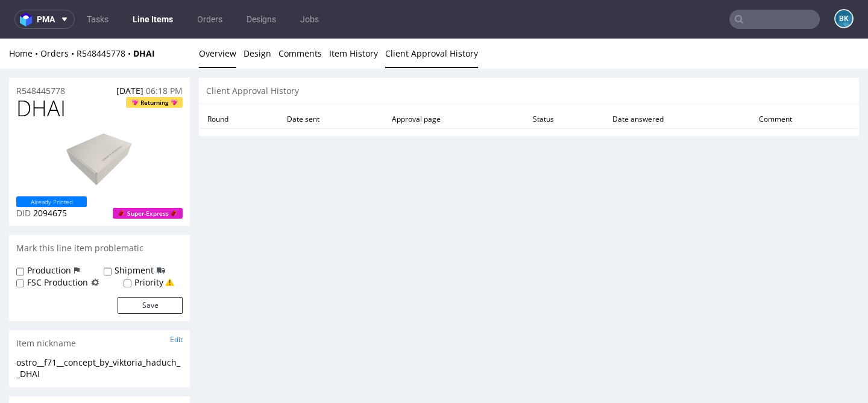
click at [219, 57] on link "Overview" at bounding box center [217, 54] width 37 height 30
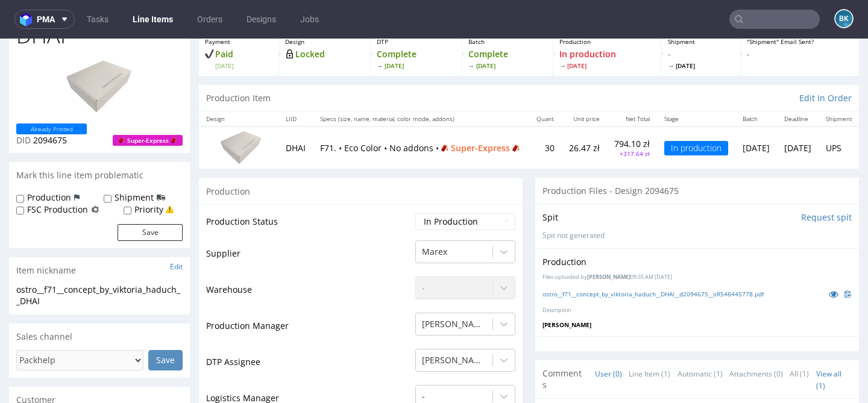
scroll to position [77, 0]
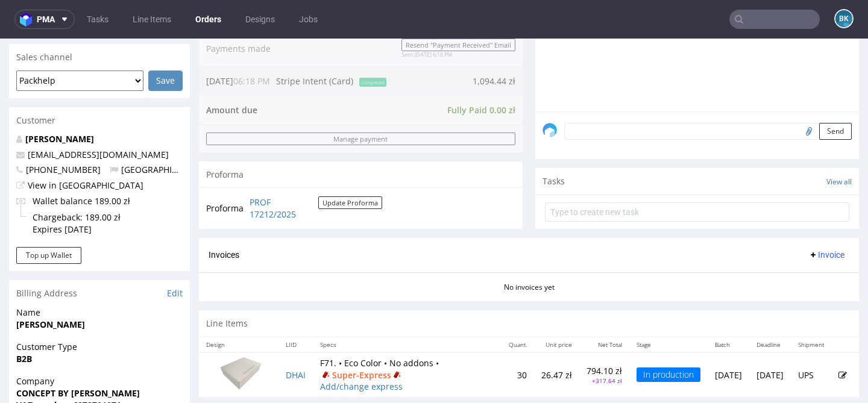
scroll to position [301, 0]
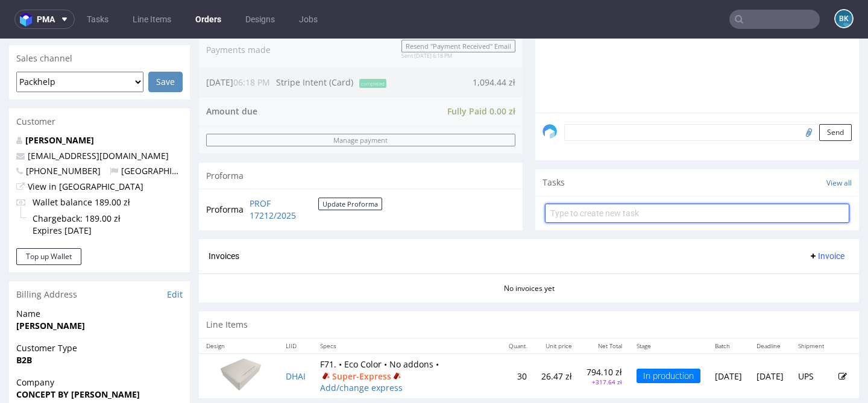
click at [638, 223] on input "text" at bounding box center [697, 213] width 304 height 19
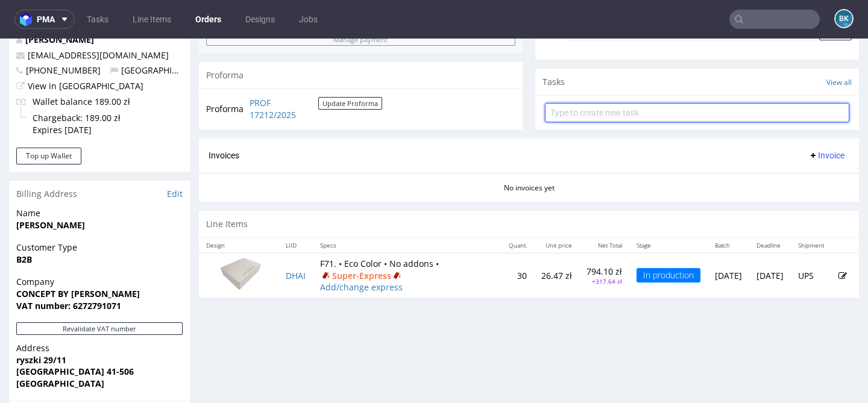
scroll to position [401, 0]
type input "Partial Refund"
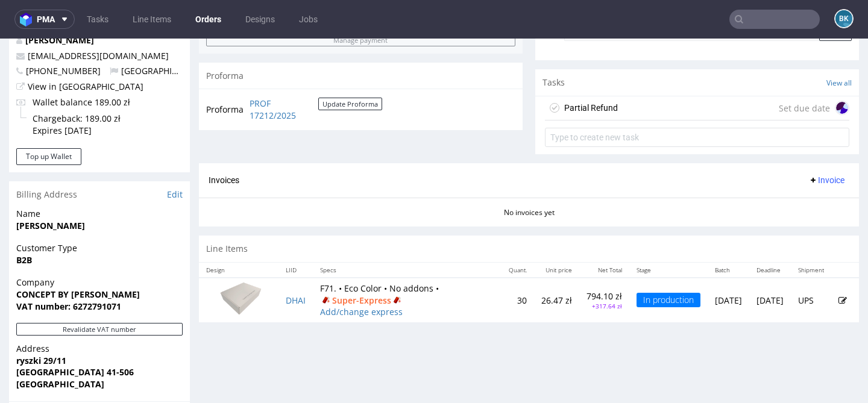
click at [674, 115] on div "Partial Refund Set due date" at bounding box center [697, 108] width 304 height 24
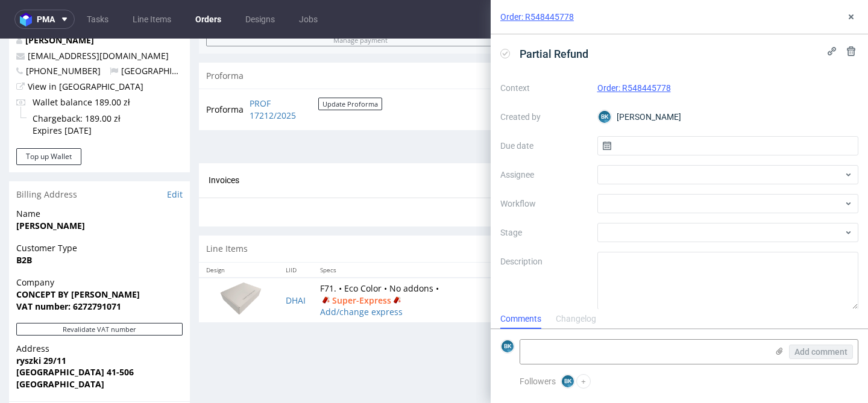
scroll to position [10, 0]
click at [652, 144] on input "text" at bounding box center [728, 145] width 262 height 19
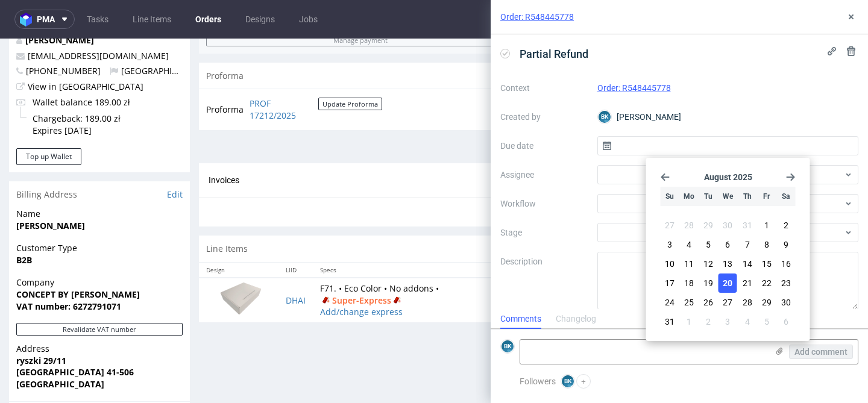
click at [727, 278] on span "20" at bounding box center [728, 283] width 10 height 12
type input "[DATE]"
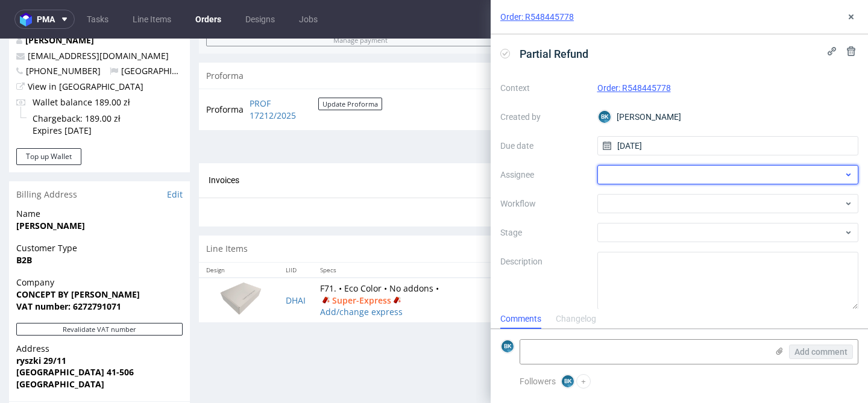
click at [621, 172] on div at bounding box center [728, 174] width 262 height 19
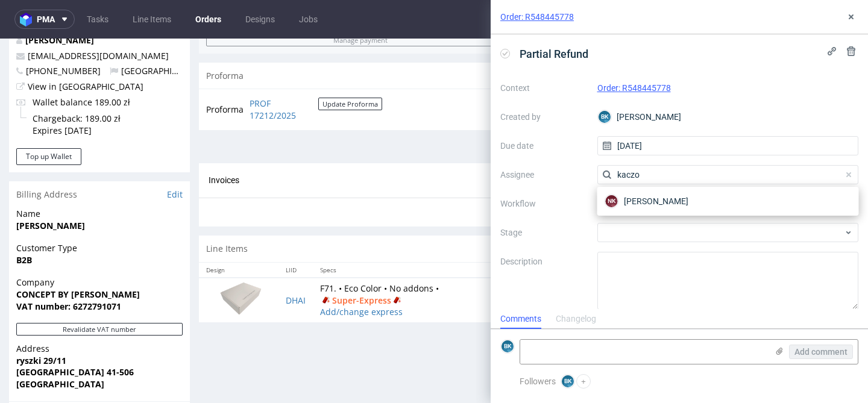
type input "kaczo"
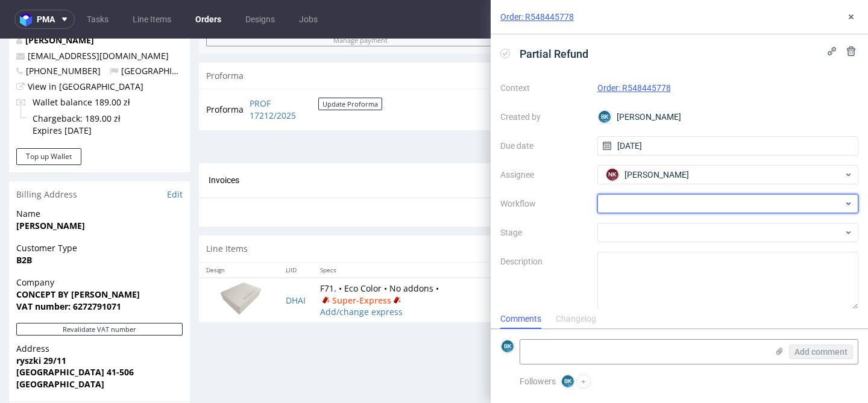
click at [614, 200] on div at bounding box center [728, 203] width 262 height 19
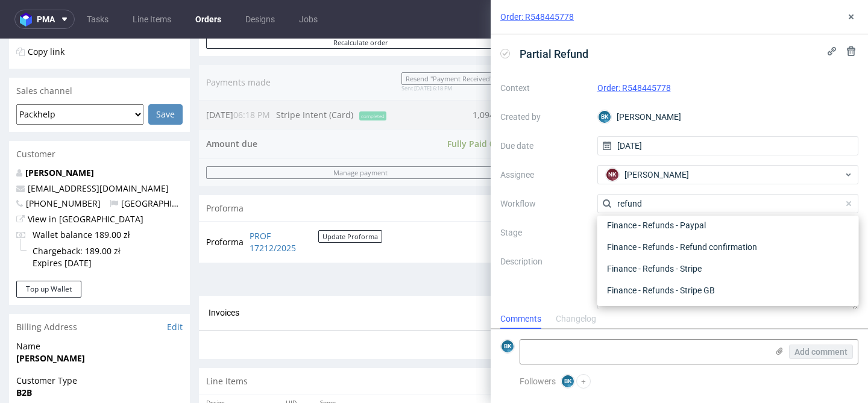
scroll to position [265, 0]
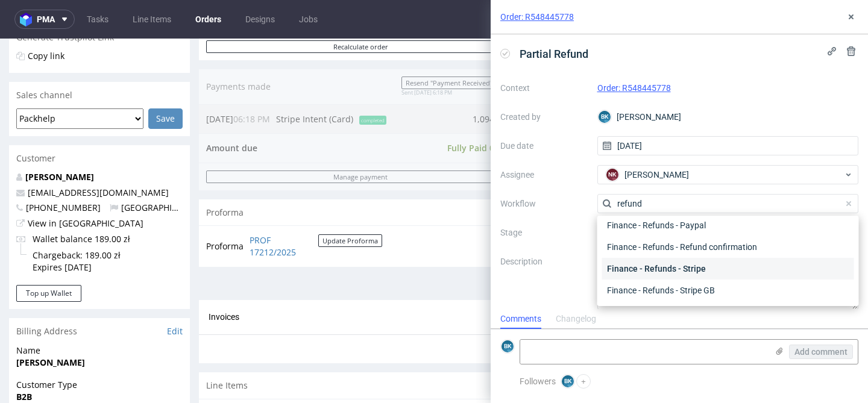
type input "refund"
click at [691, 266] on div "Finance - Refunds - Stripe" at bounding box center [728, 269] width 252 height 22
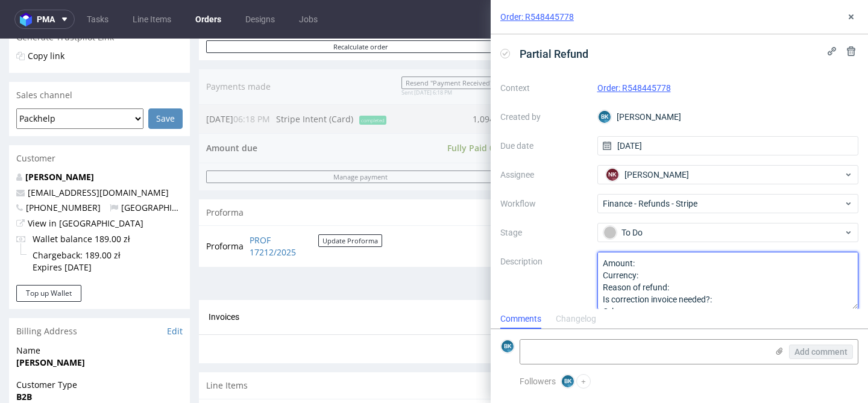
click at [661, 262] on textarea "Amount: Currency: Reason of refund: Is correction invoice needed?: Other:" at bounding box center [728, 281] width 262 height 58
type textarea "Amount: SE amount Currency: Reason of refund: Is correction invoice needed?: Ot…"
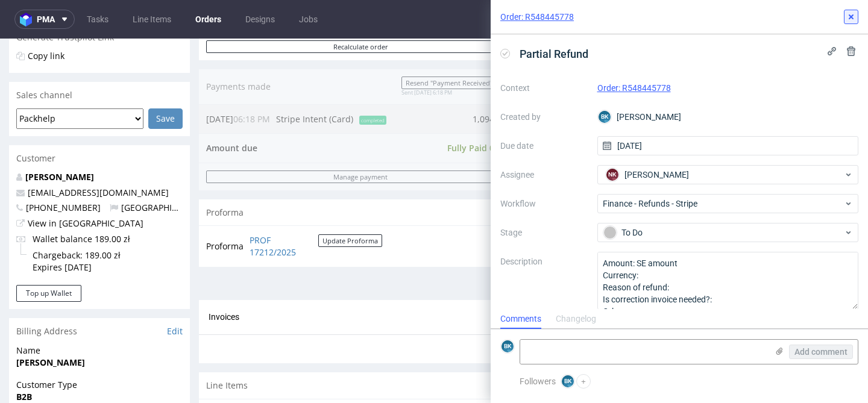
click at [849, 15] on use at bounding box center [851, 16] width 5 height 5
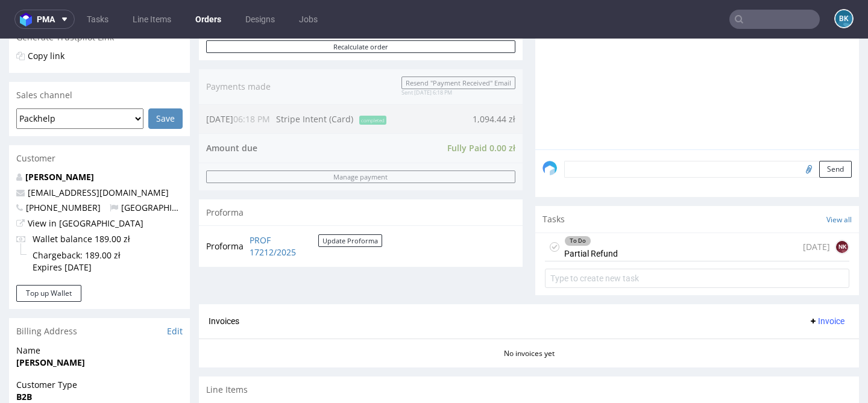
click at [712, 253] on div "To Do Partial Refund [DATE] NK" at bounding box center [697, 247] width 304 height 28
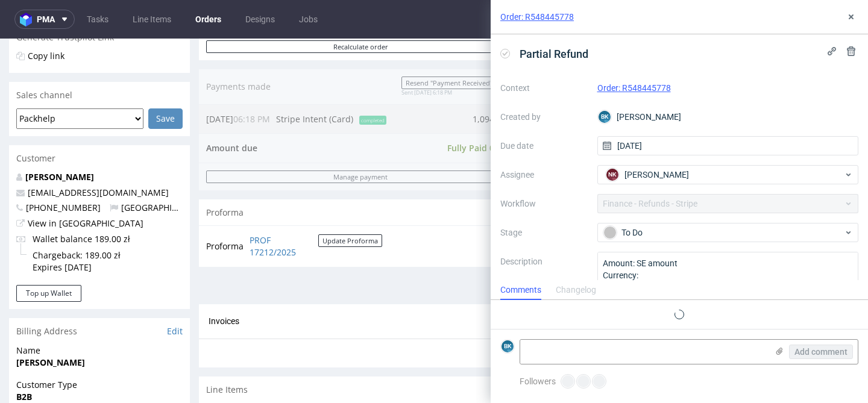
scroll to position [10, 0]
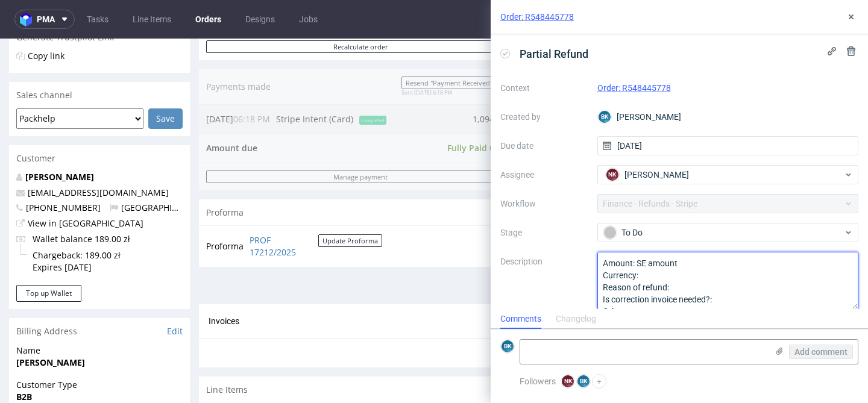
click at [682, 278] on textarea "Amount: SE amount Currency: Reason of refund: Is correction invoice needed?: Ot…" at bounding box center [728, 281] width 262 height 58
click at [683, 289] on textarea "Amount: SE amount Currency: Reason of refund: Is correction invoice needed?: Ot…" at bounding box center [728, 281] width 262 height 58
click at [730, 301] on textarea "Amount: SE amount Currency: Reason of refund: Is correction invoice needed?: Ot…" at bounding box center [728, 281] width 262 height 58
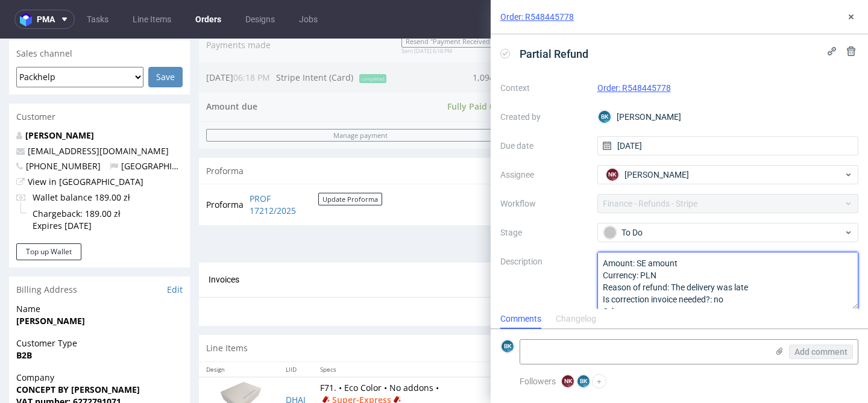
scroll to position [306, 0]
click at [761, 289] on textarea "Amount: SE amount Currency: Reason of refund: Is correction invoice needed?: Ot…" at bounding box center [728, 281] width 262 height 58
type textarea "Amount: SE amount Currency: PLN Reason of refund: The delivery was late Is corr…"
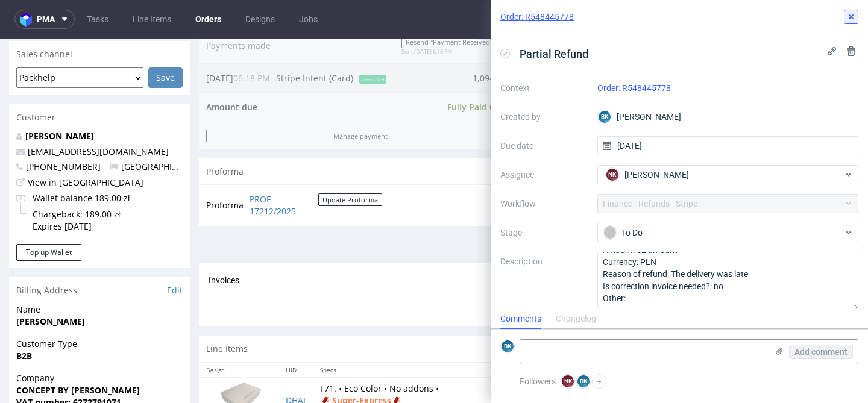
click at [852, 12] on icon at bounding box center [851, 17] width 10 height 10
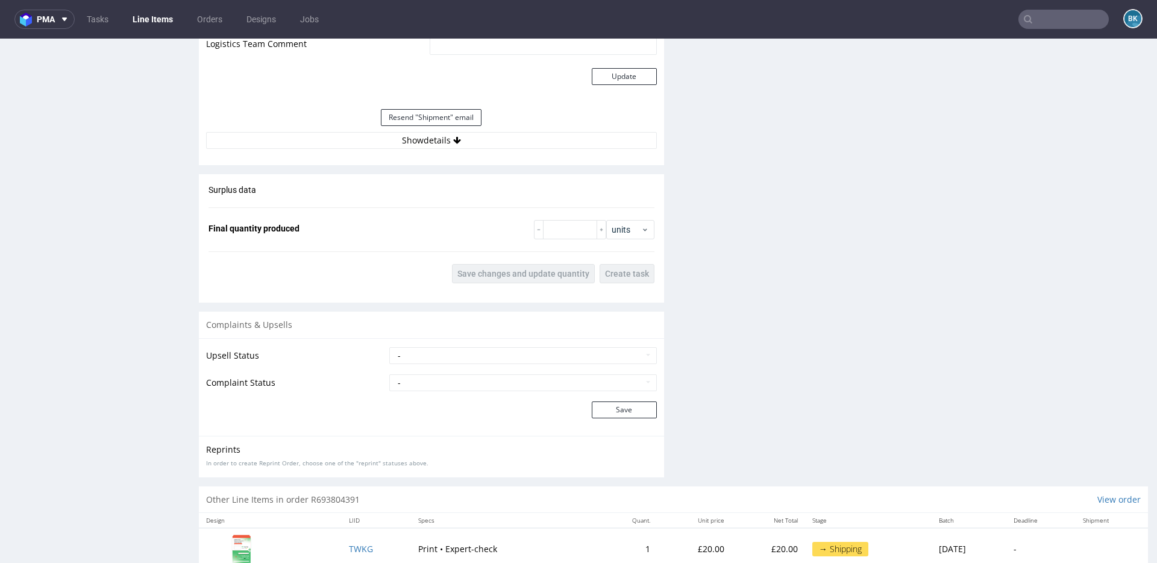
scroll to position [1419, 0]
click at [407, 136] on button "Show details" at bounding box center [431, 138] width 451 height 17
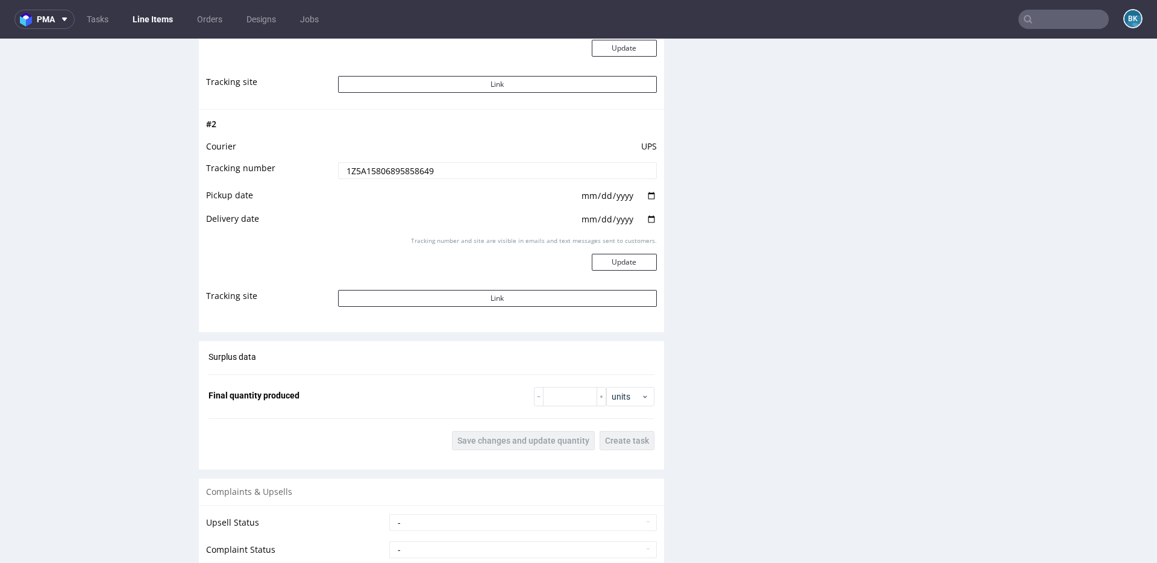
scroll to position [1660, 0]
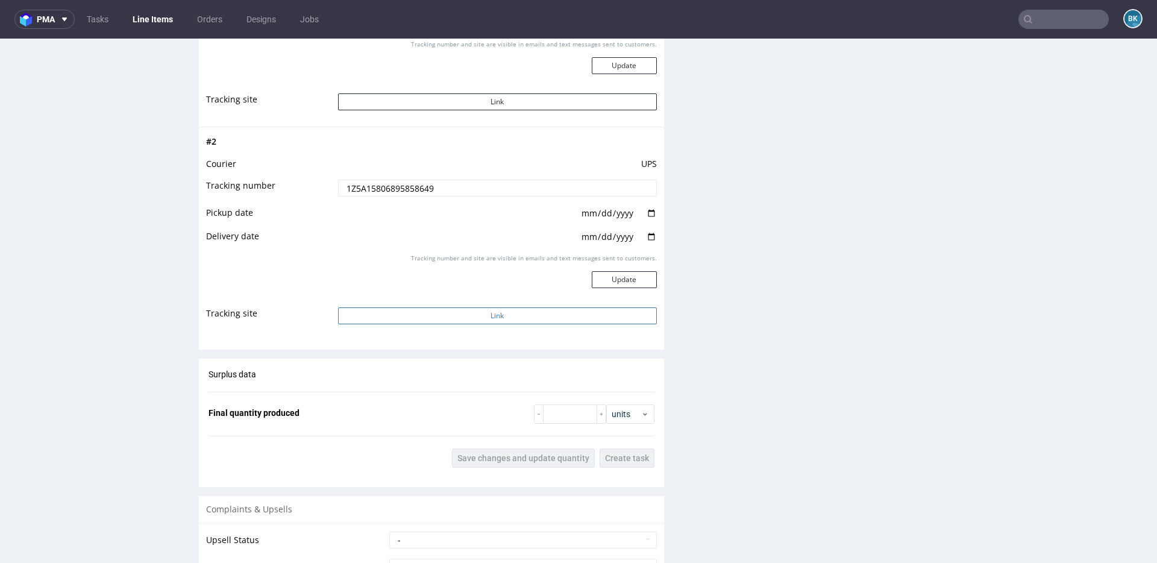
click at [455, 315] on button "Link" at bounding box center [497, 315] width 319 height 17
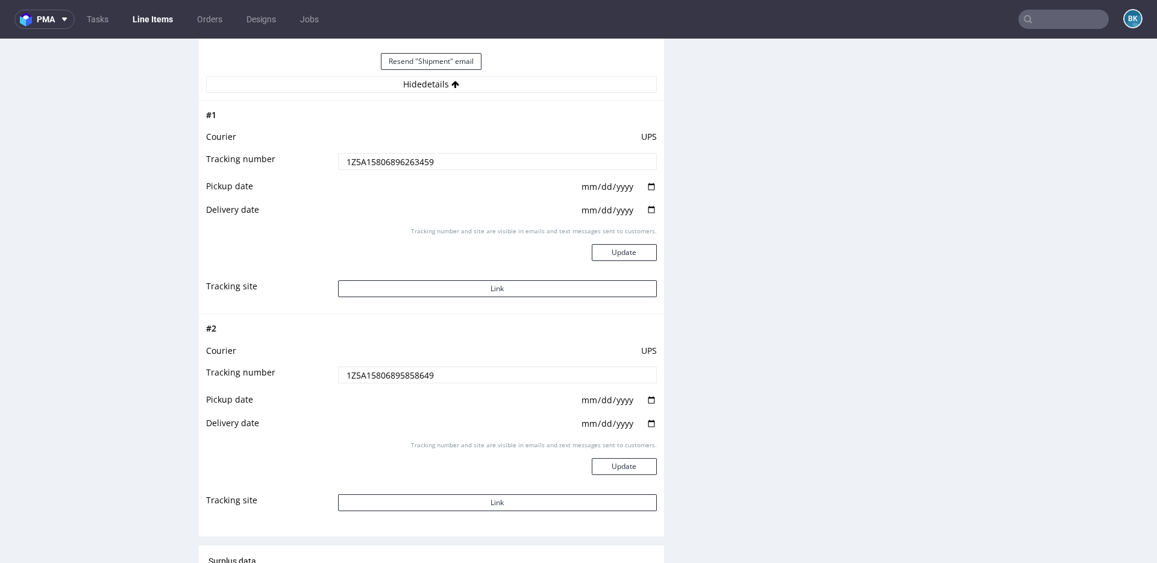
scroll to position [1474, 0]
click at [485, 292] on button "Link" at bounding box center [497, 288] width 319 height 17
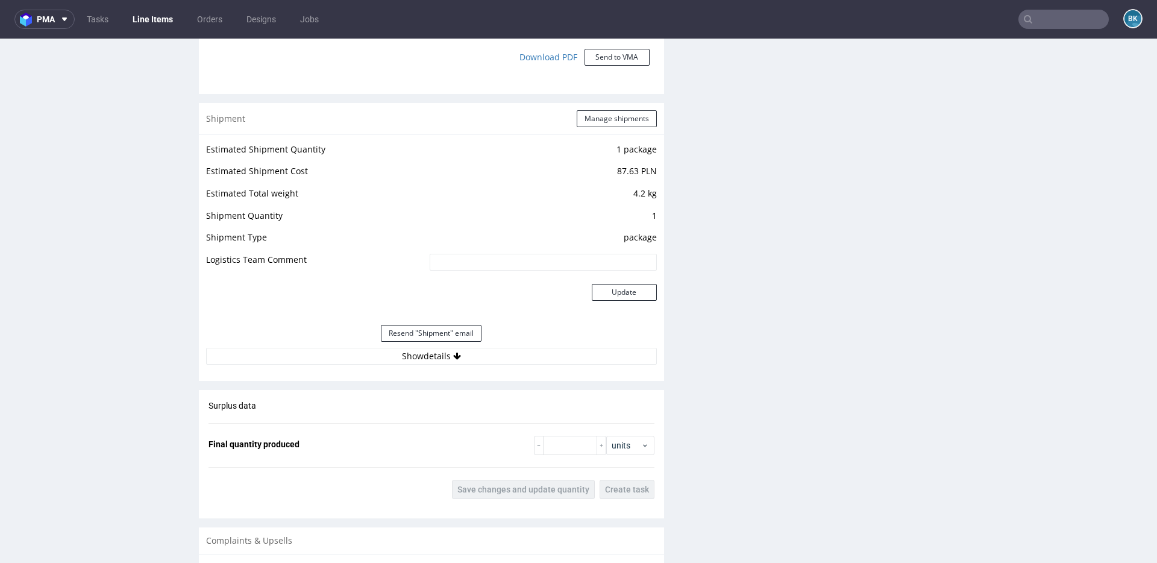
scroll to position [1131, 0]
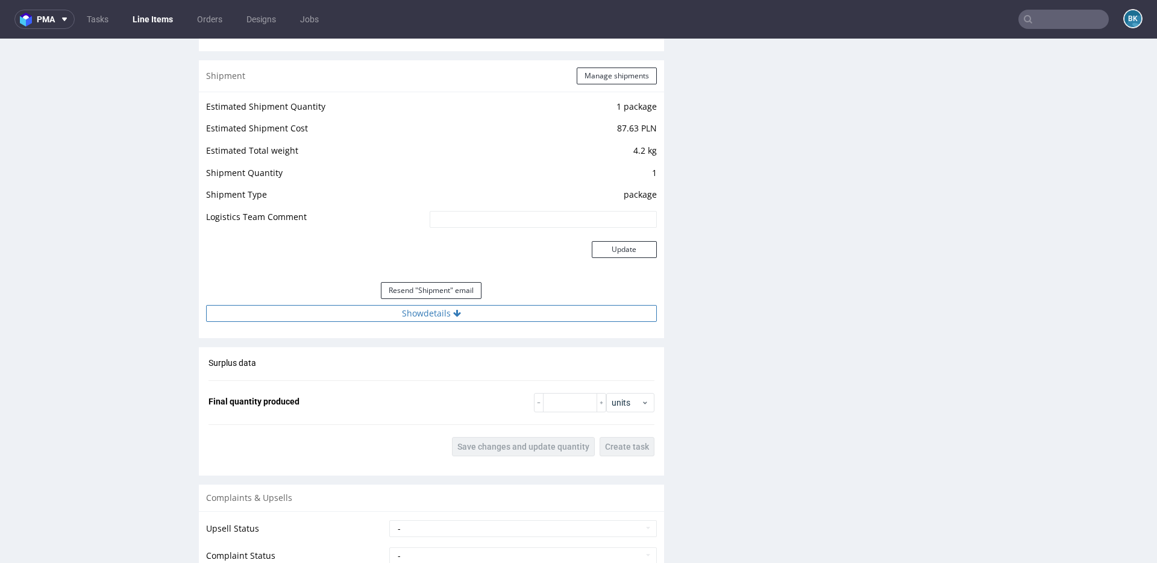
click at [438, 314] on button "Show details" at bounding box center [431, 313] width 451 height 17
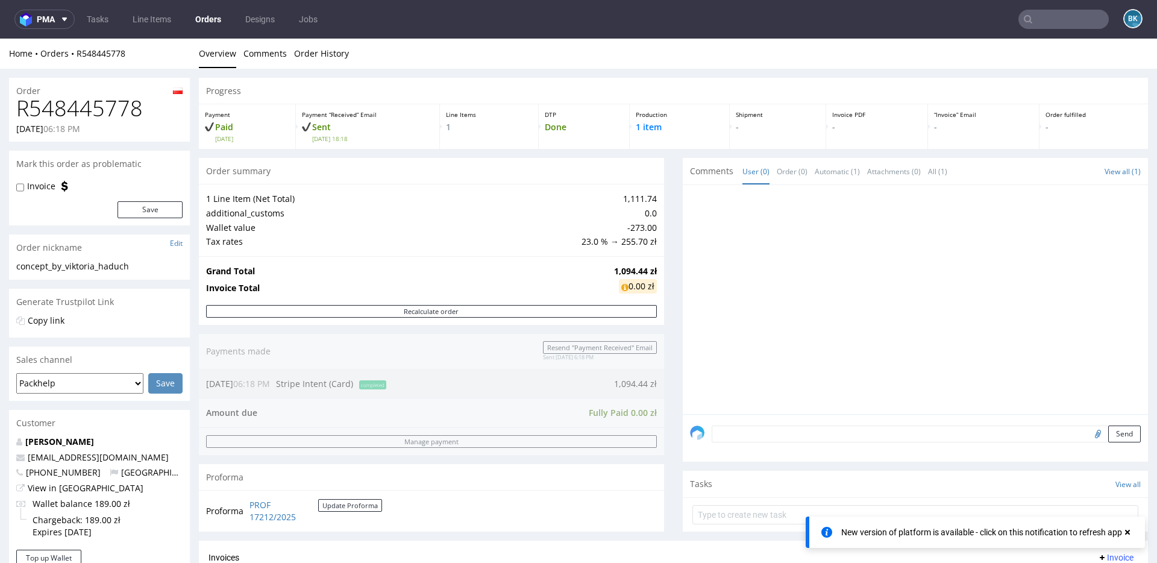
scroll to position [86, 0]
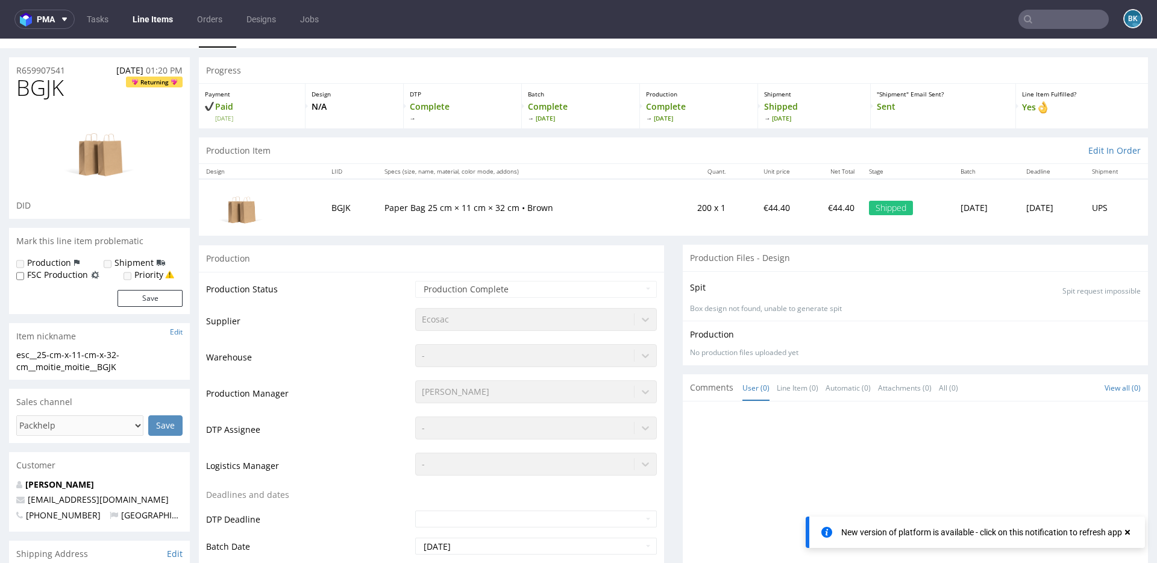
scroll to position [10, 0]
click at [1046, 10] on input "text" at bounding box center [1064, 19] width 90 height 19
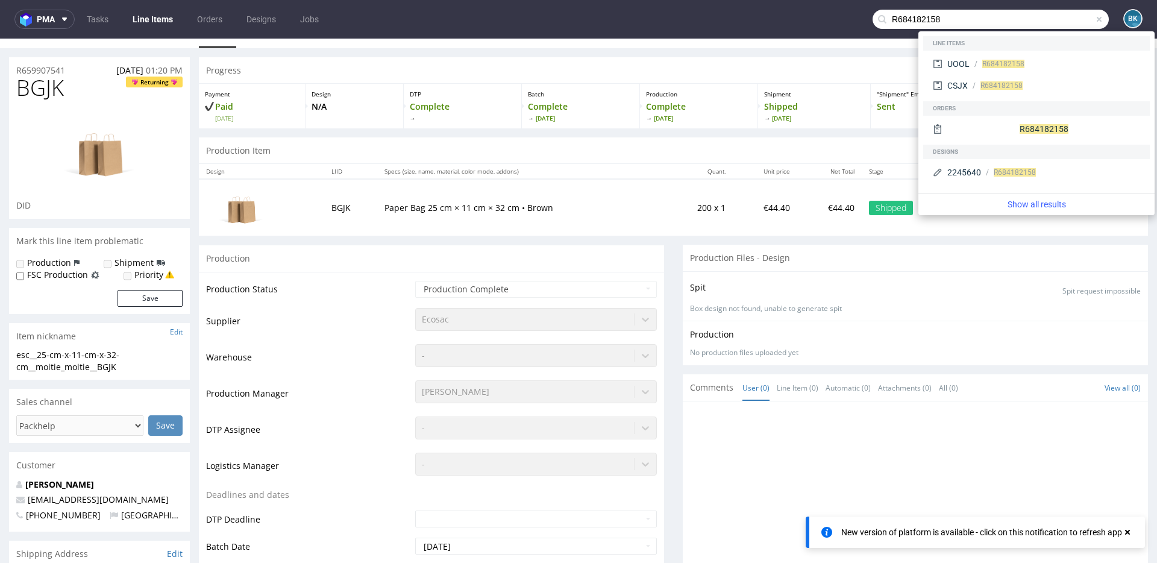
type input "R684182158"
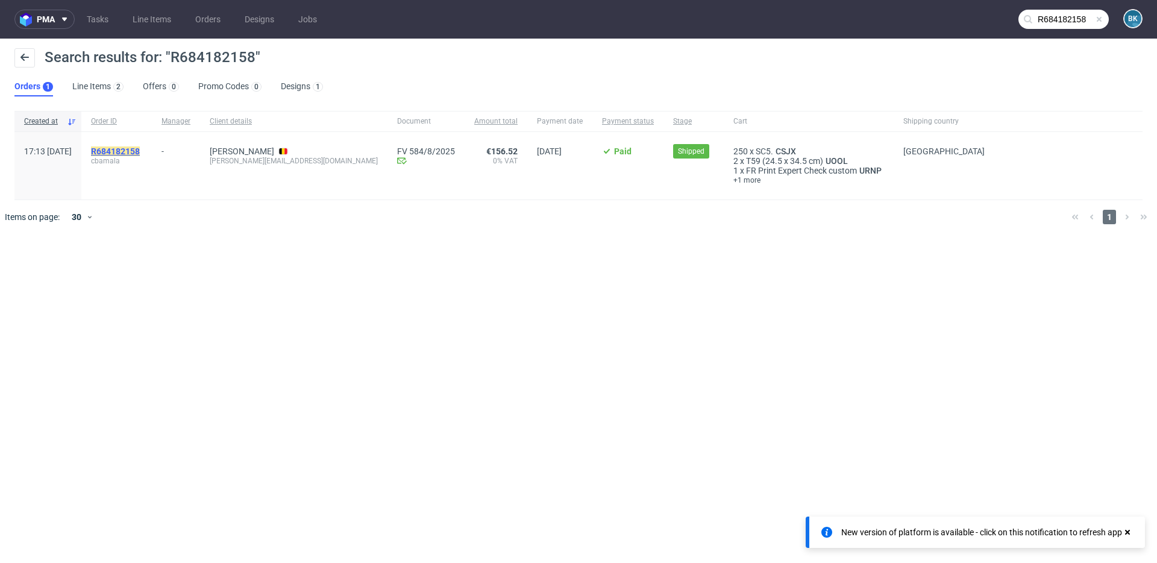
click at [140, 152] on mark "R684182158" at bounding box center [115, 151] width 49 height 10
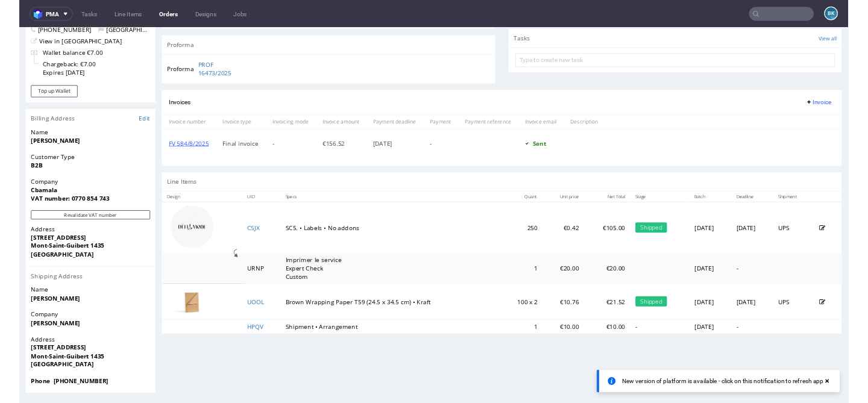
scroll to position [430, 0]
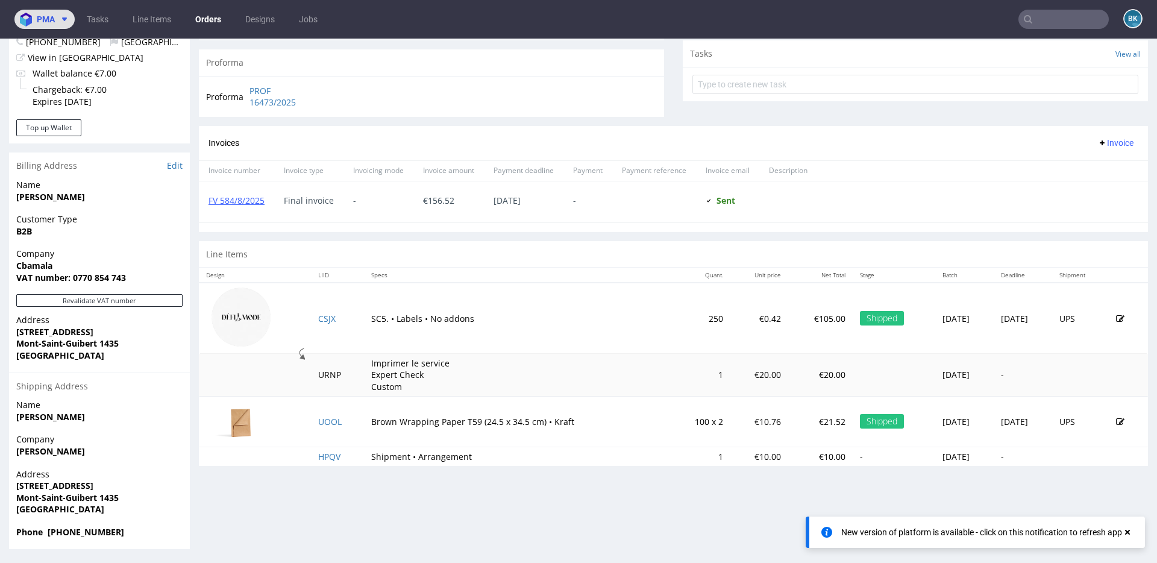
click at [57, 22] on span at bounding box center [62, 19] width 14 height 10
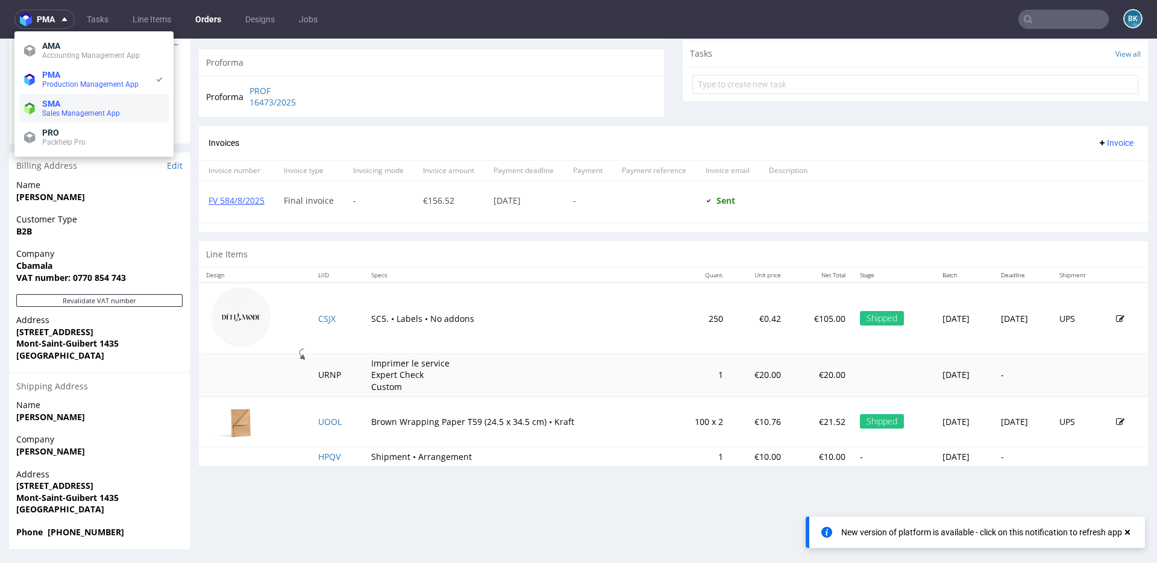
click at [64, 110] on span "Sales Management App" at bounding box center [81, 113] width 78 height 8
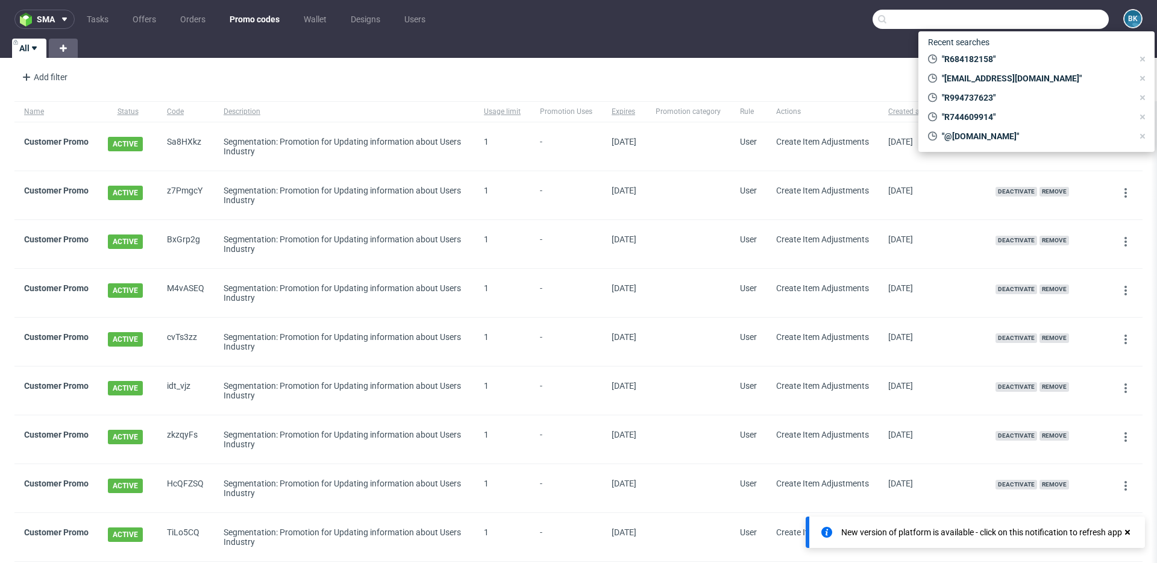
click at [1041, 17] on input "text" at bounding box center [991, 19] width 236 height 19
paste input "7efdef51"
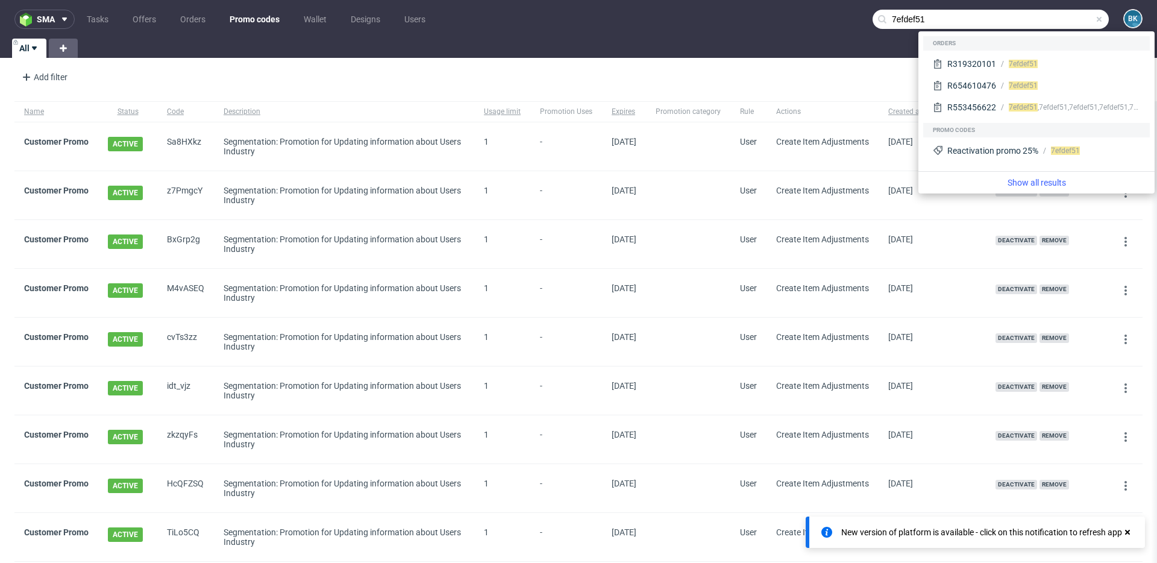
type input "7efdef51"
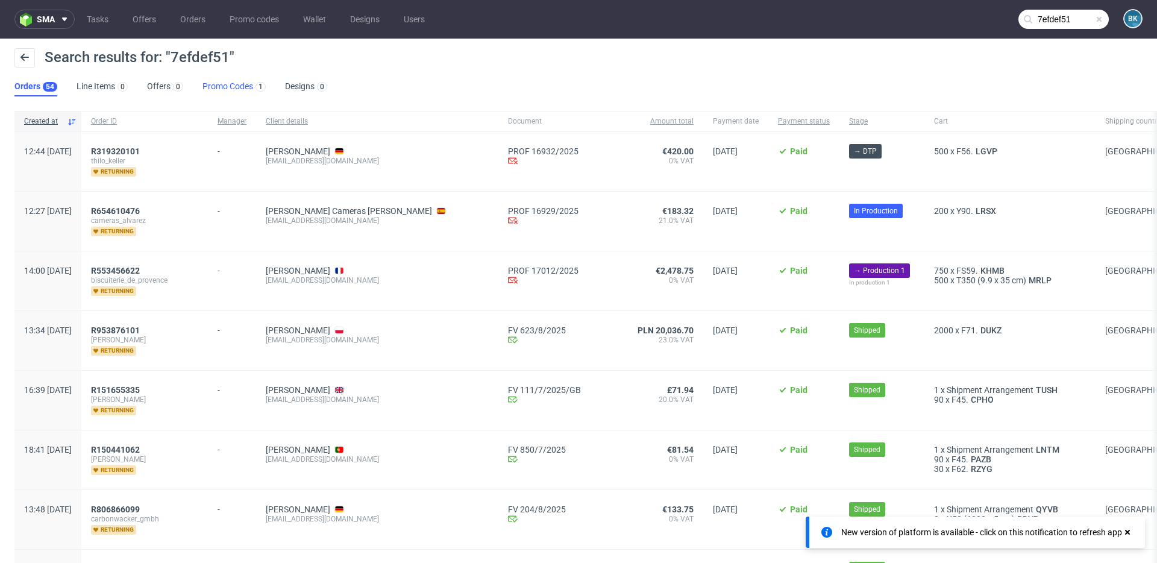
click at [224, 83] on link "Promo Codes 1" at bounding box center [233, 86] width 63 height 19
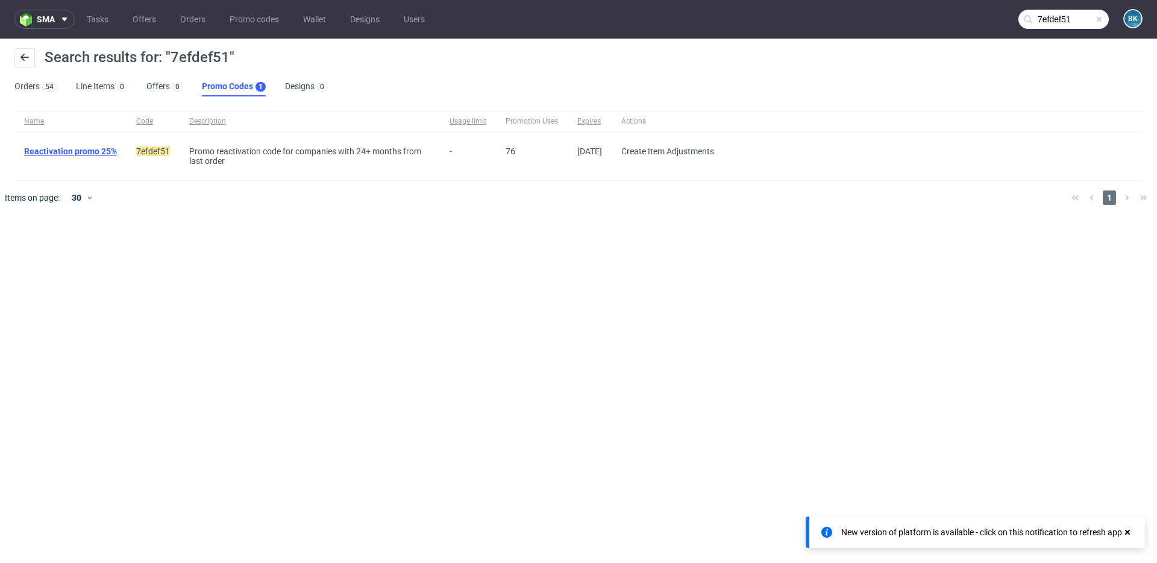
click at [80, 154] on link "Reactivation promo 25%" at bounding box center [70, 151] width 93 height 10
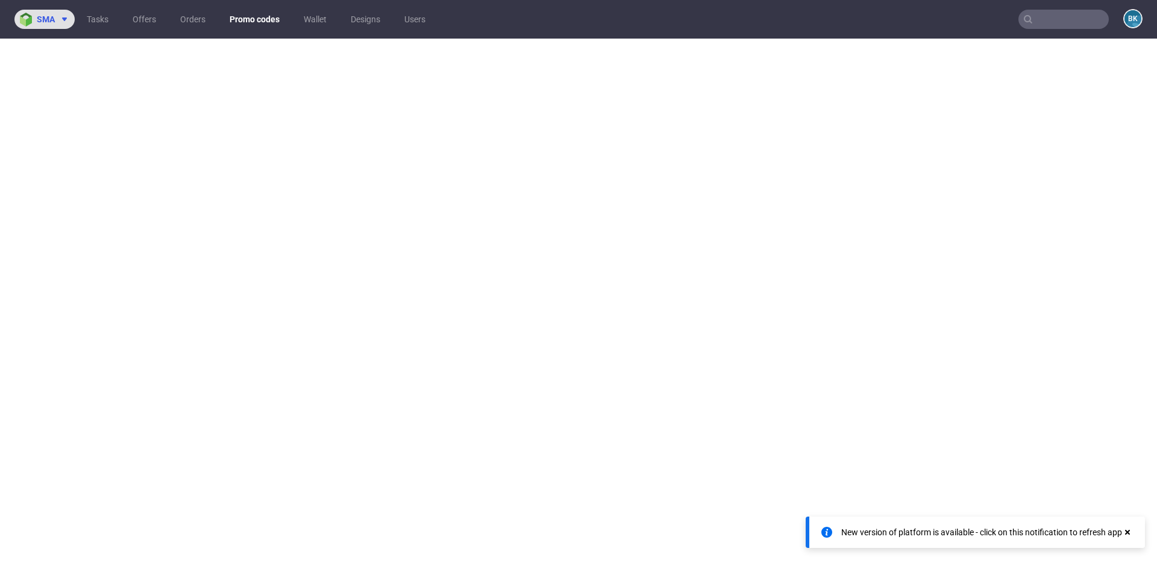
click at [48, 19] on span "sma" at bounding box center [46, 19] width 18 height 8
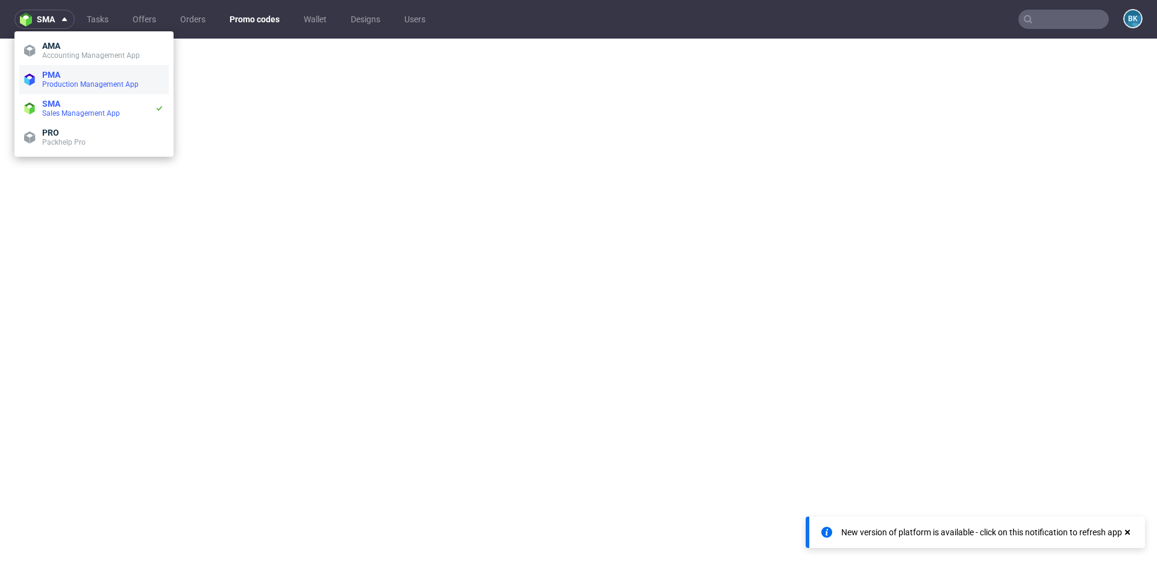
click at [69, 78] on span "PMA" at bounding box center [103, 75] width 122 height 10
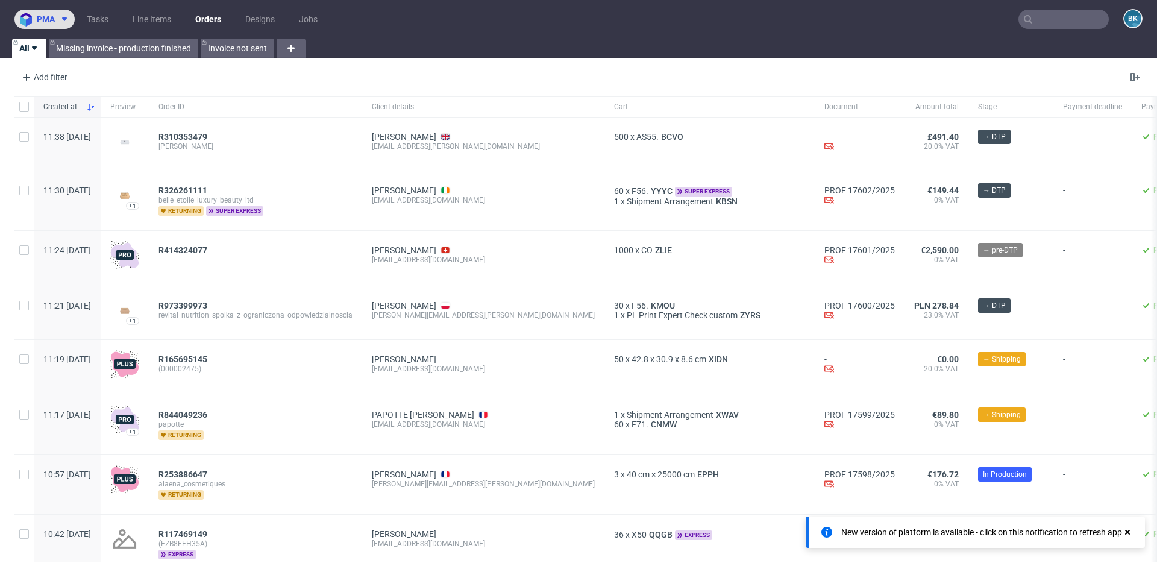
click at [60, 22] on span at bounding box center [62, 19] width 14 height 10
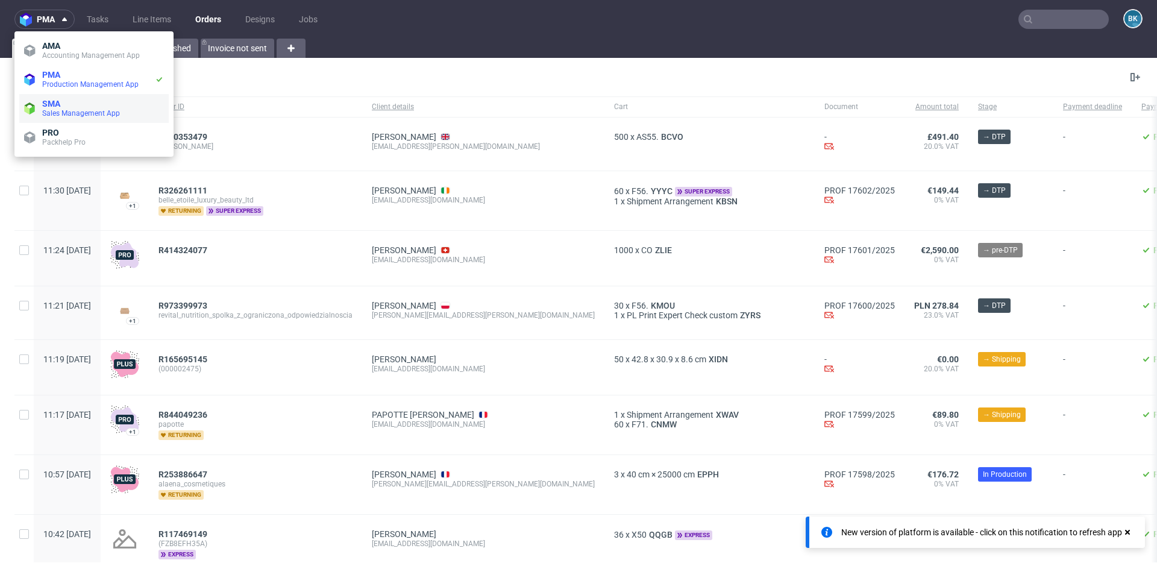
click at [63, 107] on span "SMA" at bounding box center [103, 104] width 122 height 10
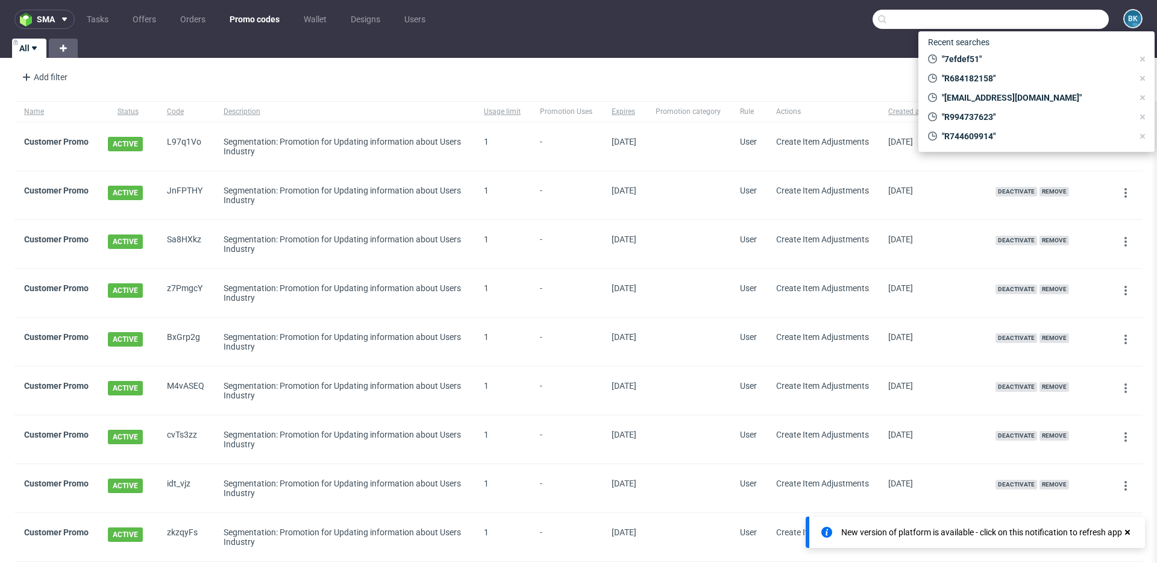
click at [1047, 19] on input "text" at bounding box center [991, 19] width 236 height 19
paste input "7efdef51"
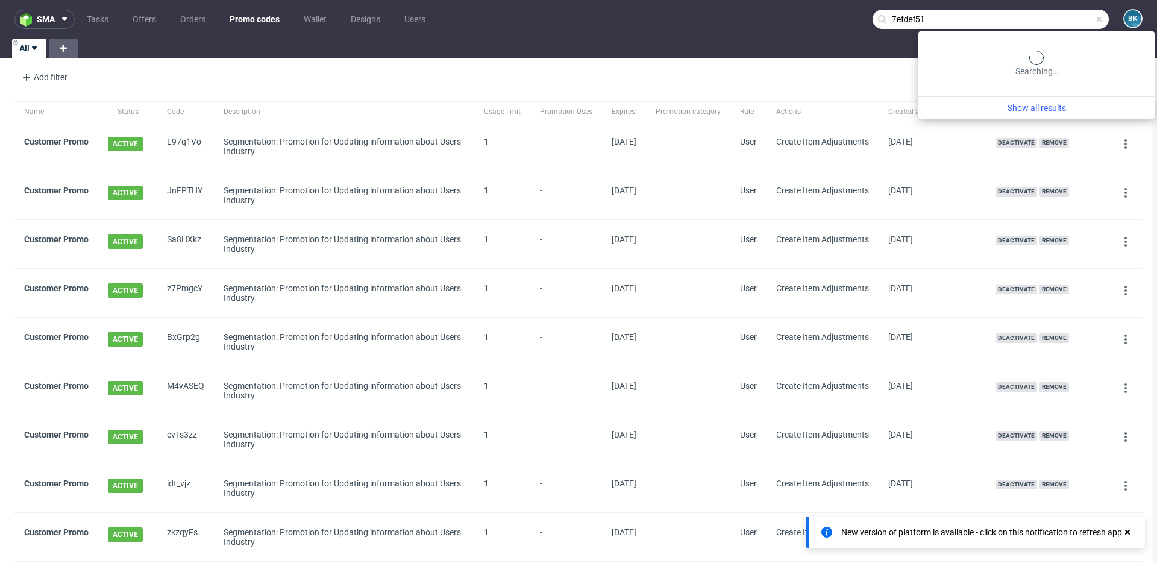
type input "7efdef51"
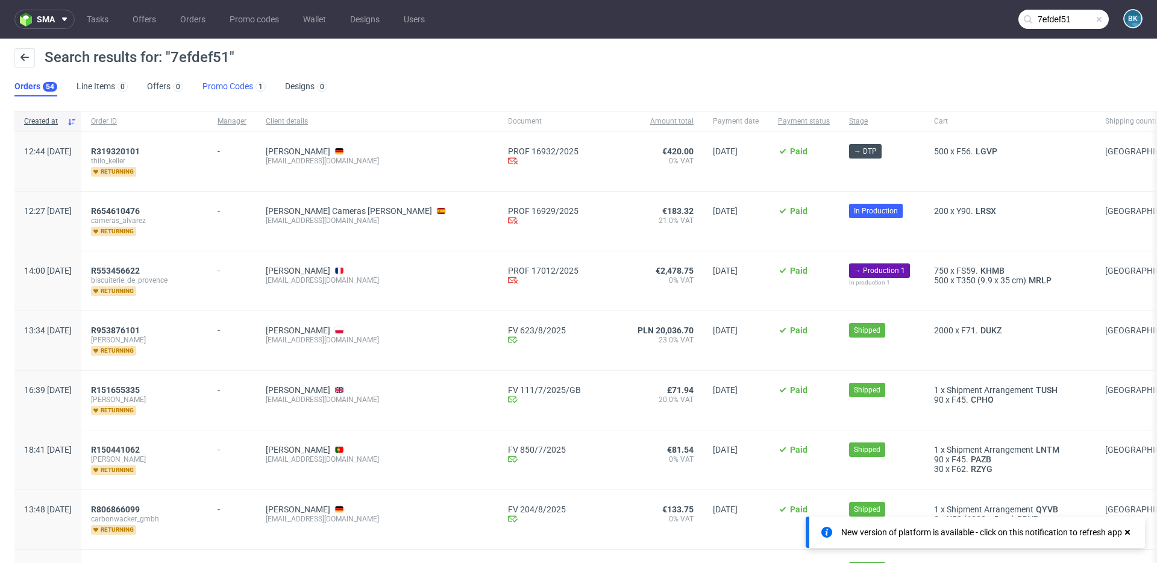
click at [220, 83] on link "Promo Codes 1" at bounding box center [233, 86] width 63 height 19
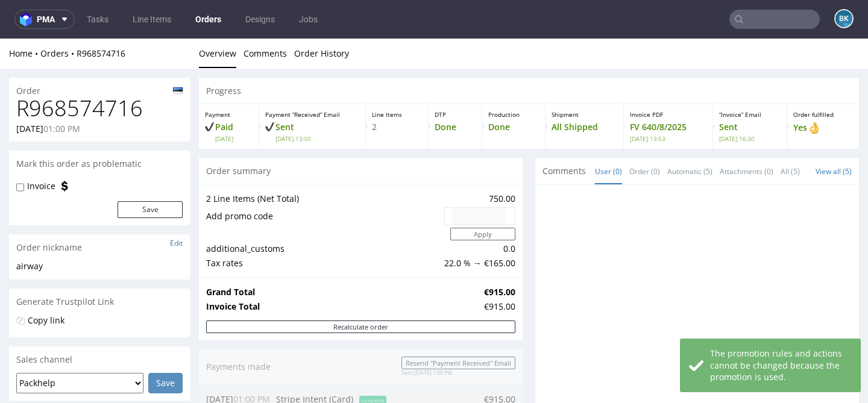
click at [105, 106] on h1 "R968574716" at bounding box center [99, 108] width 166 height 24
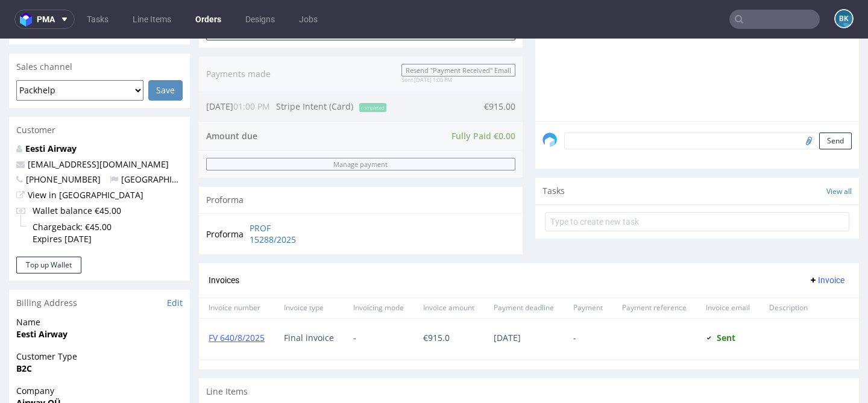
scroll to position [304, 0]
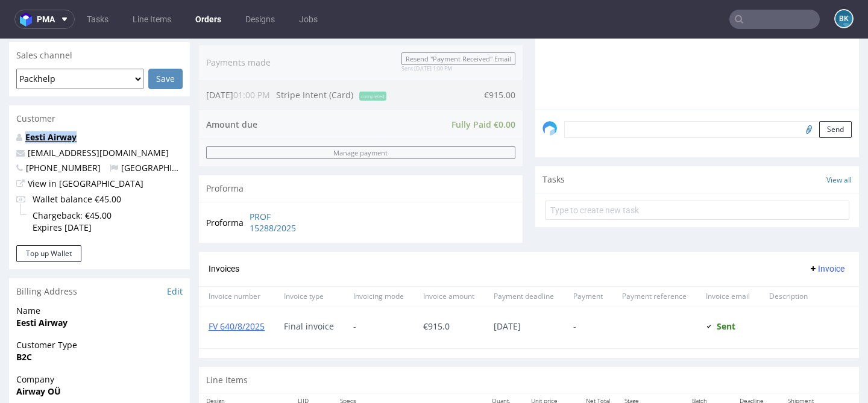
drag, startPoint x: 82, startPoint y: 137, endPoint x: 25, endPoint y: 141, distance: 56.8
click at [25, 140] on p "Eesti Airway" at bounding box center [99, 137] width 166 height 12
copy link "Eesti Airway"
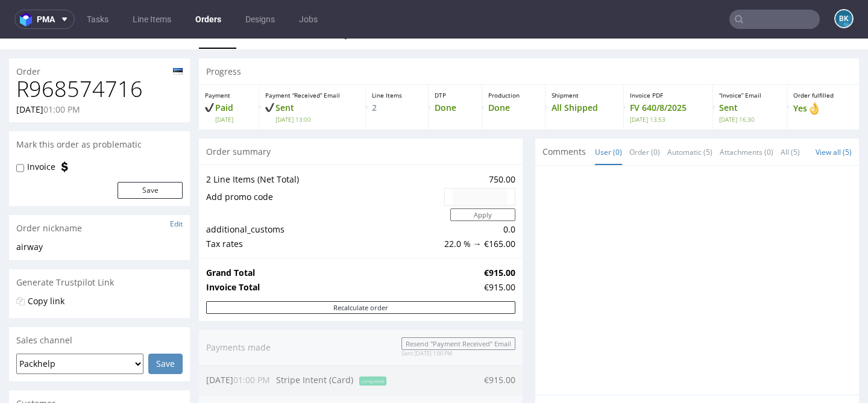
scroll to position [0, 0]
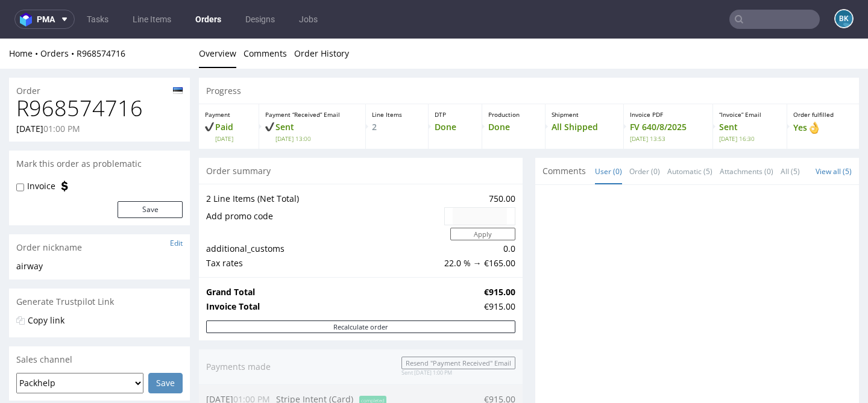
click at [94, 106] on h1 "R968574716" at bounding box center [99, 108] width 166 height 24
copy h1 "R968574716"
click at [749, 20] on input "text" at bounding box center [774, 19] width 90 height 19
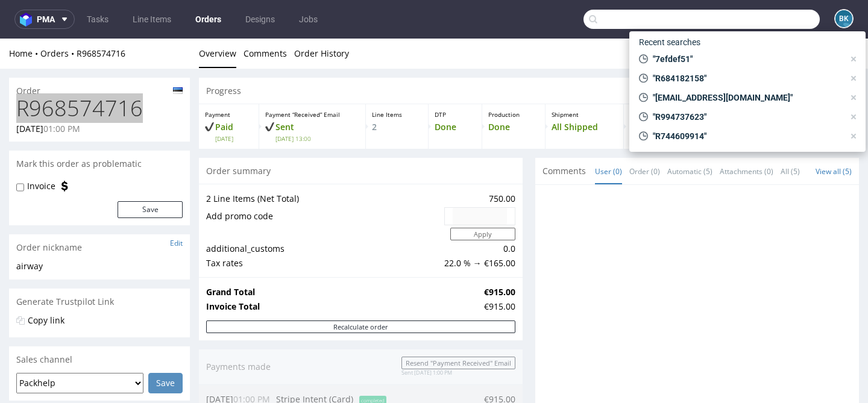
paste input "R253884470"
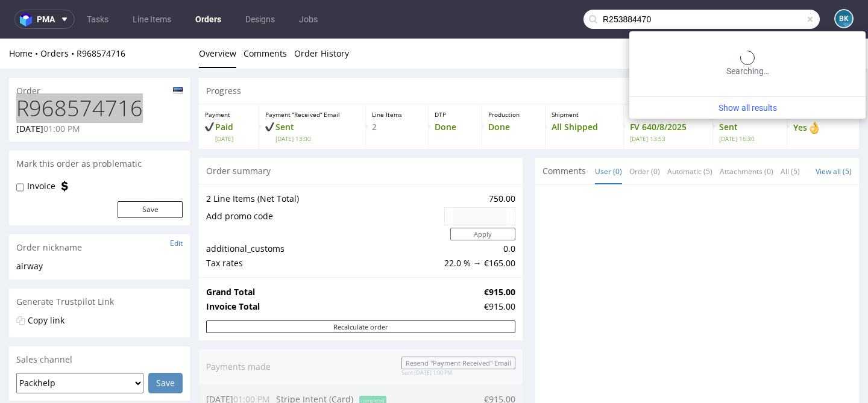
type input "R253884470"
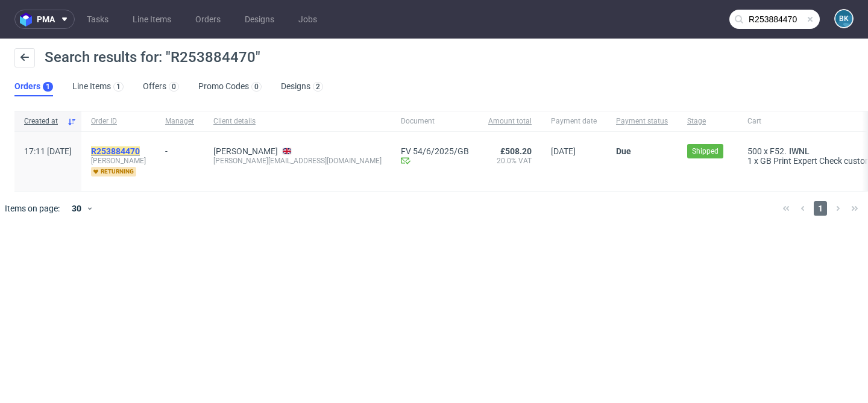
click at [140, 148] on mark "R253884470" at bounding box center [115, 151] width 49 height 10
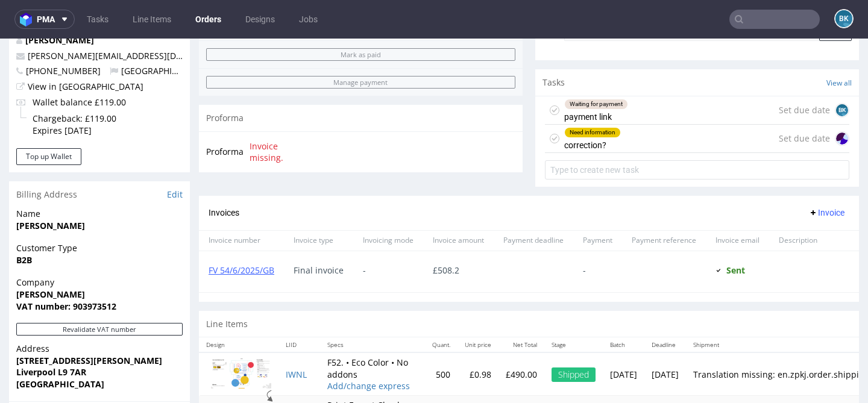
scroll to position [402, 0]
click at [630, 152] on div "Need information correction? Set due date" at bounding box center [697, 138] width 304 height 28
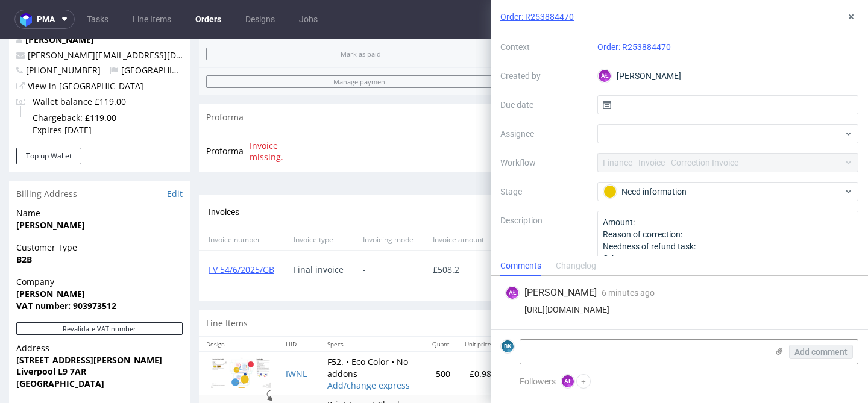
scroll to position [63, 0]
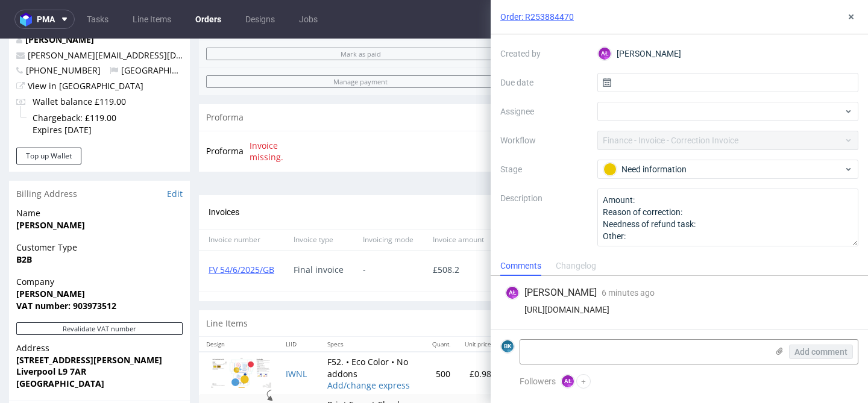
click at [655, 312] on div "https://packhelp.slack.com/archives/C0WM9QBR9/p1755671914811059" at bounding box center [679, 310] width 348 height 10
copy div "https://packhelp.slack.com/archives/C0WM9QBR9/p1755671914811059"
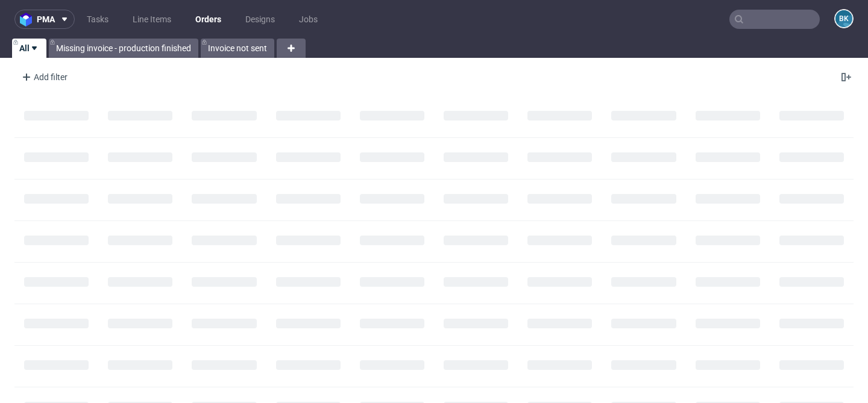
click at [786, 21] on input "text" at bounding box center [774, 19] width 90 height 19
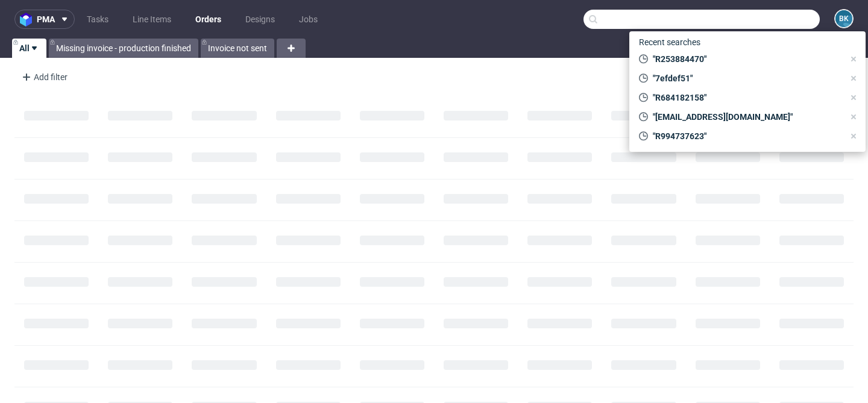
paste input "R693804391"
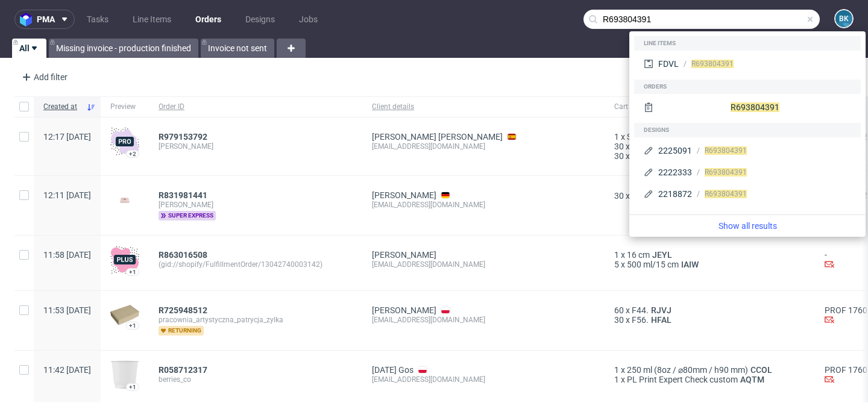
type input "R693804391"
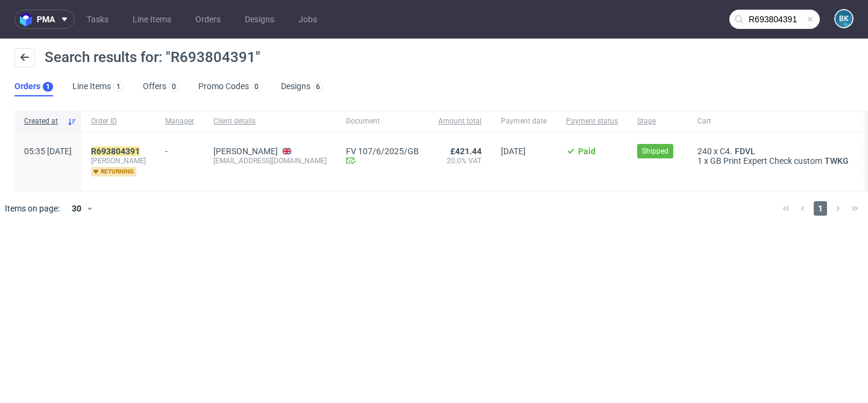
click at [139, 156] on span "[PERSON_NAME]" at bounding box center [118, 161] width 55 height 10
click at [138, 150] on mark "R693804391" at bounding box center [115, 151] width 49 height 10
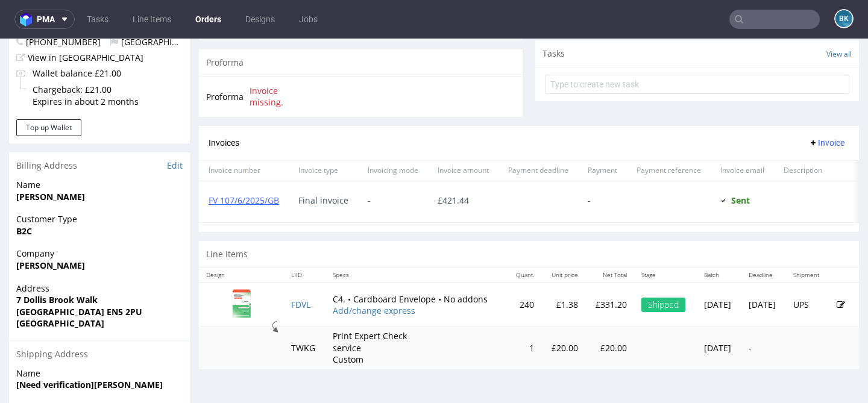
scroll to position [571, 0]
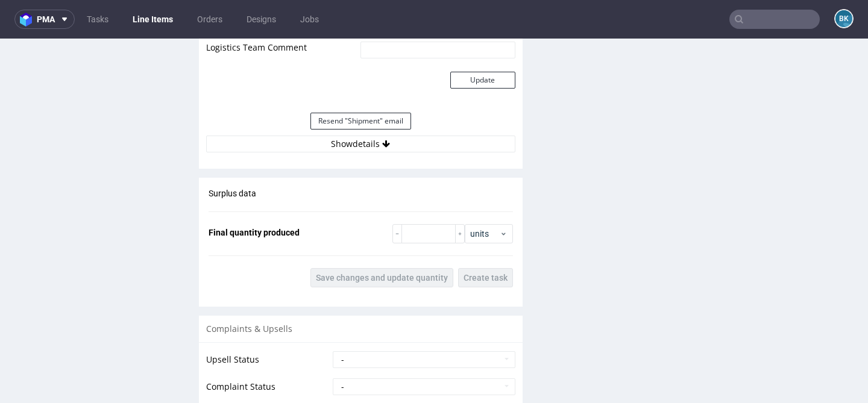
scroll to position [1392, 0]
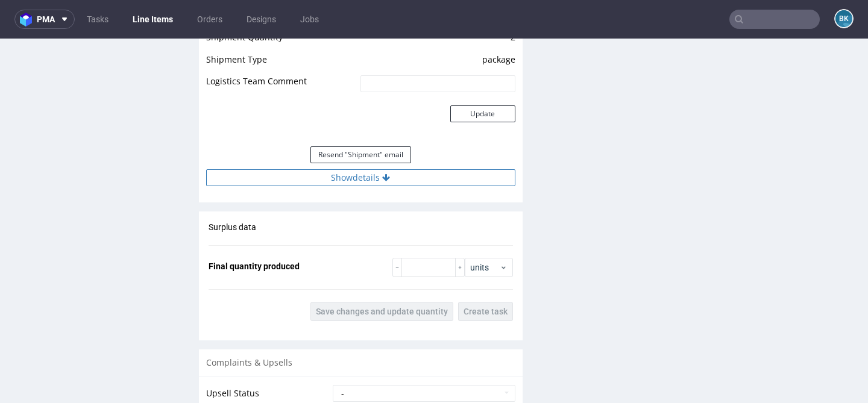
click at [351, 177] on button "Show details" at bounding box center [360, 177] width 309 height 17
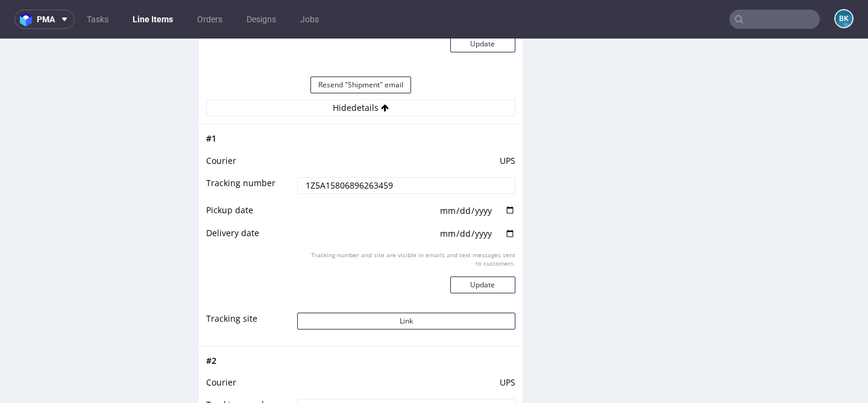
scroll to position [1487, 0]
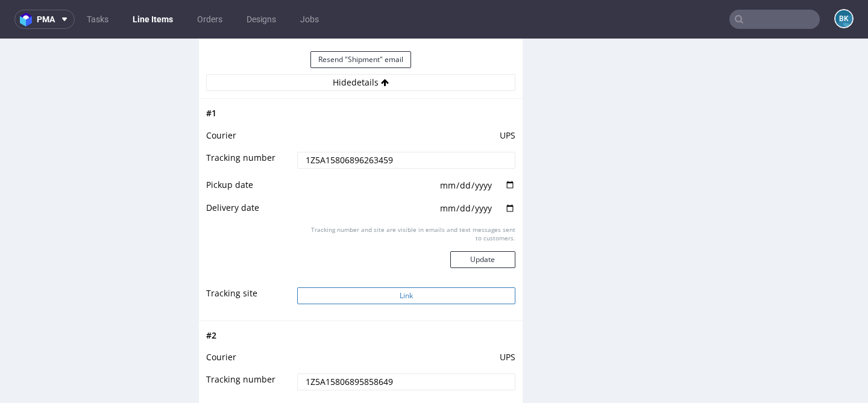
click at [401, 292] on button "Link" at bounding box center [406, 295] width 218 height 17
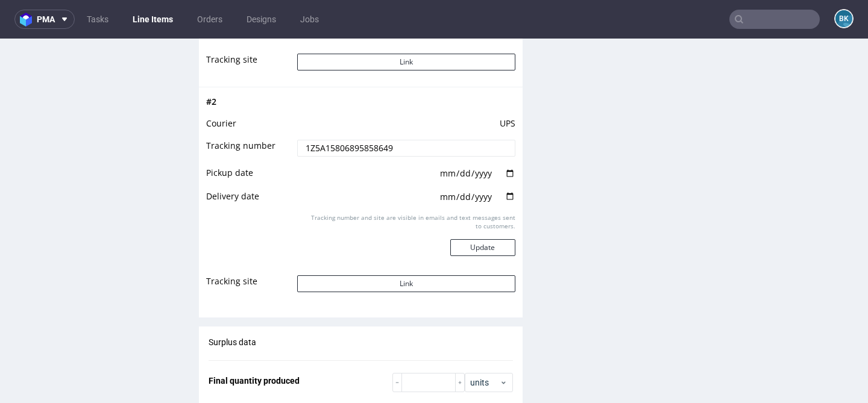
scroll to position [1722, 0]
click at [387, 284] on button "Link" at bounding box center [406, 282] width 218 height 17
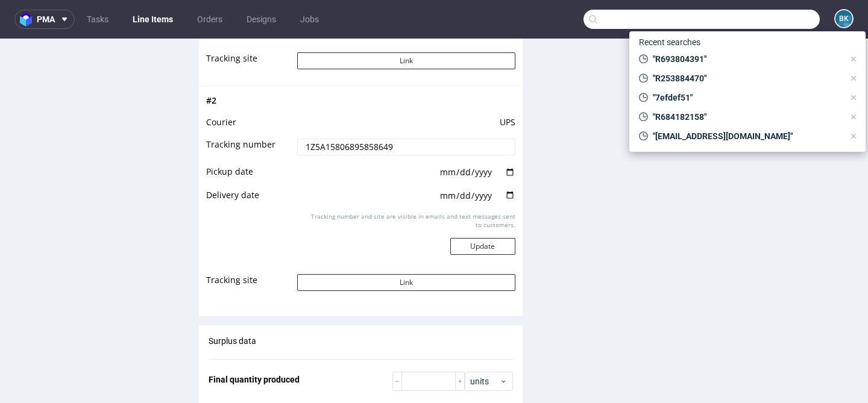
click at [754, 13] on input "text" at bounding box center [701, 19] width 236 height 19
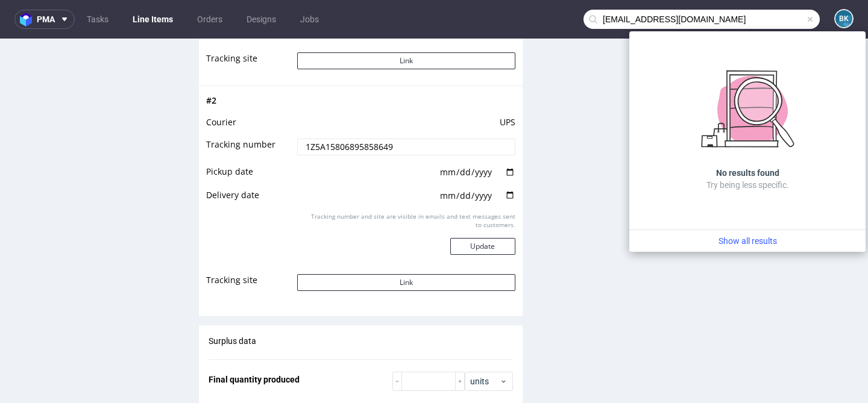
drag, startPoint x: 628, startPoint y: 20, endPoint x: 562, endPoint y: 21, distance: 65.7
click at [562, 21] on nav "pma Tasks Line Items Orders Designs Jobs [EMAIL_ADDRESS][DOMAIN_NAME] BK" at bounding box center [434, 19] width 868 height 39
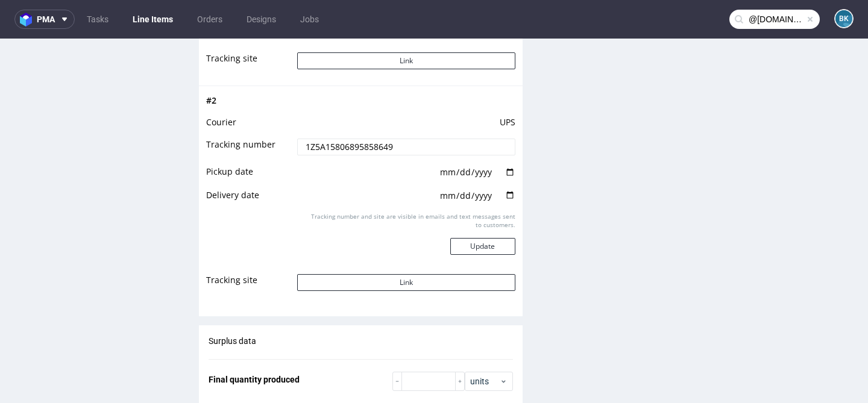
type input "@[DOMAIN_NAME]"
